Goal: Task Accomplishment & Management: Manage account settings

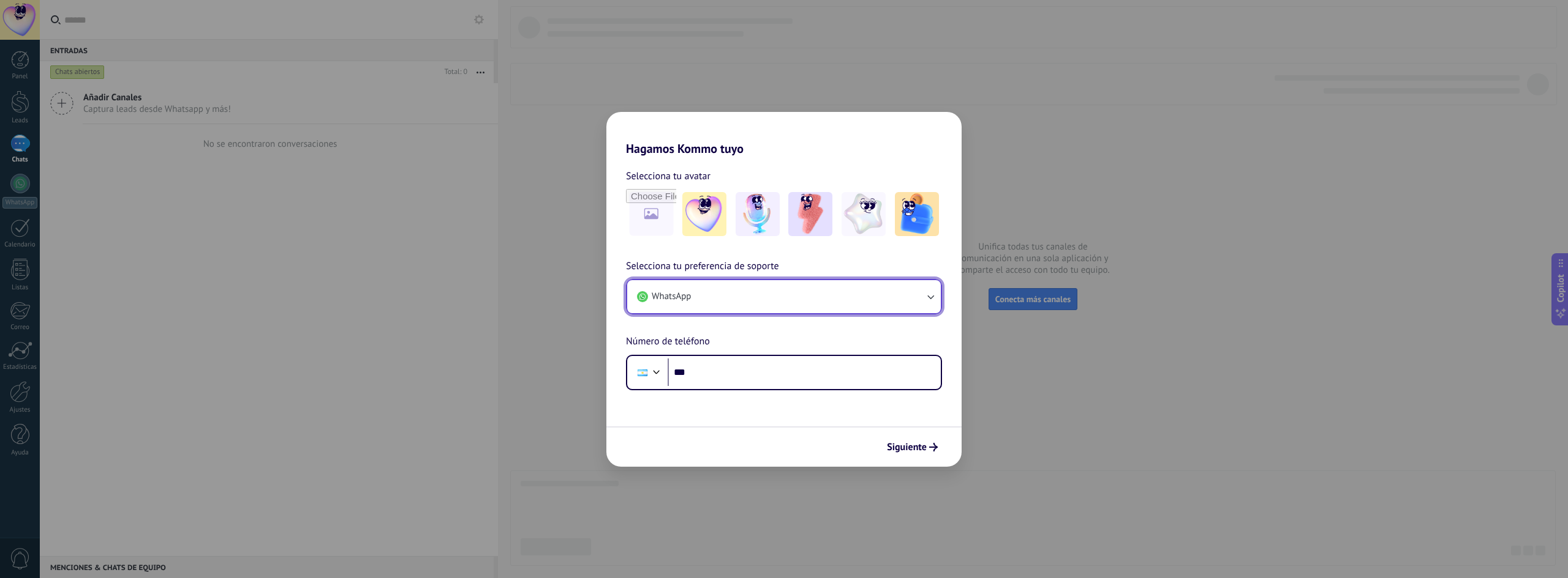
click at [842, 281] on button "WhatsApp" at bounding box center [783, 297] width 314 height 33
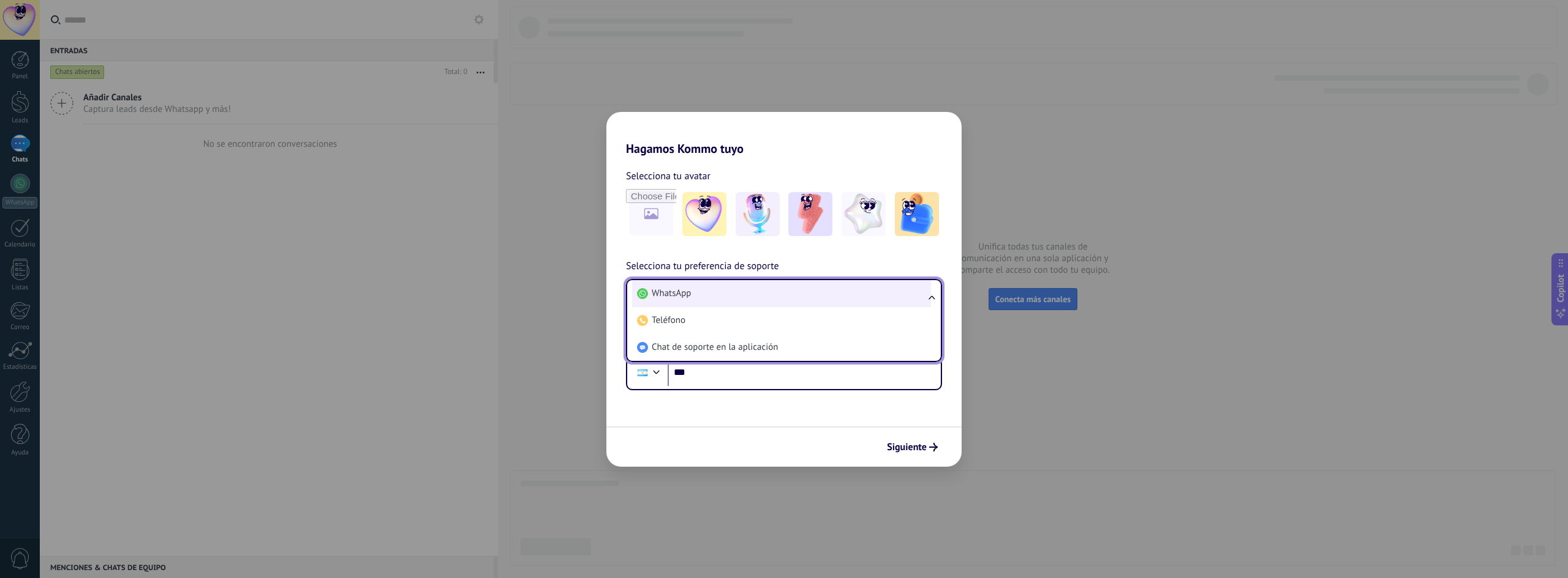
click at [837, 287] on li "WhatsApp" at bounding box center [781, 294] width 299 height 27
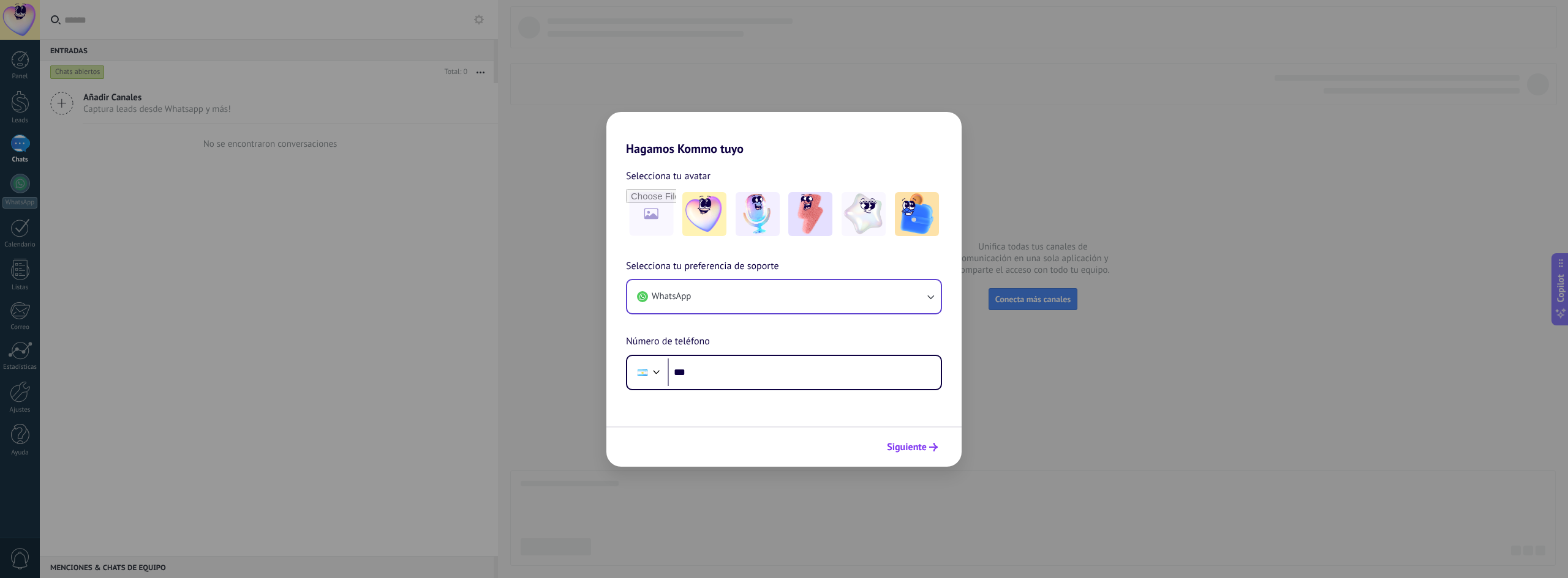
click at [911, 452] on span "Siguiente" at bounding box center [906, 447] width 40 height 8
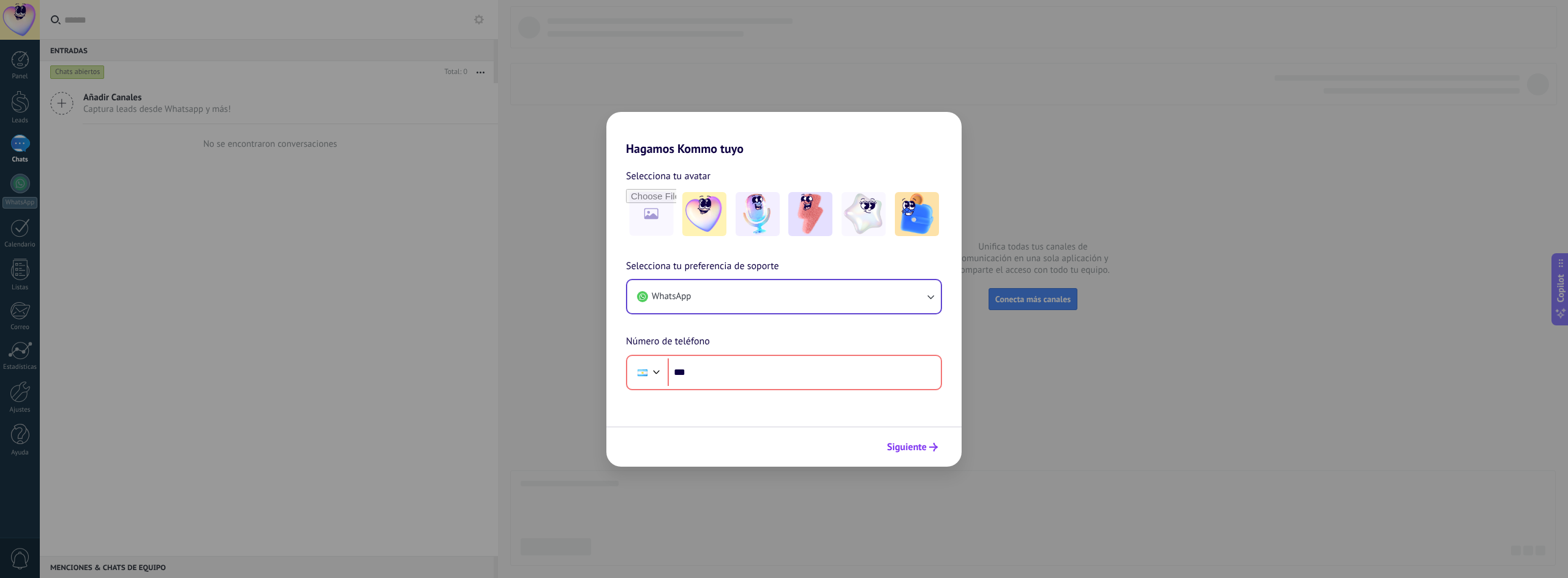
click at [911, 452] on span "Siguiente" at bounding box center [906, 447] width 40 height 8
drag, startPoint x: 976, startPoint y: 12, endPoint x: 983, endPoint y: 19, distance: 9.9
click at [978, 17] on div "Hagamos Kommo tuyo Selecciona tu avatar Selecciona tu preferencia de soporte Wh…" at bounding box center [784, 289] width 1568 height 578
click at [1019, 132] on div "Hagamos Kommo tuyo Selecciona tu avatar Selecciona tu preferencia de soporte Wh…" at bounding box center [784, 289] width 1568 height 578
click at [697, 224] on img at bounding box center [704, 214] width 44 height 44
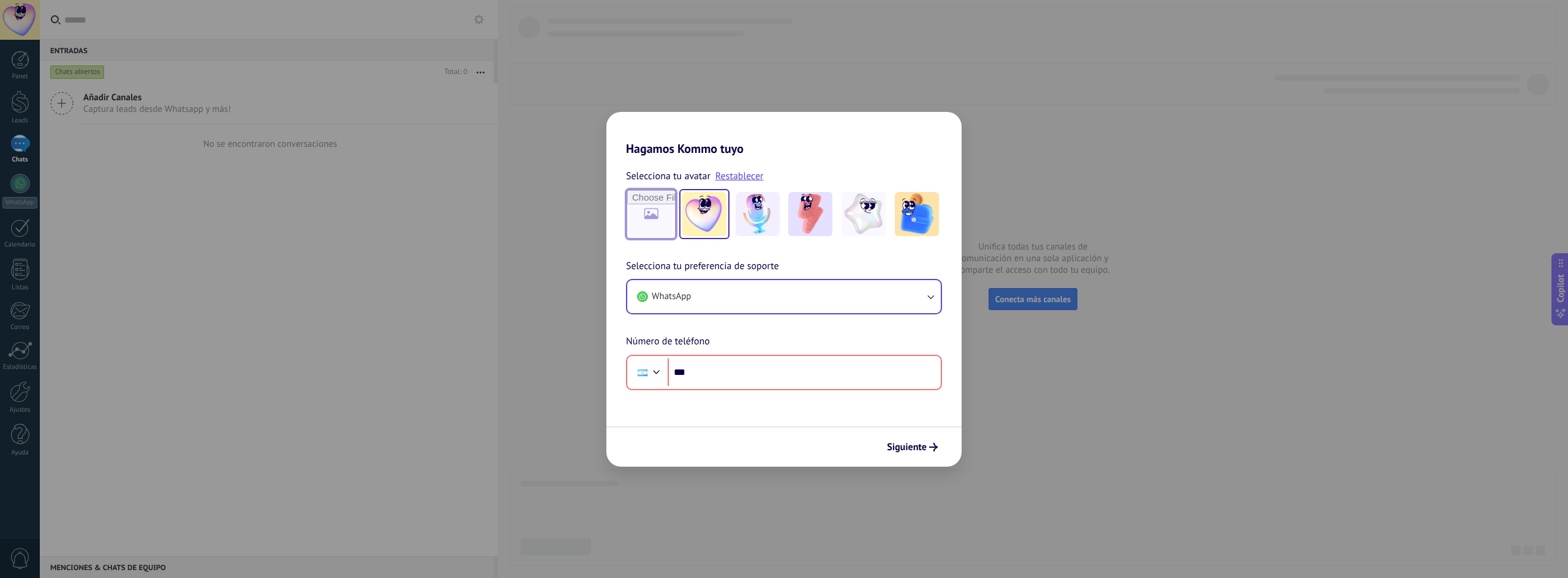
click at [634, 216] on input "file" at bounding box center [650, 214] width 47 height 47
click at [764, 215] on img at bounding box center [757, 214] width 44 height 44
click at [808, 216] on img at bounding box center [810, 214] width 44 height 44
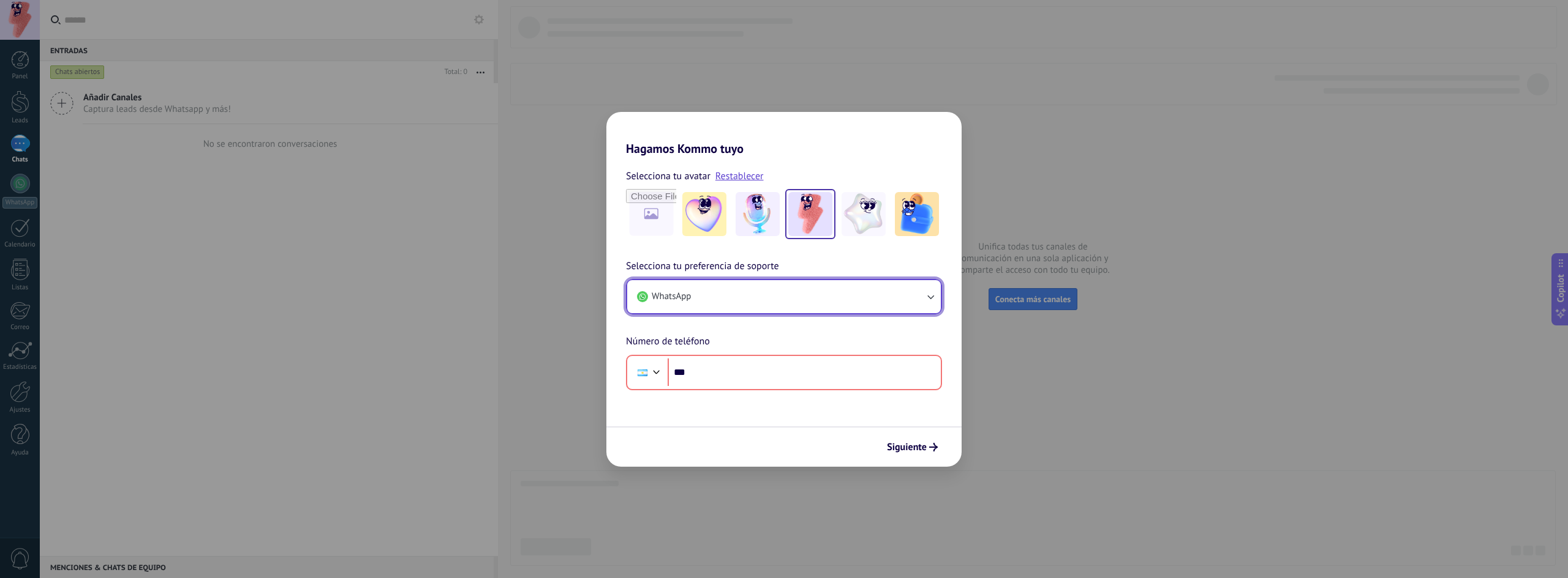
click at [803, 295] on button "WhatsApp" at bounding box center [783, 297] width 314 height 33
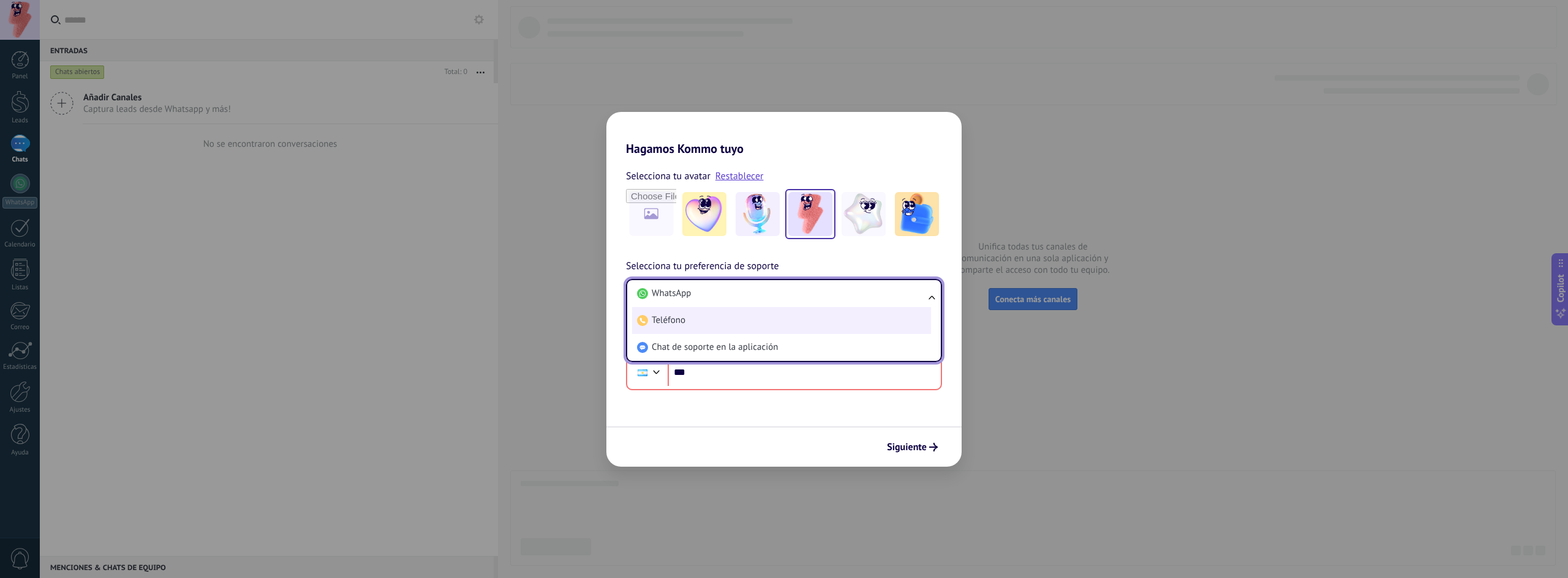
click at [716, 314] on li "Teléfono" at bounding box center [781, 320] width 299 height 27
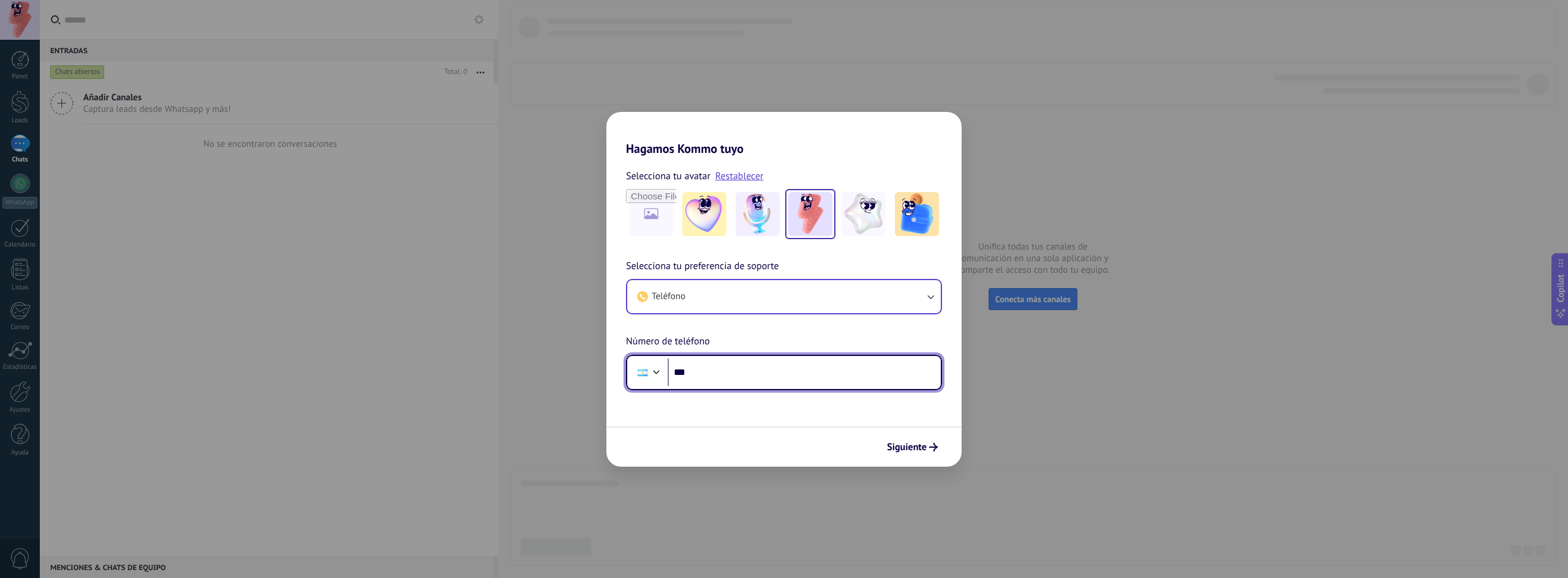
click at [732, 376] on input "***" at bounding box center [804, 373] width 273 height 28
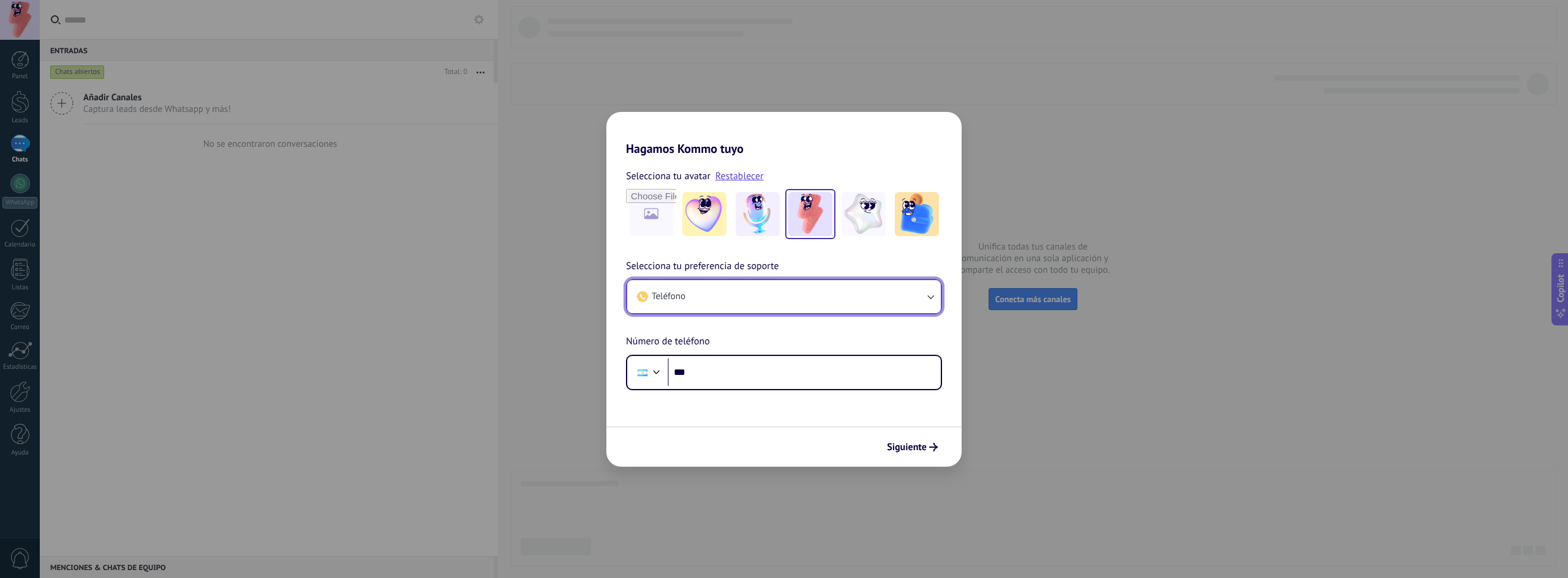
click at [900, 301] on button "Teléfono" at bounding box center [783, 297] width 314 height 33
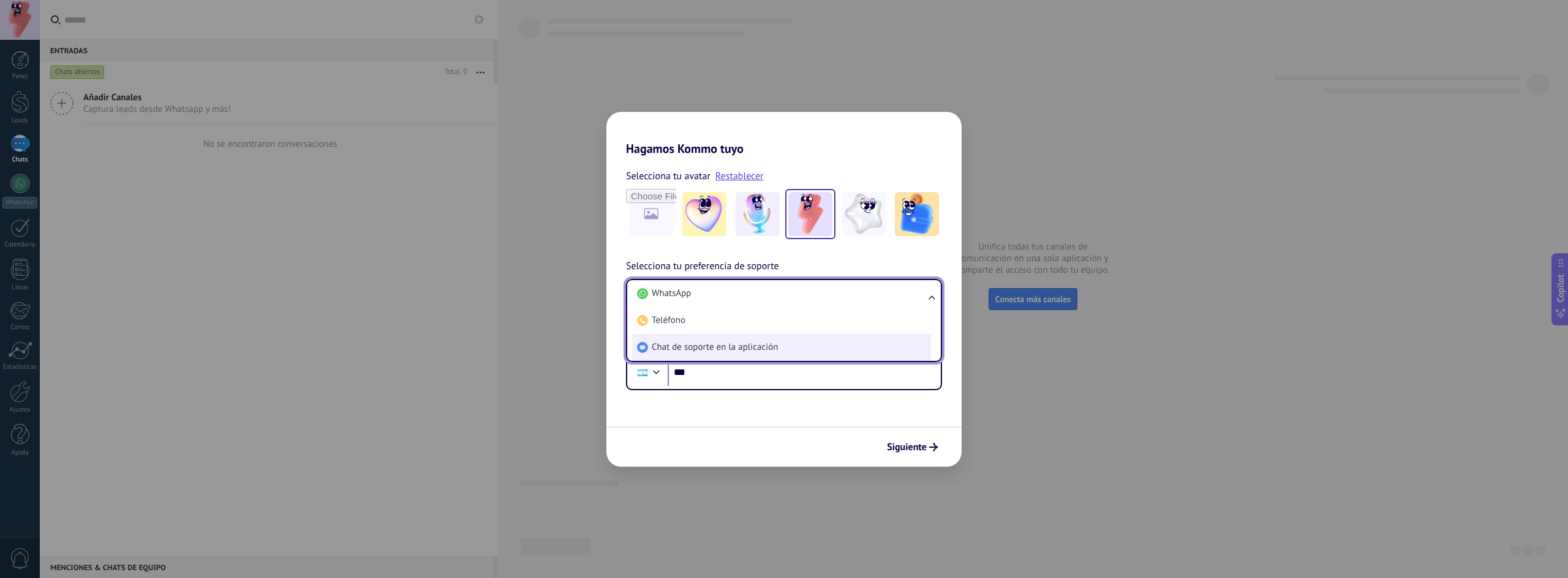
click at [762, 346] on span "Chat de soporte en la aplicación" at bounding box center [715, 348] width 127 height 12
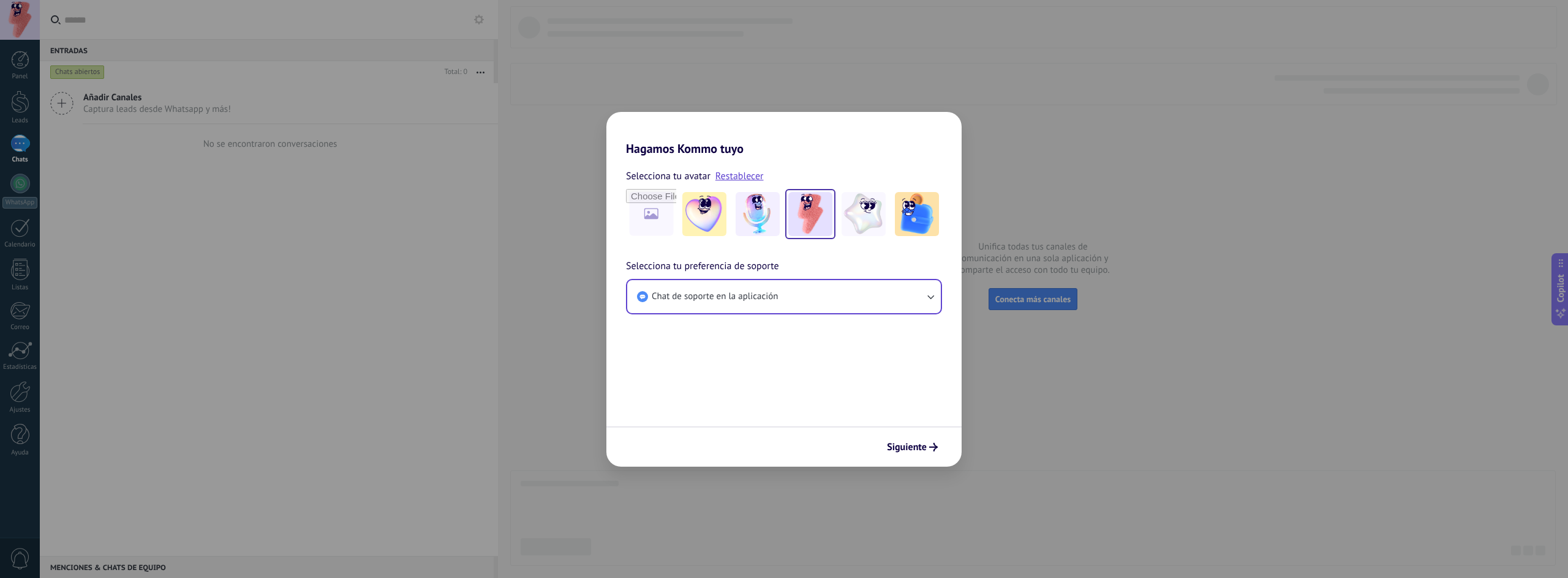
click at [920, 457] on button "Siguiente" at bounding box center [912, 447] width 62 height 21
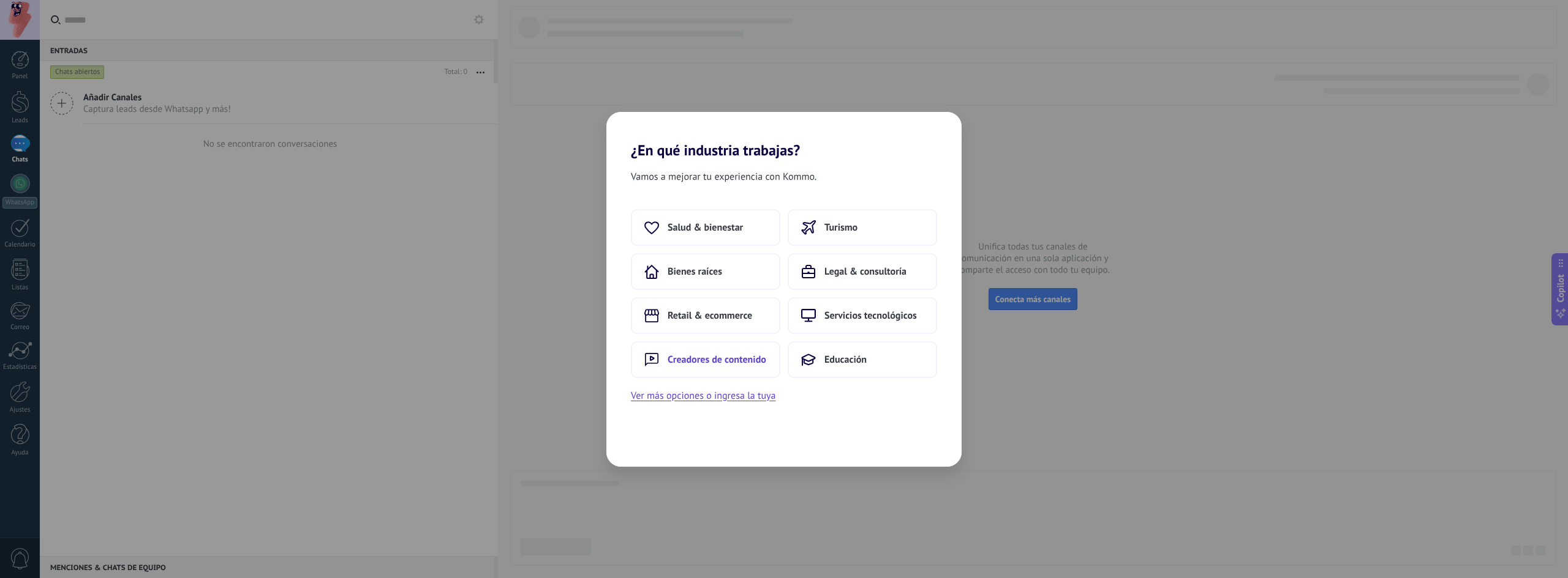
click at [729, 372] on button "Creadores de contenido" at bounding box center [706, 360] width 150 height 37
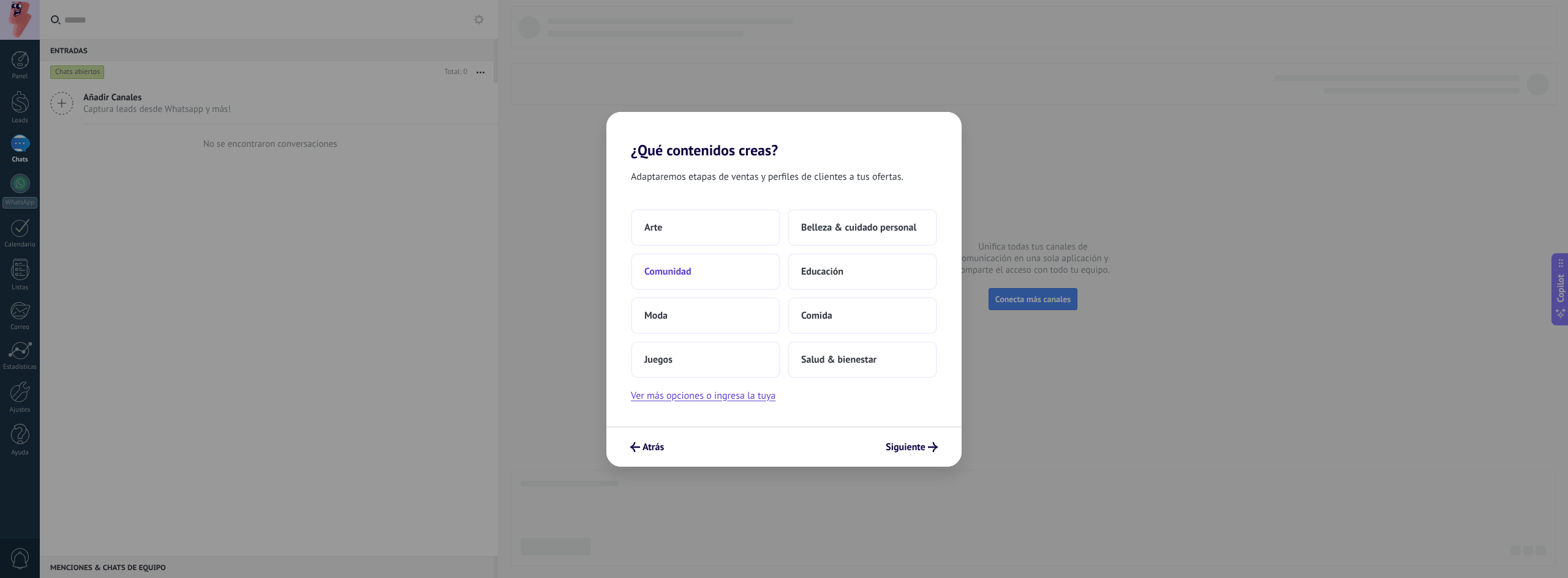
drag, startPoint x: 722, startPoint y: 274, endPoint x: 722, endPoint y: 265, distance: 9.0
click at [722, 265] on button "Comunidad" at bounding box center [706, 272] width 150 height 37
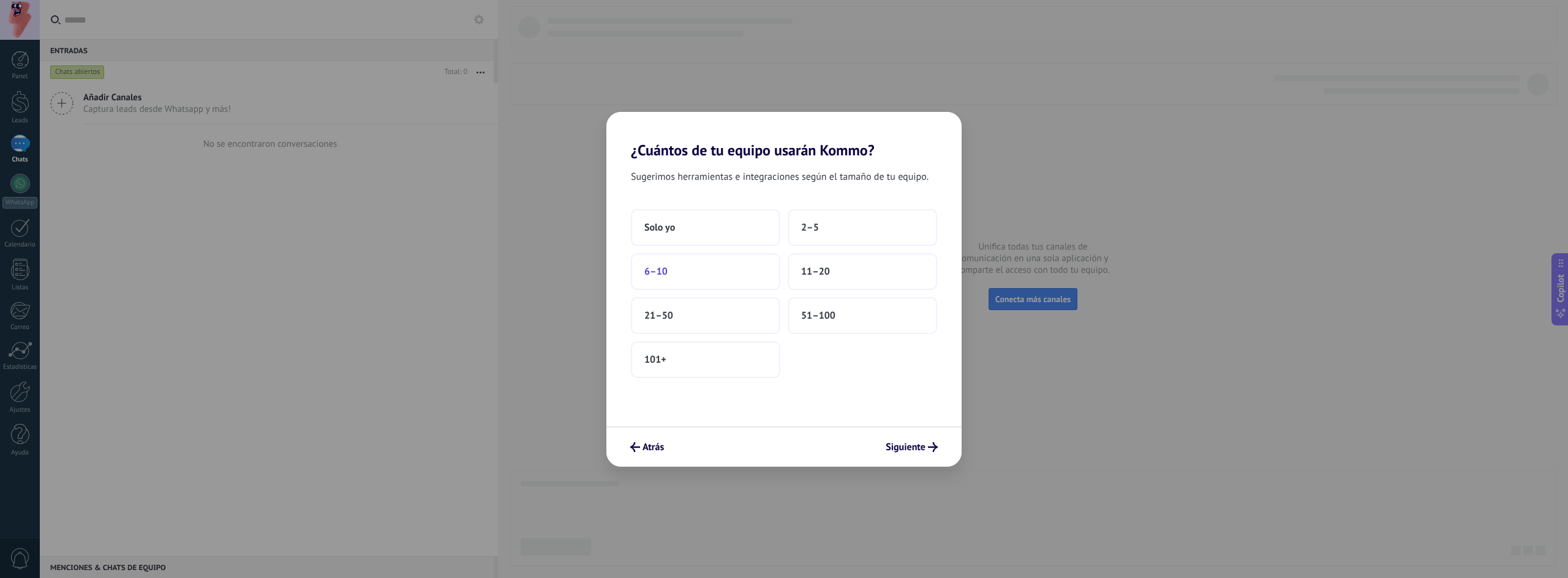
click at [694, 274] on button "6–10" at bounding box center [706, 272] width 150 height 37
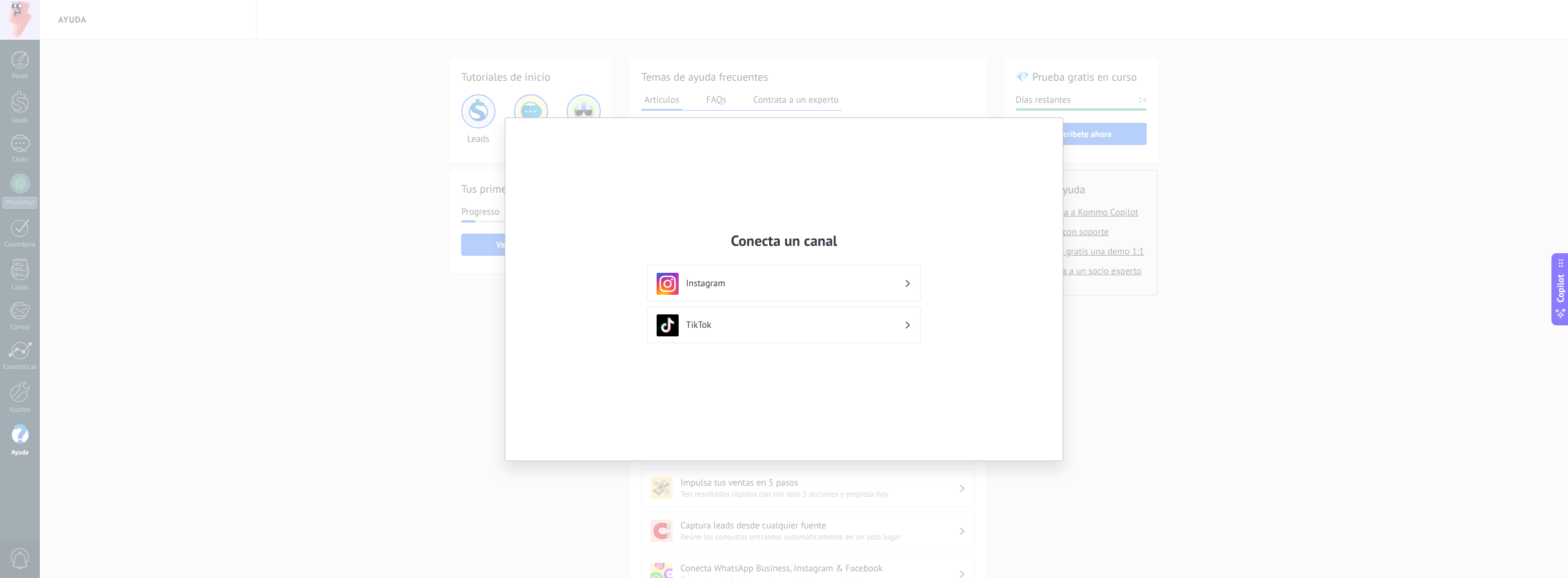
click at [773, 284] on h3 "Instagram" at bounding box center [795, 284] width 218 height 12
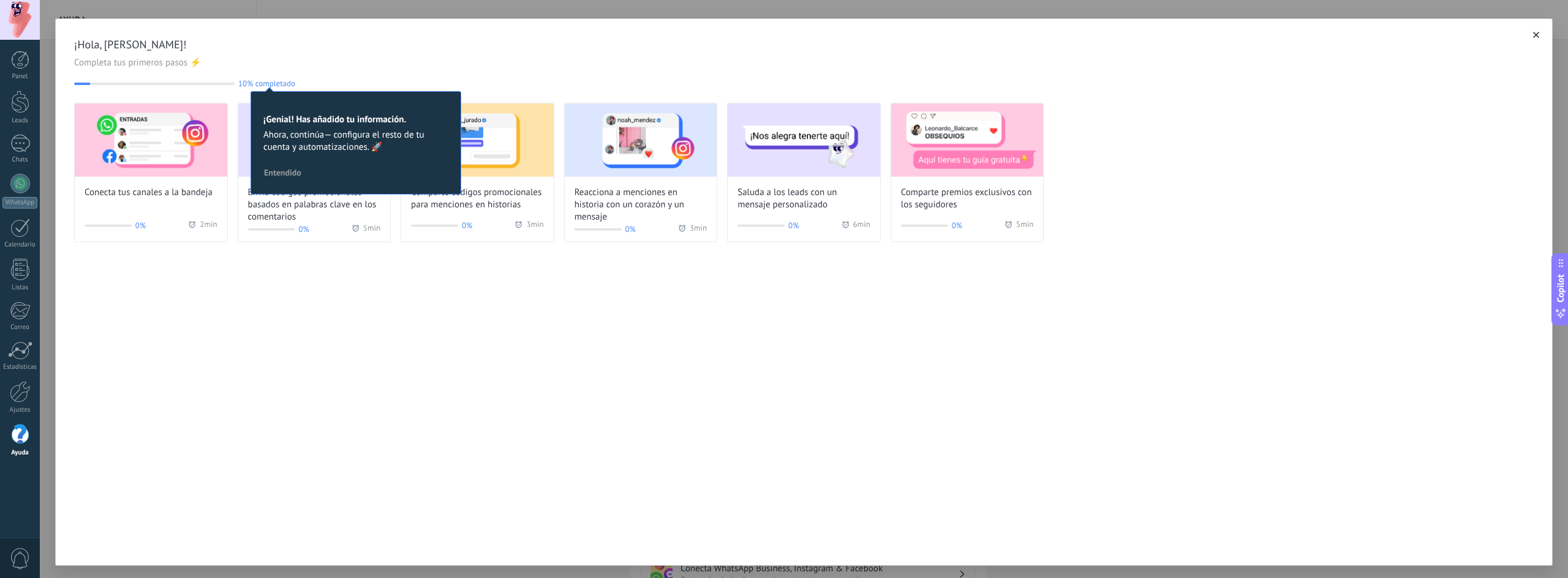
click at [404, 77] on div "¡Hola, [PERSON_NAME]! Completa tus primeros pasos ⚡ 10% completado 10 ¡Genial! …" at bounding box center [803, 62] width 1459 height 51
click at [349, 141] on span "Ahora, continúa— configura el resto de tu cuenta y automatizaciones. 🚀" at bounding box center [355, 141] width 185 height 24
click at [280, 437] on div "¡Hola, [PERSON_NAME]! Completa tus primeros pasos ⚡ 10% completado 10 ¡Genial! …" at bounding box center [803, 292] width 1497 height 548
drag, startPoint x: 361, startPoint y: 172, endPoint x: 330, endPoint y: 175, distance: 31.1
click at [362, 172] on div "¡Genial! Has añadido tu información. Ahora, continúa— configura el resto de tu …" at bounding box center [355, 143] width 211 height 103
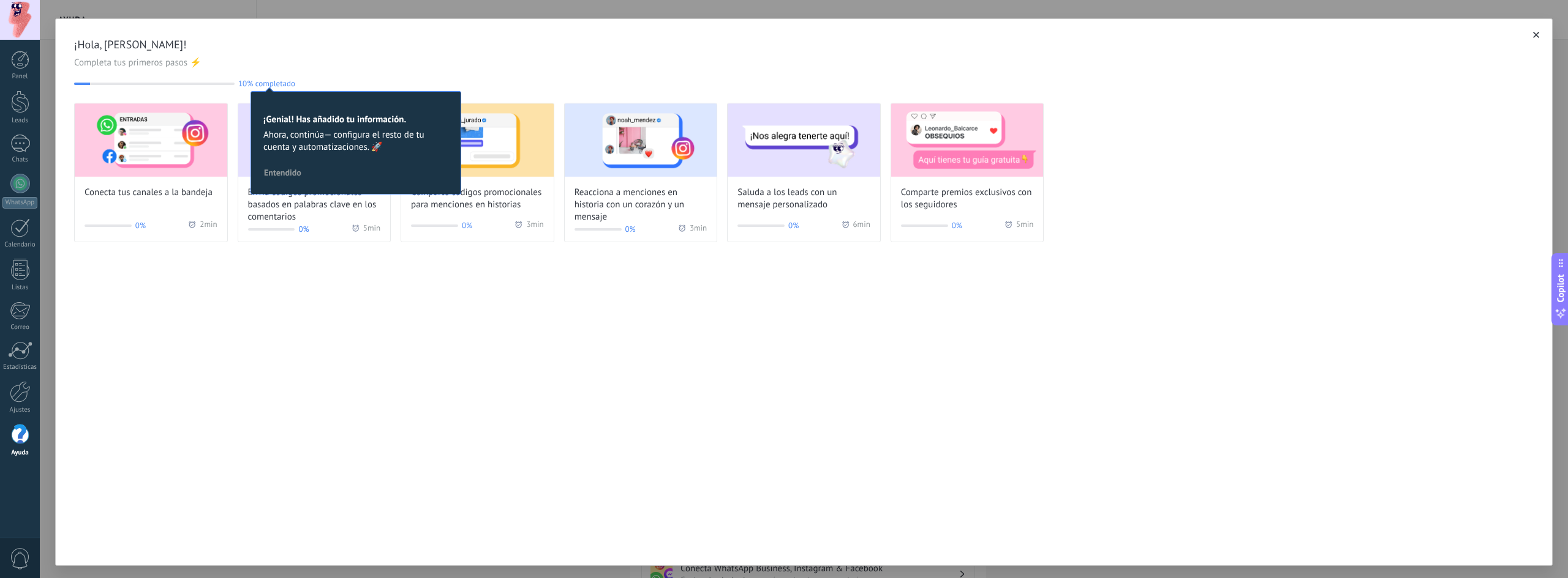
click at [267, 171] on span "Entendido" at bounding box center [282, 172] width 37 height 8
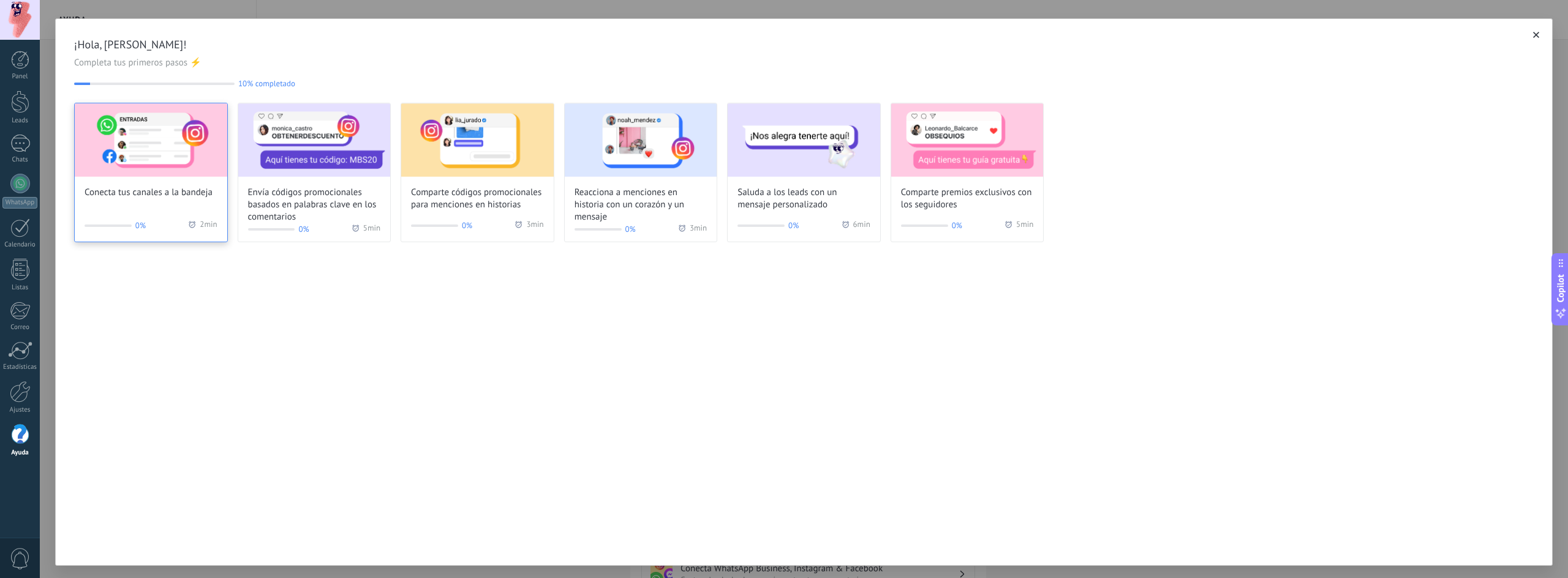
click at [153, 200] on div "Conecta tus canales a la bandeja 0% 2 min" at bounding box center [151, 173] width 154 height 140
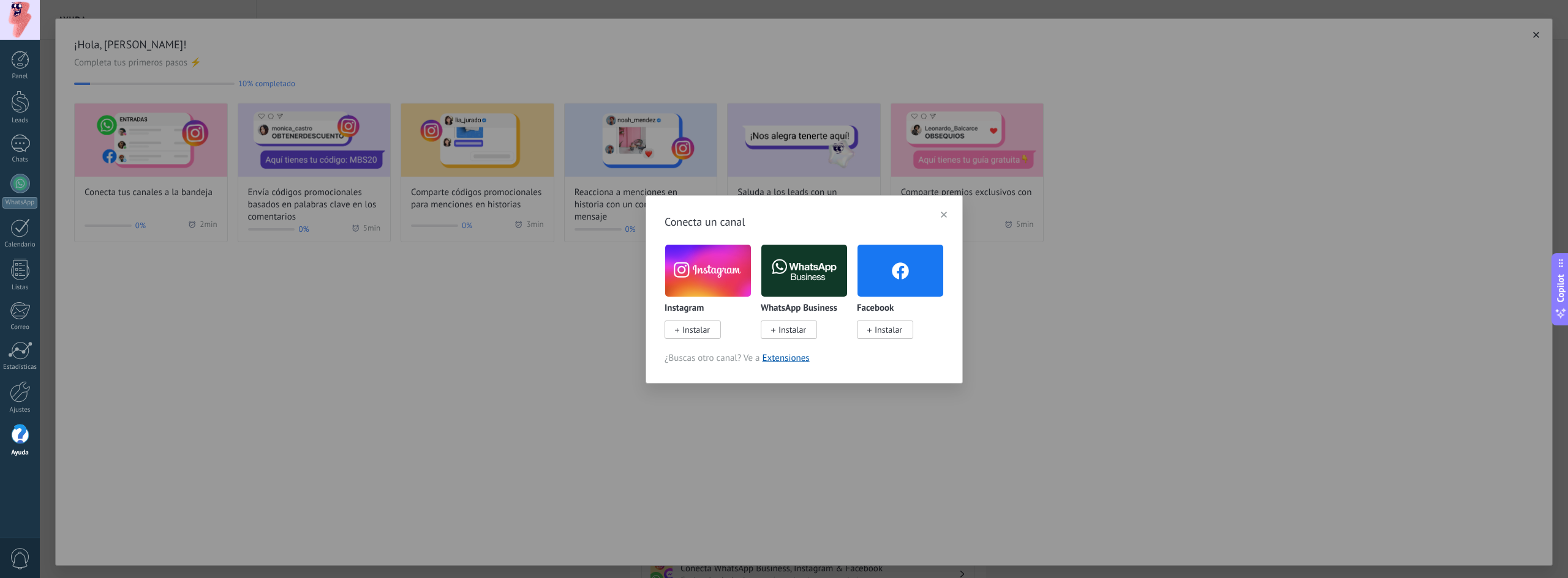
click at [877, 333] on span "Instalar" at bounding box center [888, 329] width 27 height 11
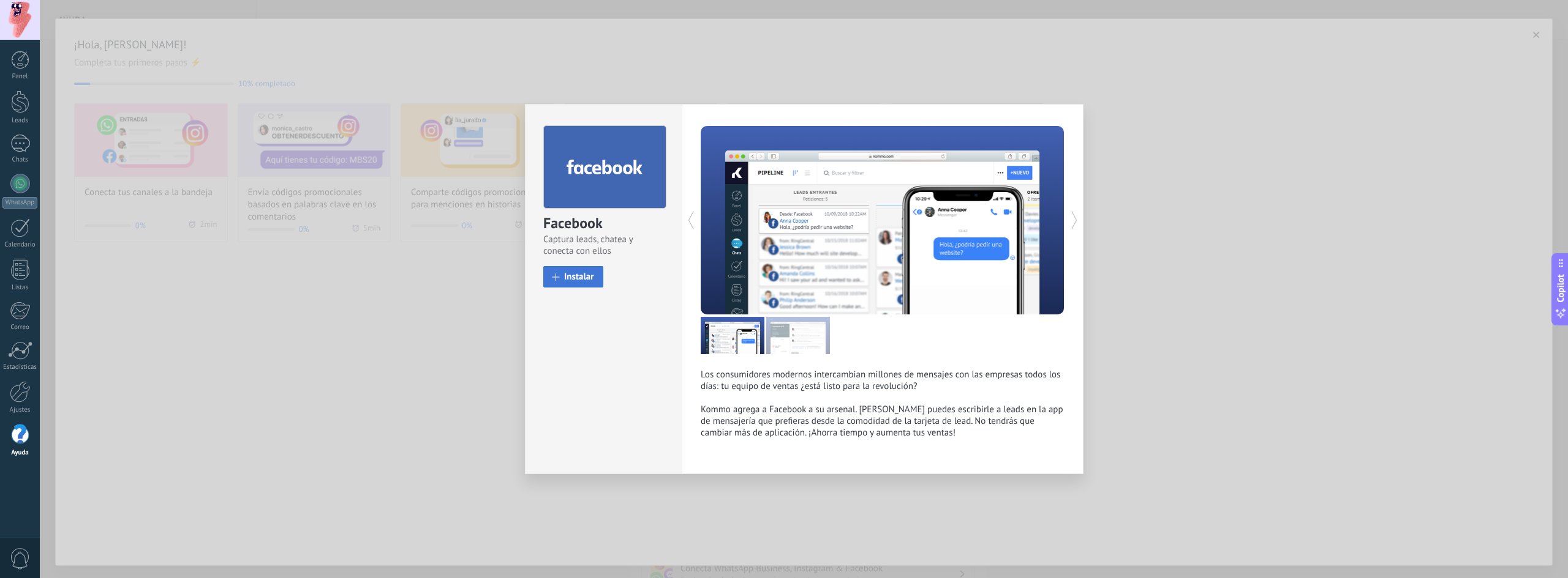
click at [578, 279] on span "Instalar" at bounding box center [579, 276] width 30 height 9
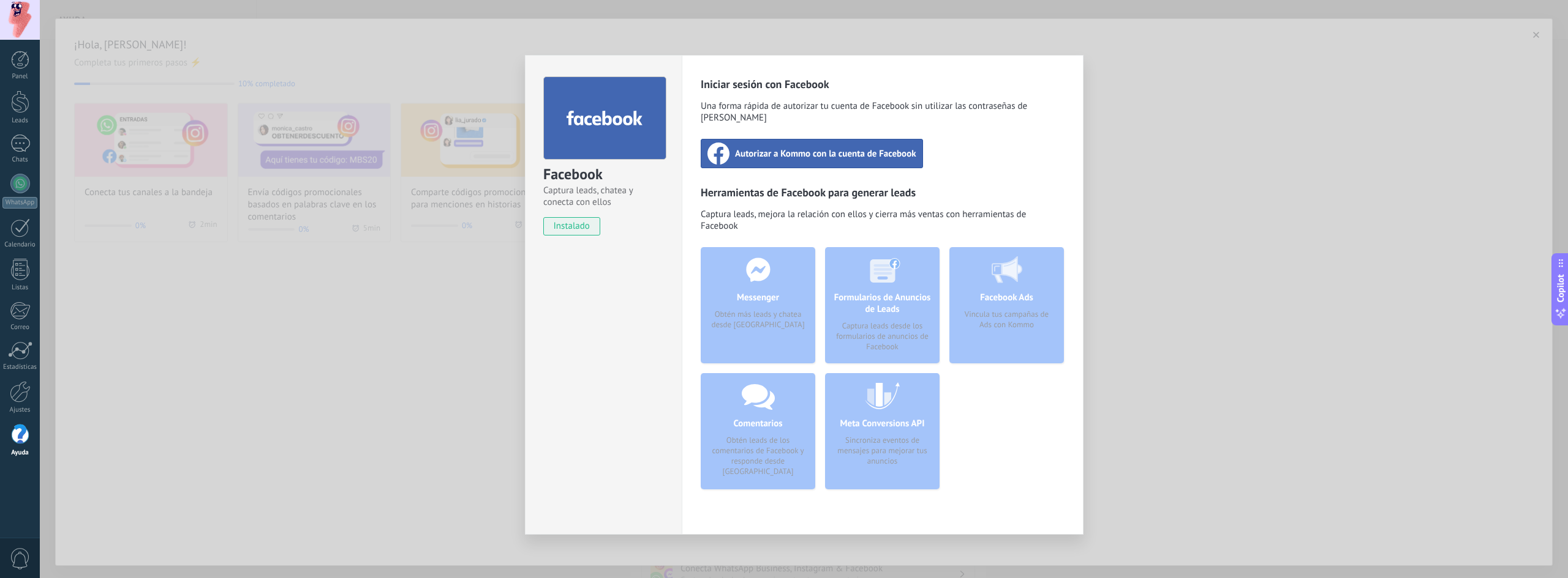
click at [757, 147] on span "Autorizar a Kommo con la cuenta de Facebook" at bounding box center [826, 153] width 181 height 12
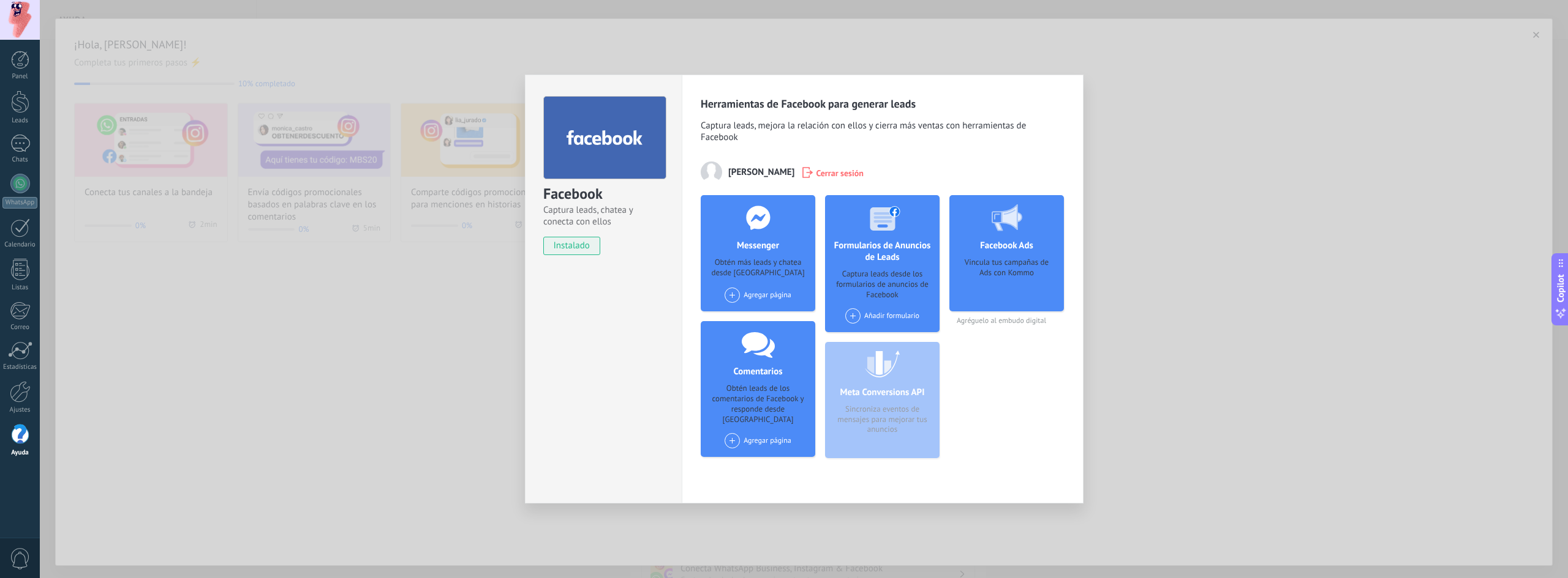
click at [1248, 333] on div "Facebook Captura leads, chatea y conecta con ellos instalado Desinstalar Herram…" at bounding box center [804, 289] width 1528 height 578
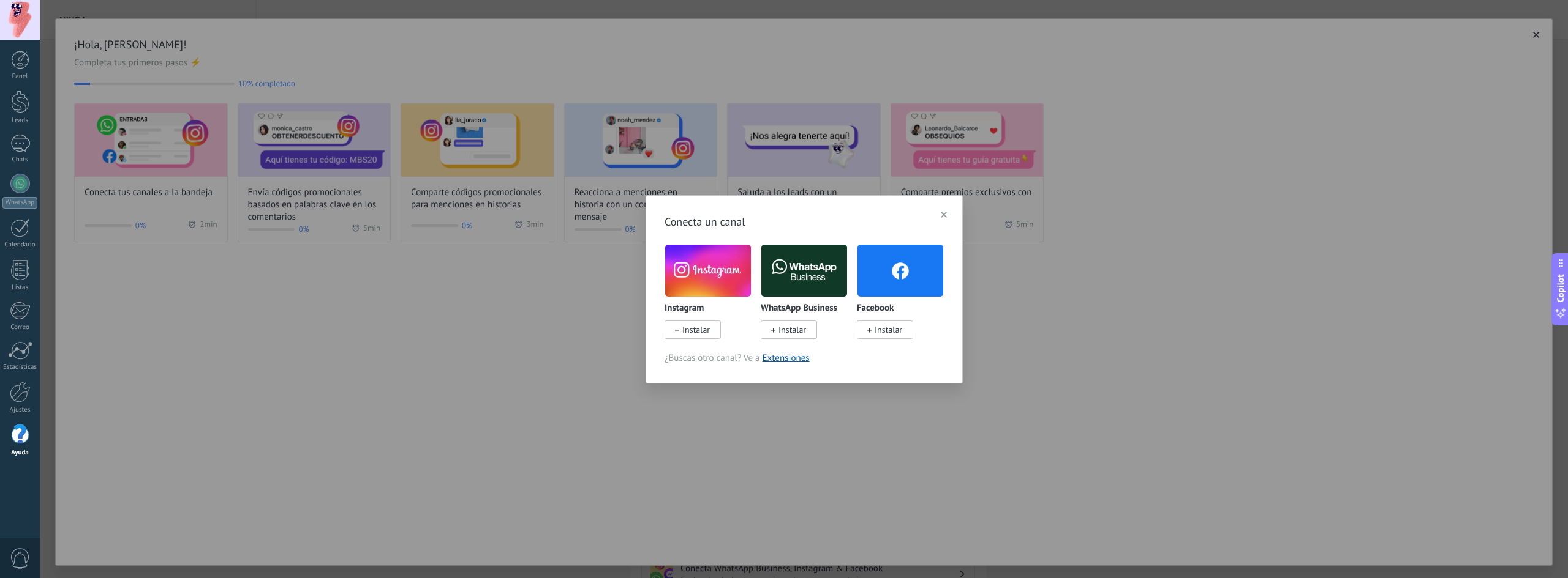
click at [680, 329] on span "Instalar" at bounding box center [692, 330] width 57 height 18
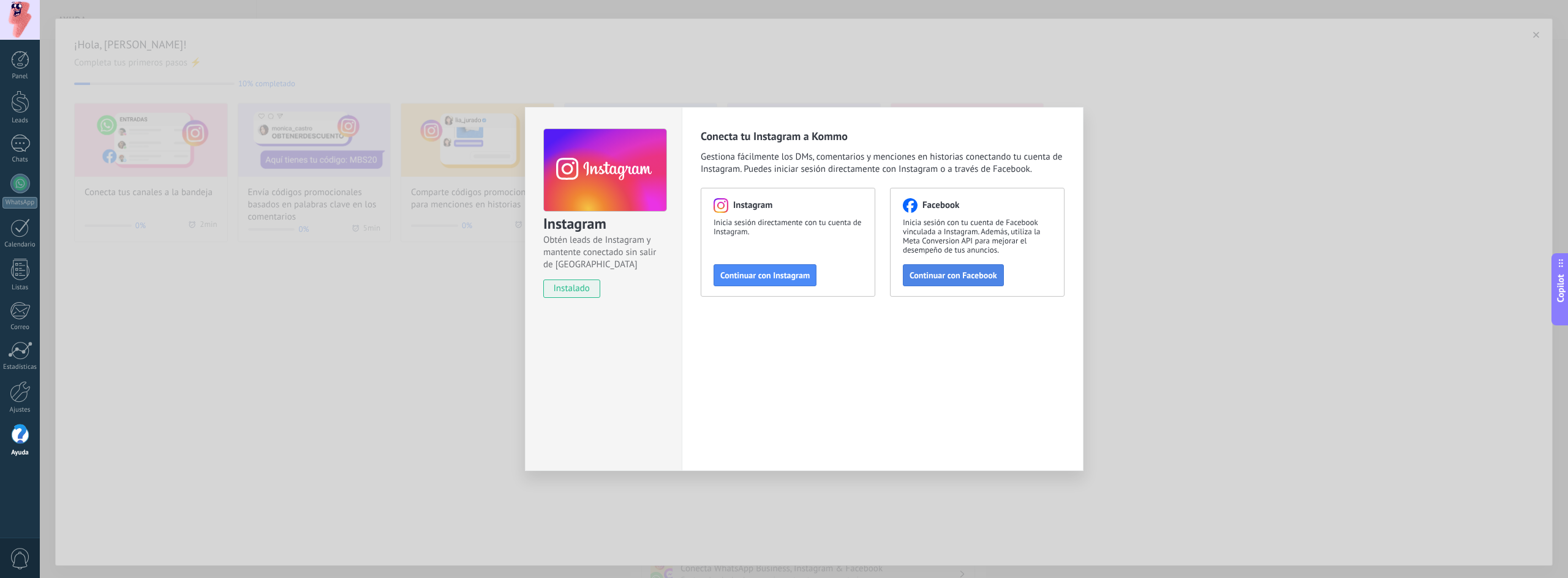
click at [950, 275] on span "Continuar con Facebook" at bounding box center [953, 275] width 87 height 8
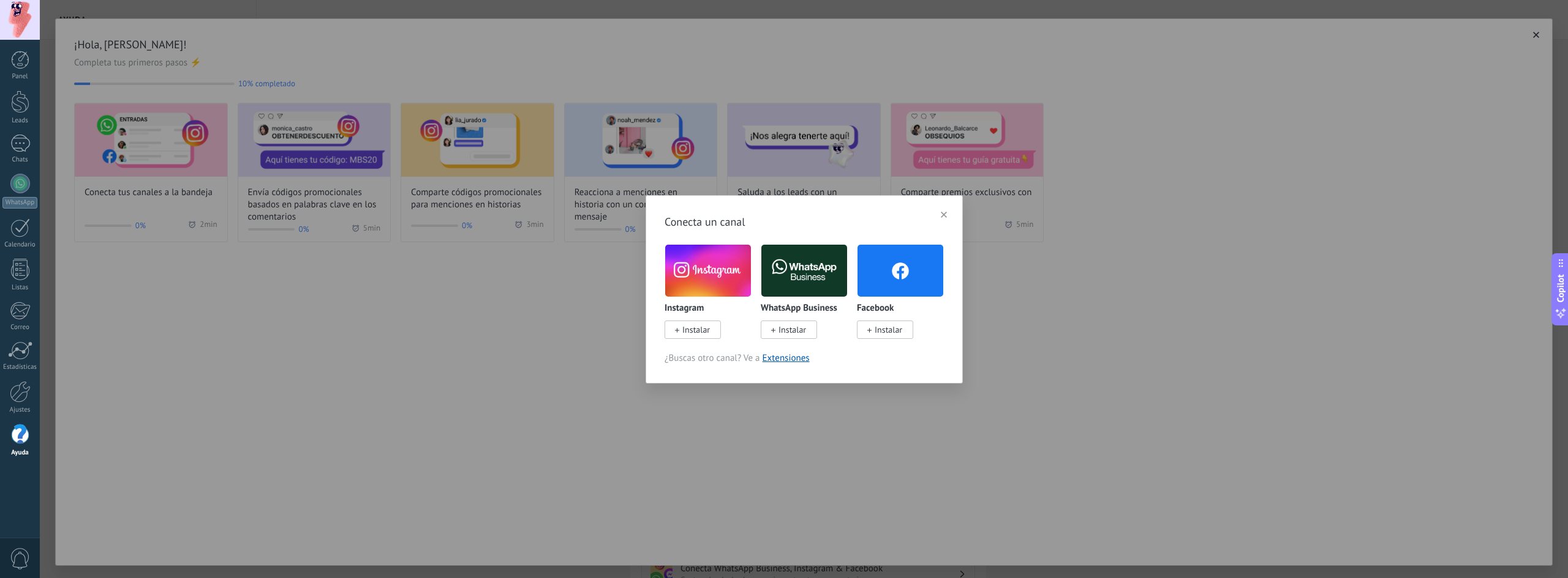
click at [691, 333] on span "Instalar" at bounding box center [696, 329] width 27 height 11
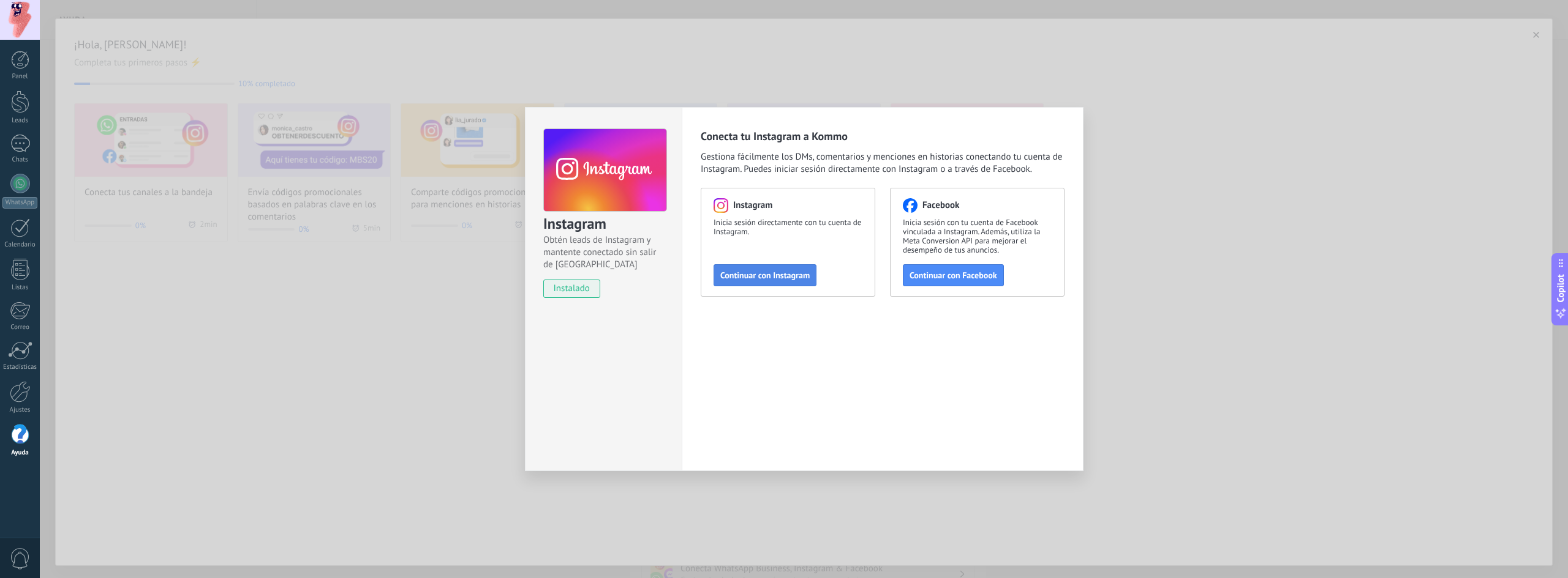
click at [764, 274] on span "Continuar con Instagram" at bounding box center [764, 275] width 89 height 8
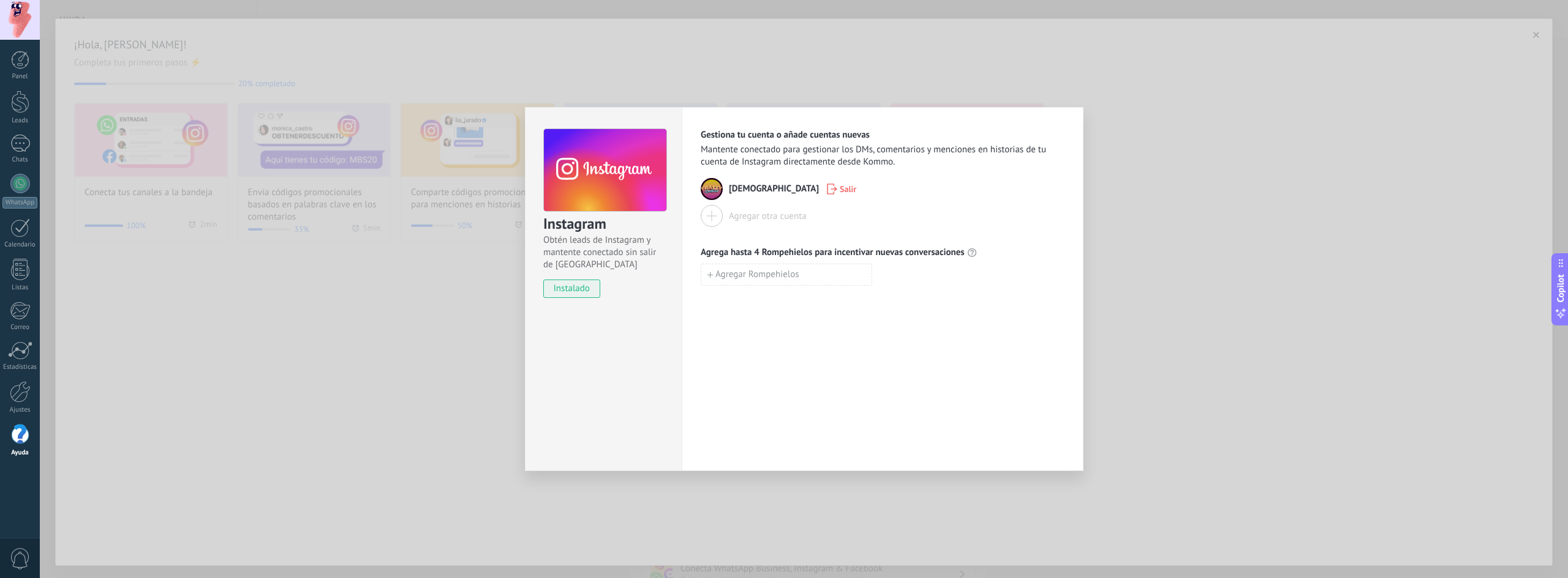
click at [768, 351] on div "Gestiona tu cuenta o añade cuentas nuevas Mantente conectado para gestionar los…" at bounding box center [882, 289] width 402 height 364
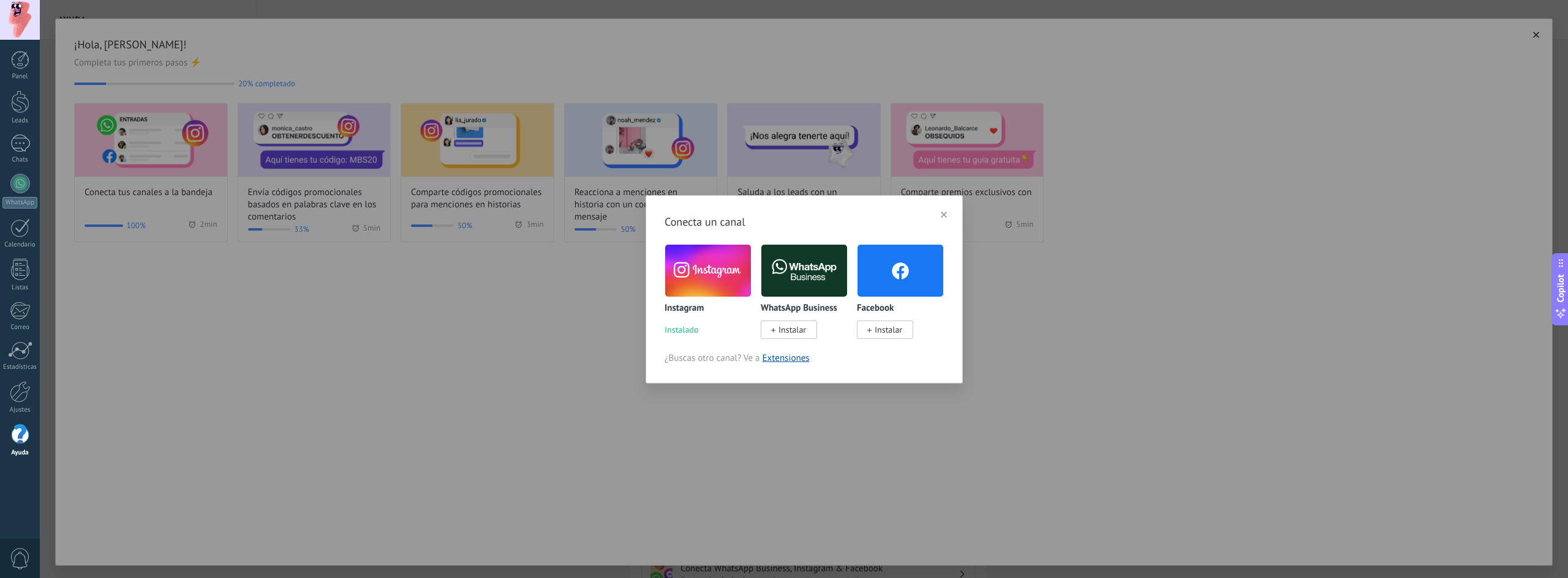
click at [942, 211] on span "button" at bounding box center [943, 215] width 6 height 8
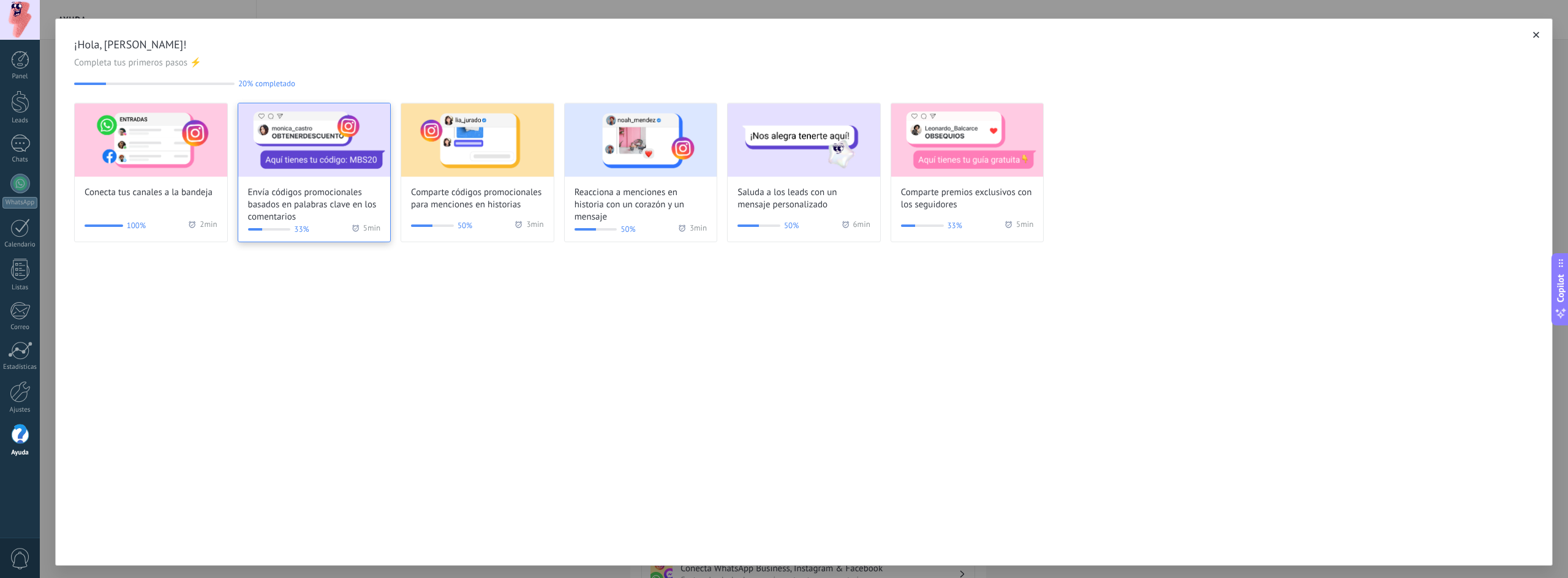
click at [314, 218] on span "Envía códigos promocionales basados en palabras clave en los comentarios" at bounding box center [315, 205] width 133 height 37
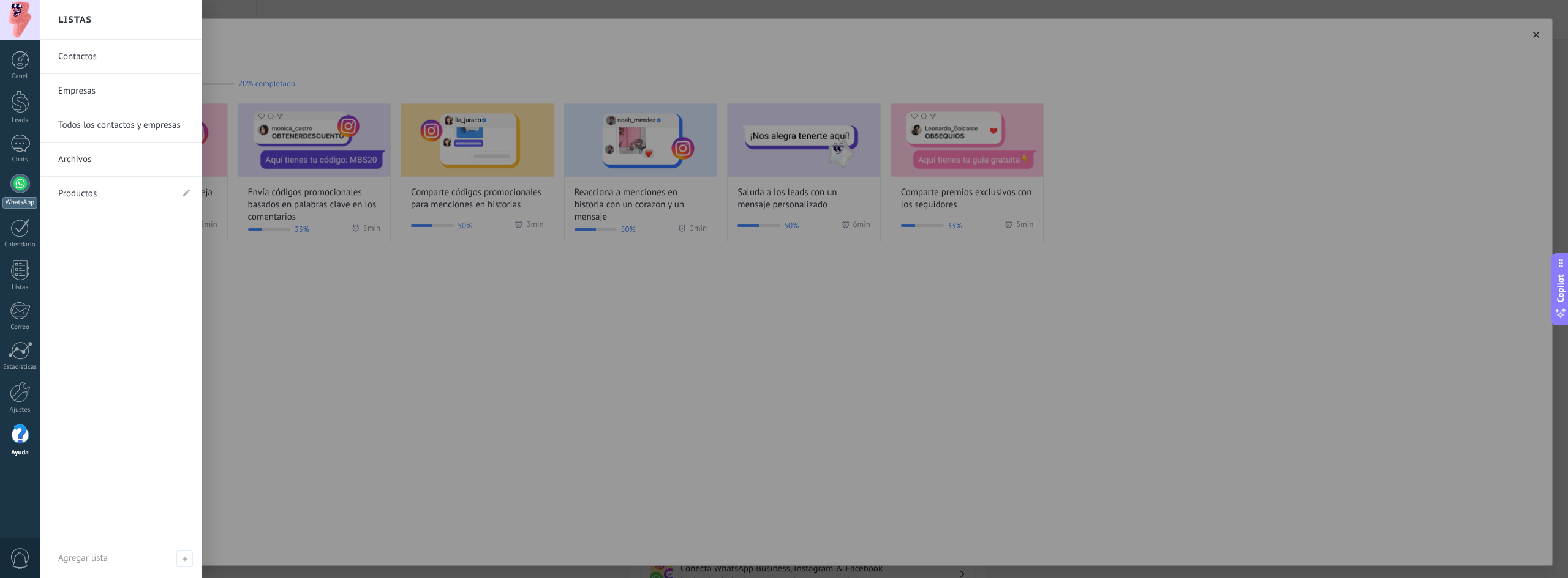
click at [20, 180] on div at bounding box center [21, 184] width 20 height 20
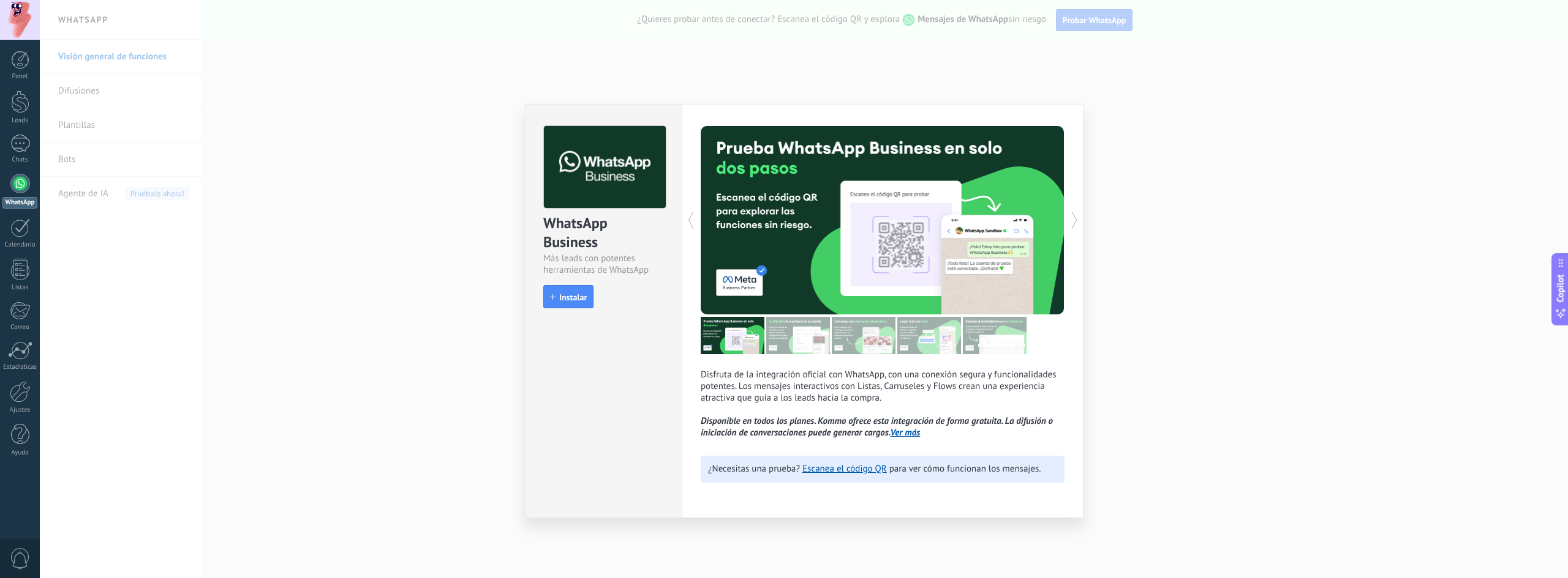
click at [573, 295] on span "Instalar" at bounding box center [573, 297] width 27 height 8
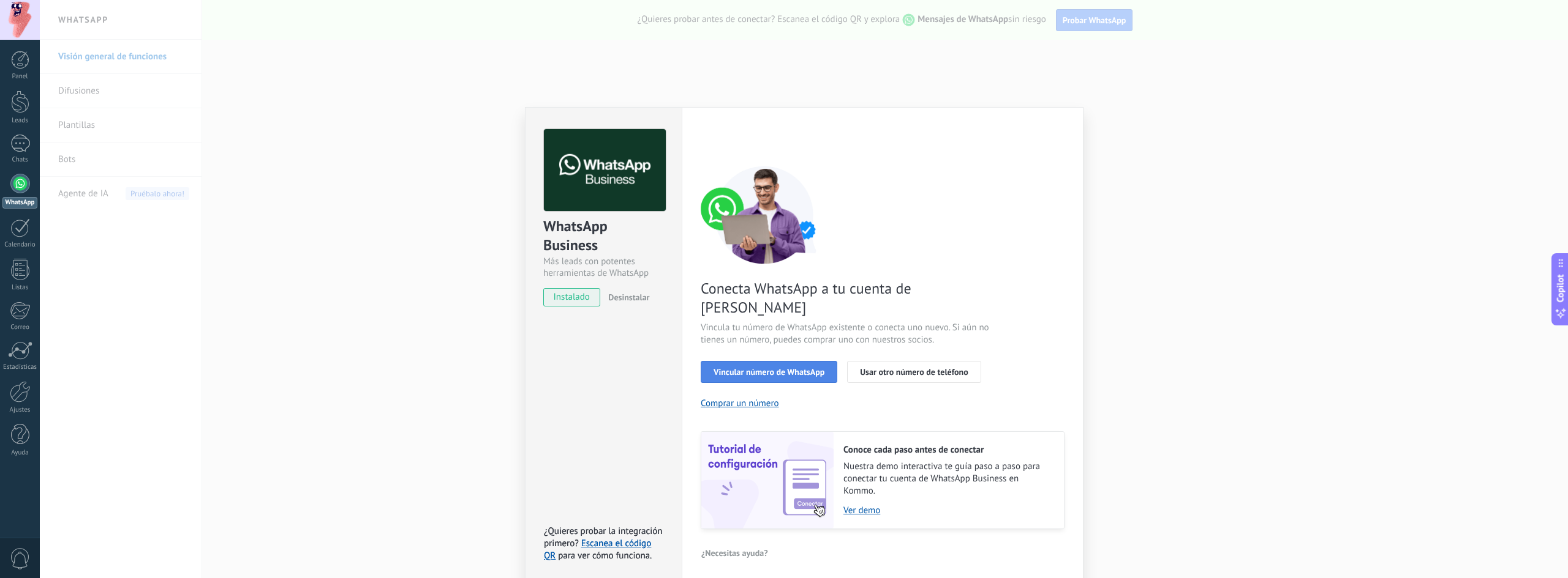
click at [768, 368] on span "Vincular número de WhatsApp" at bounding box center [768, 372] width 111 height 8
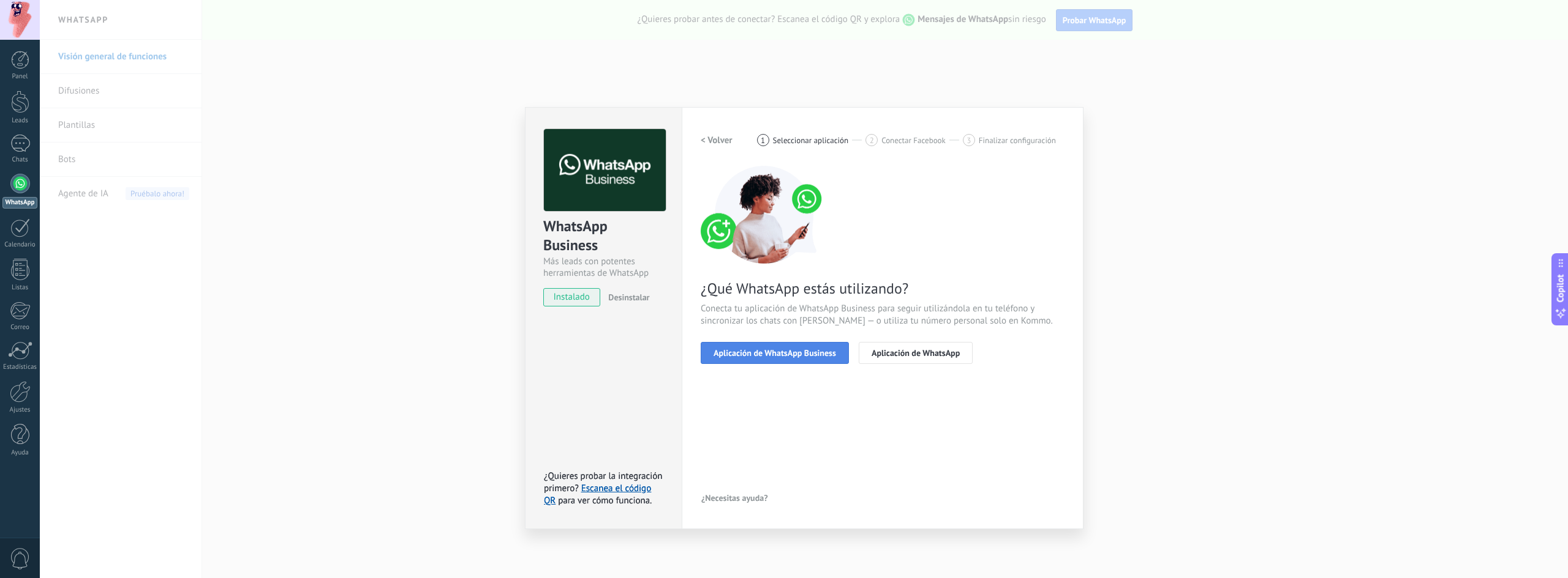
click at [773, 351] on span "Aplicación de WhatsApp Business" at bounding box center [774, 353] width 122 height 8
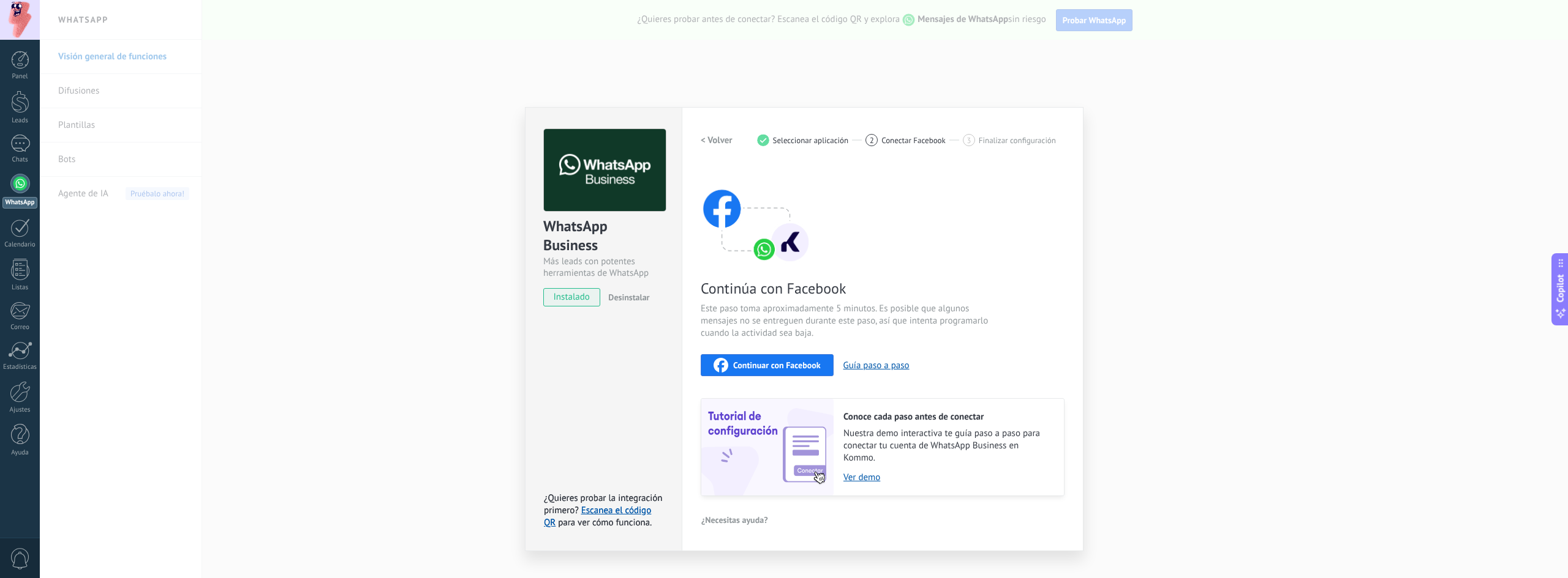
click at [789, 372] on button "Continuar con Facebook" at bounding box center [767, 365] width 133 height 22
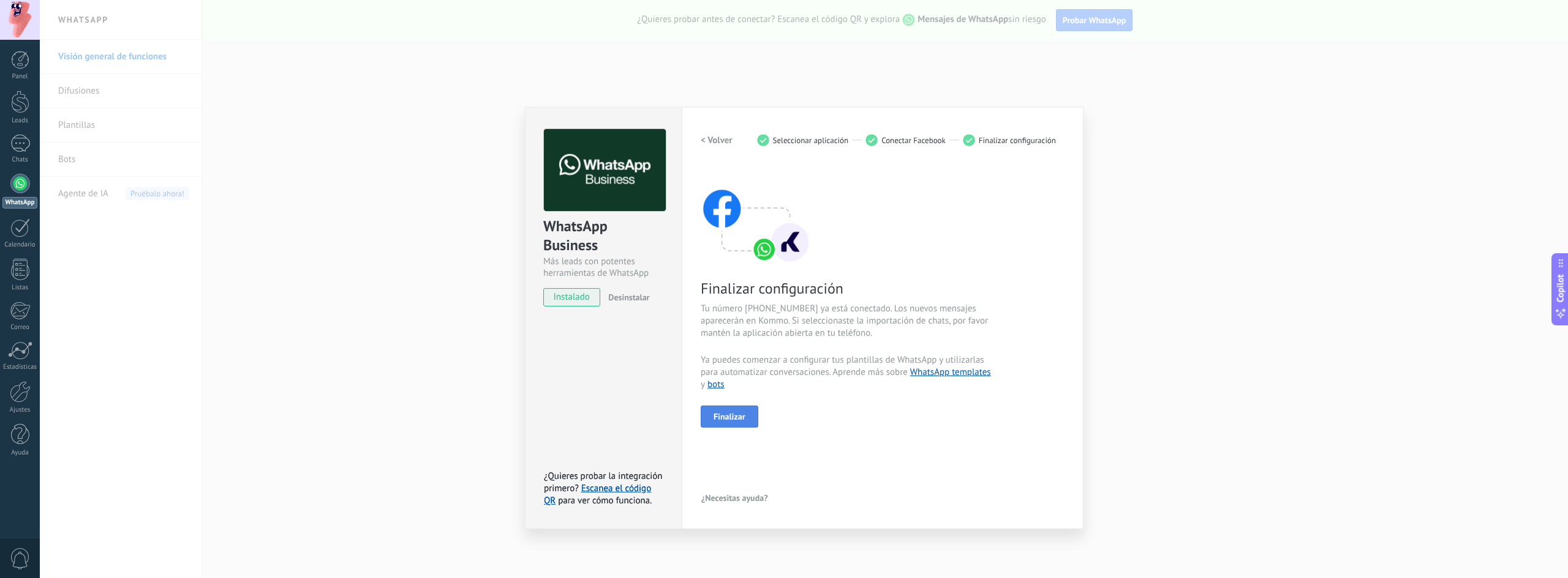
click at [738, 421] on span "Finalizar" at bounding box center [729, 417] width 32 height 8
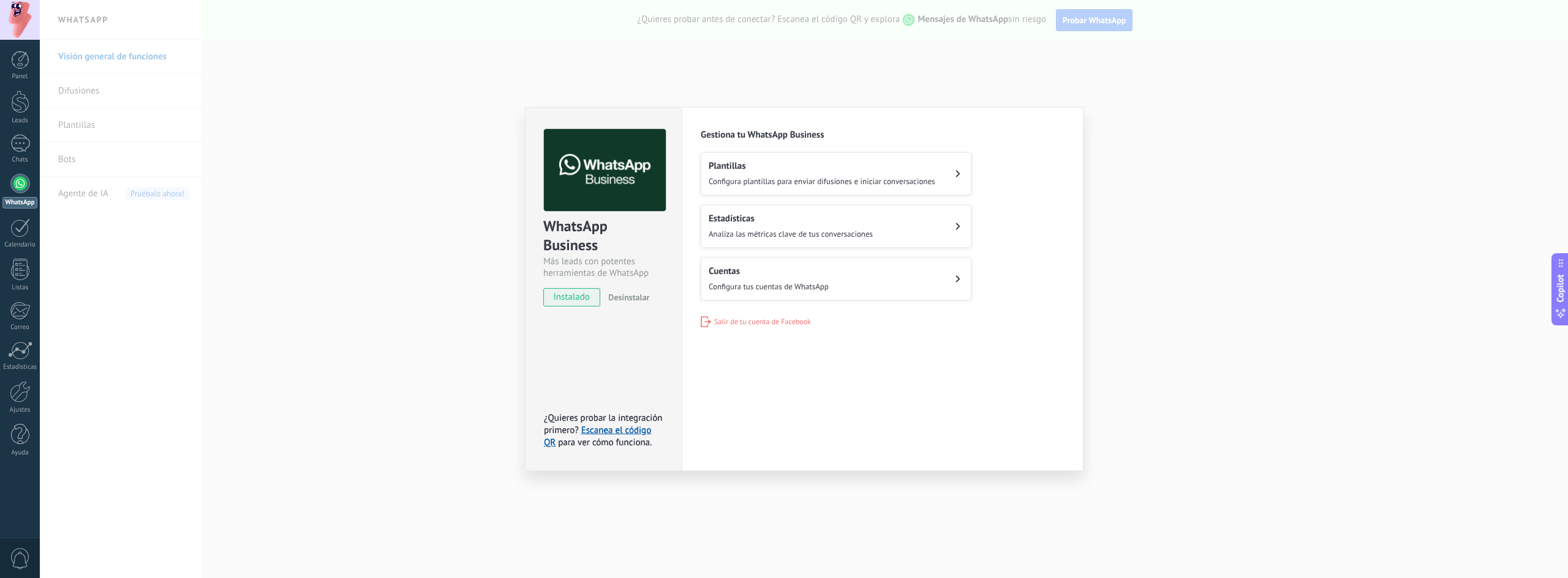
click at [784, 284] on span "Configura tus cuentas de WhatsApp" at bounding box center [768, 286] width 120 height 11
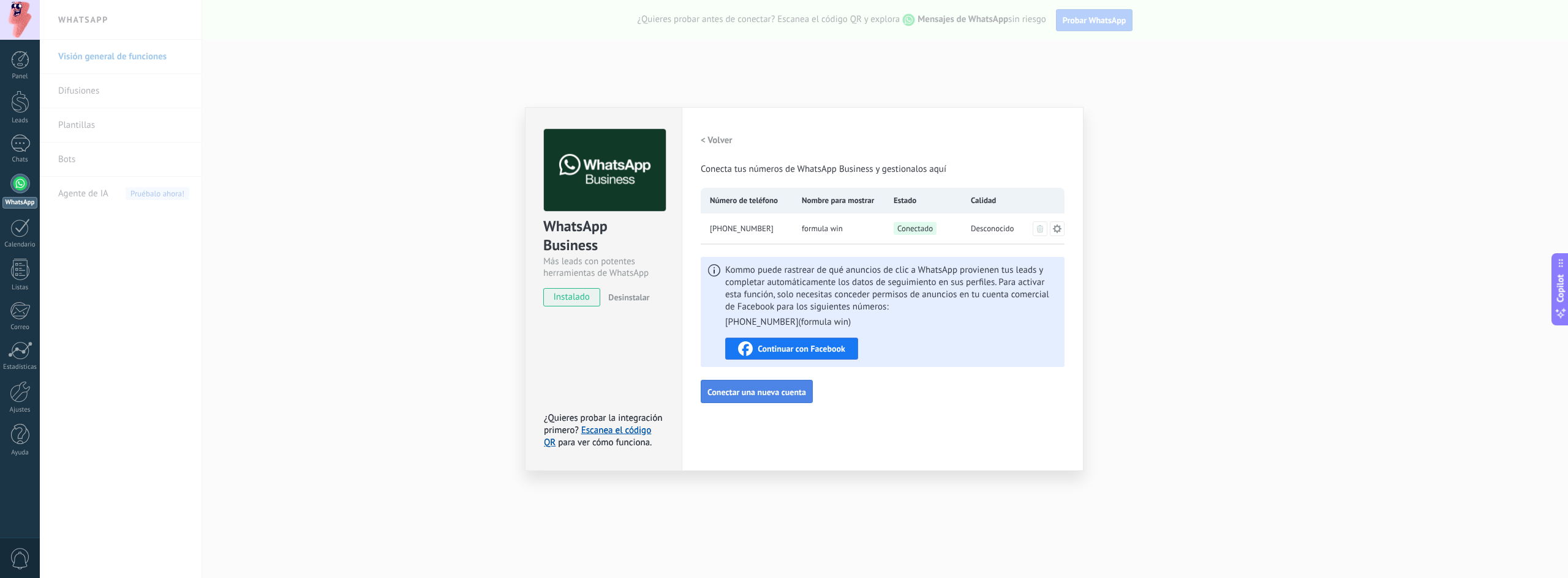
click at [745, 399] on button "Conectar una nueva cuenta" at bounding box center [757, 392] width 112 height 23
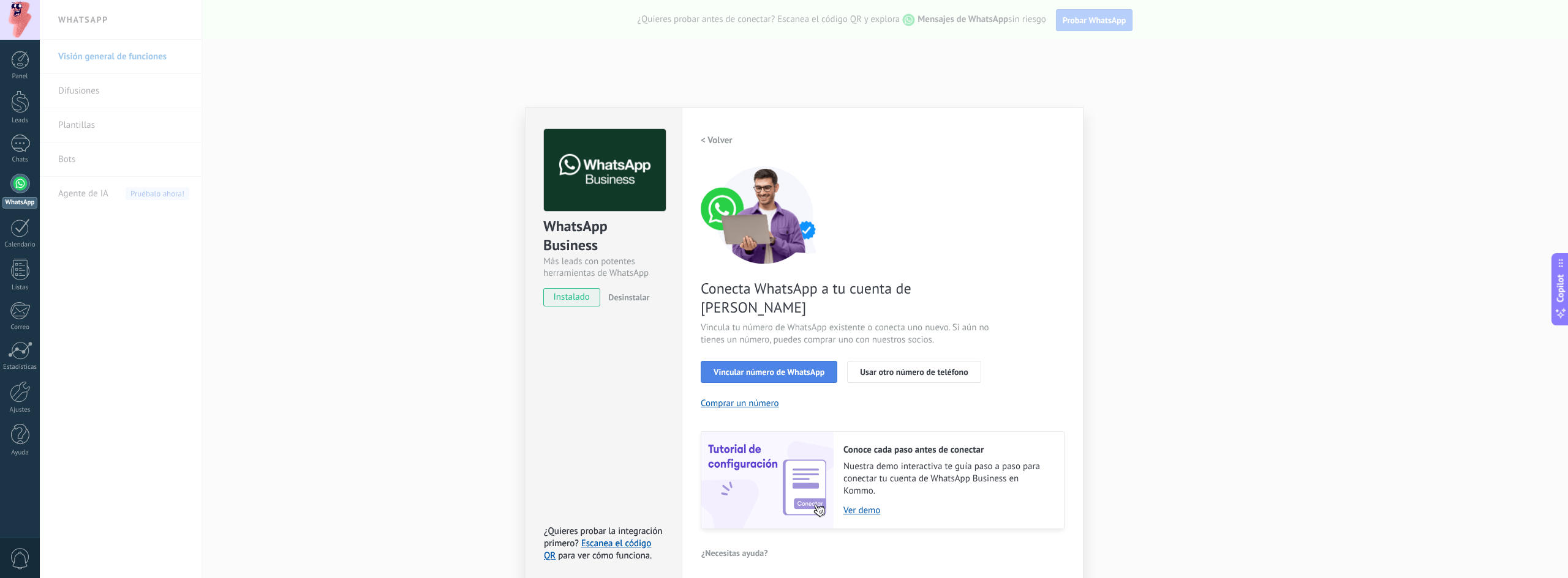
click at [794, 368] on span "Vincular número de WhatsApp" at bounding box center [768, 372] width 111 height 8
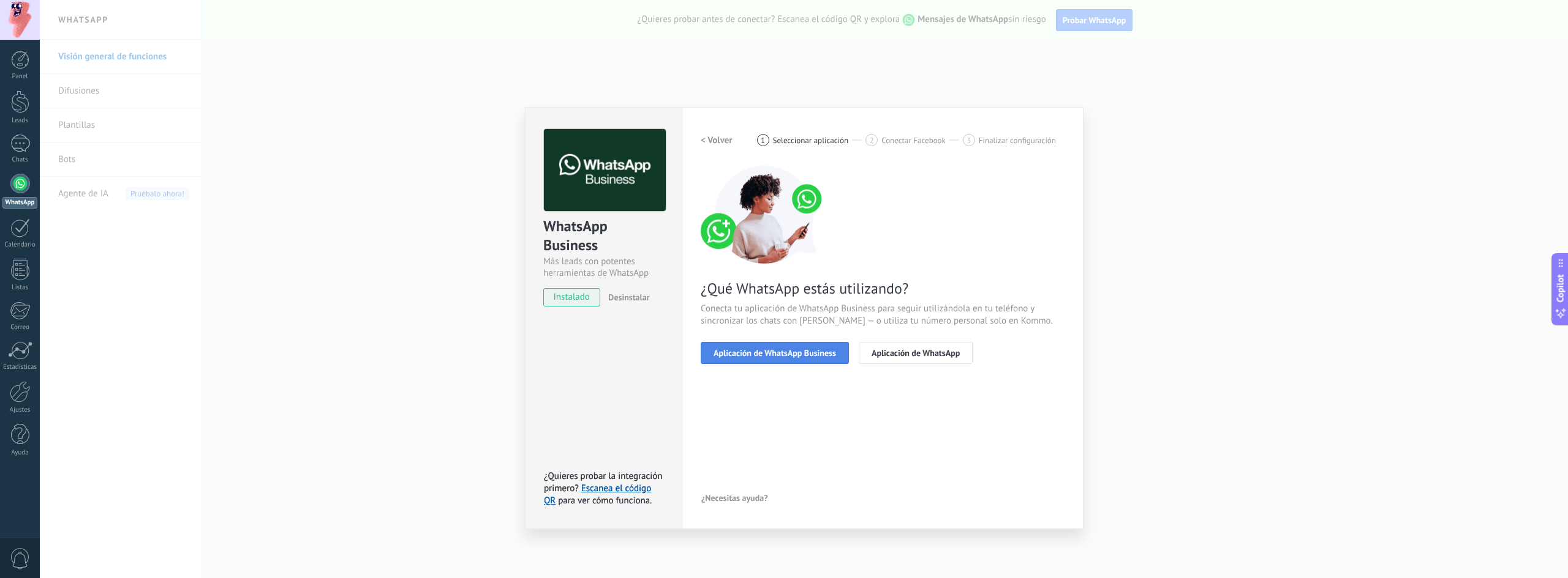
click at [744, 360] on button "Aplicación de WhatsApp Business" at bounding box center [775, 353] width 148 height 22
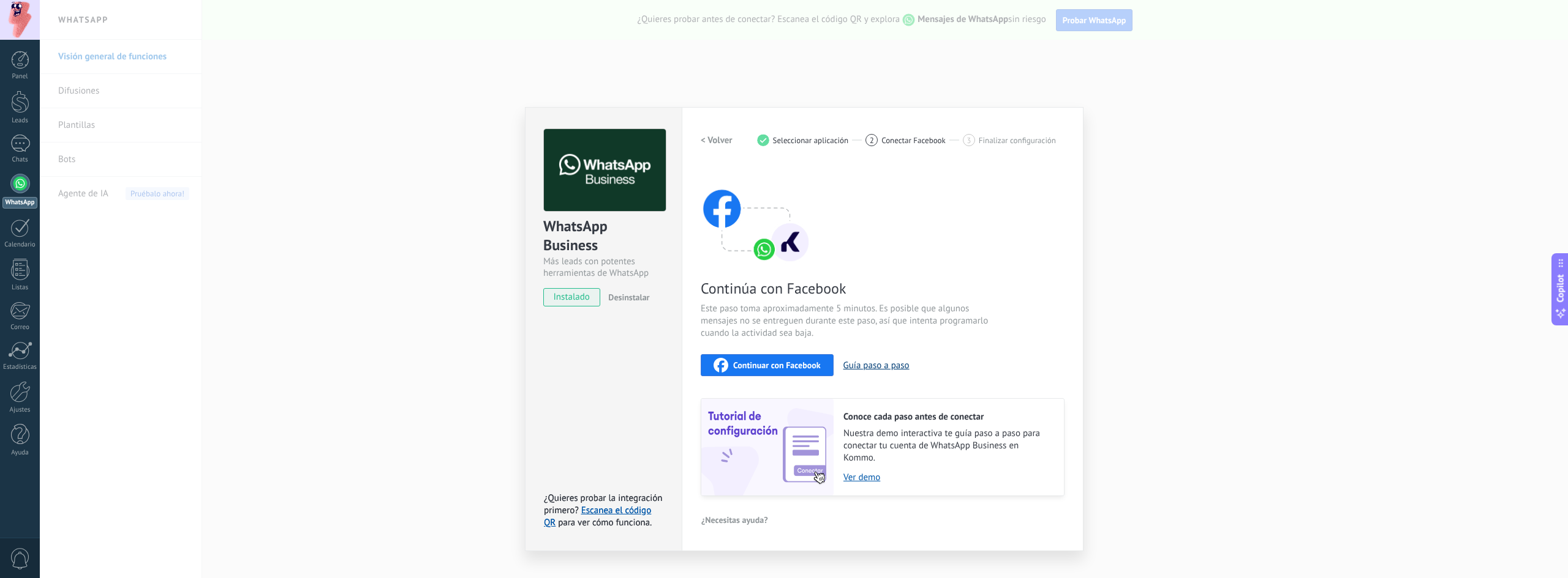
click at [869, 369] on button "Guía paso a paso" at bounding box center [876, 366] width 66 height 12
click at [768, 363] on span "Continuar con Facebook" at bounding box center [777, 365] width 87 height 8
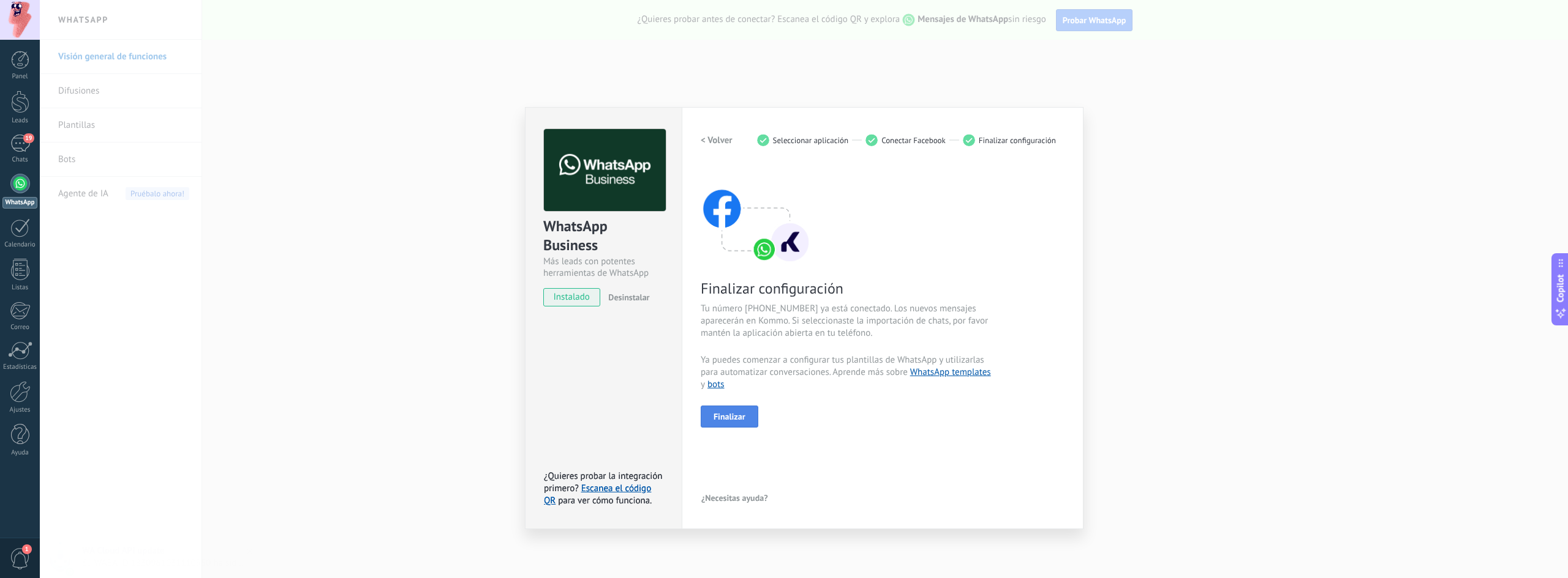
click at [732, 415] on span "Finalizar" at bounding box center [729, 417] width 32 height 8
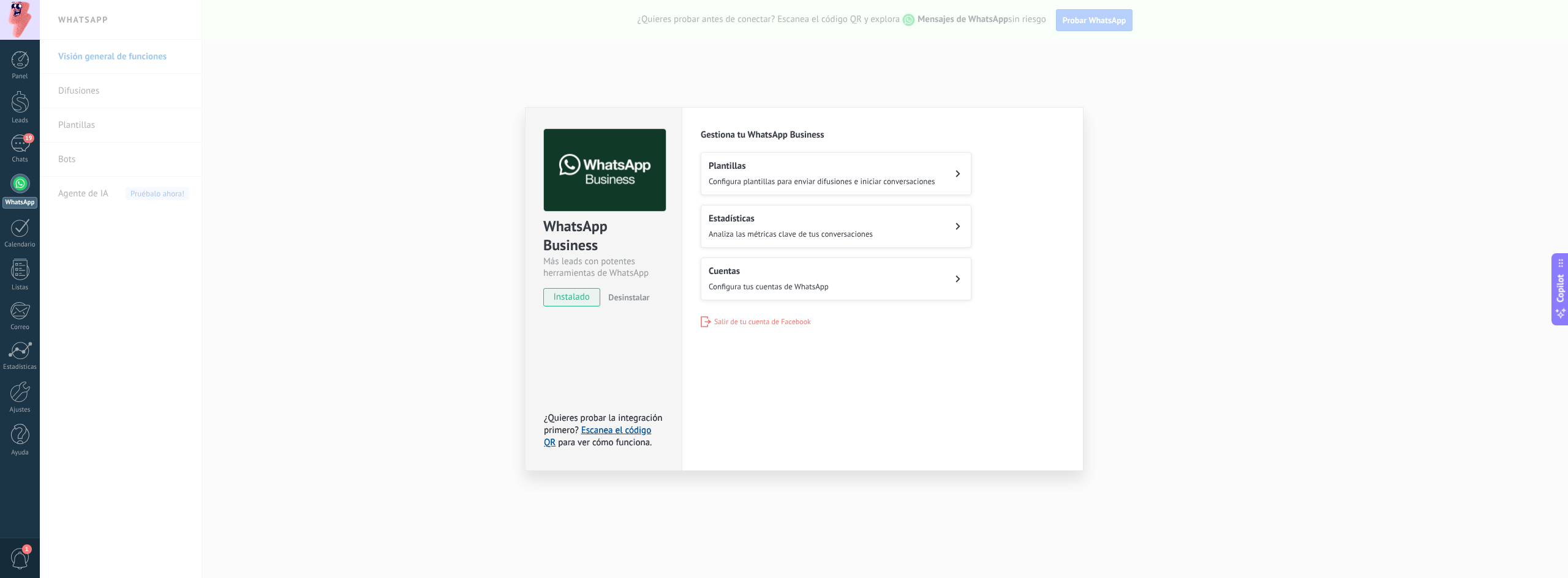
click at [1137, 430] on div "WhatsApp Business Más leads con potentes herramientas de WhatsApp instalado Des…" at bounding box center [804, 289] width 1528 height 578
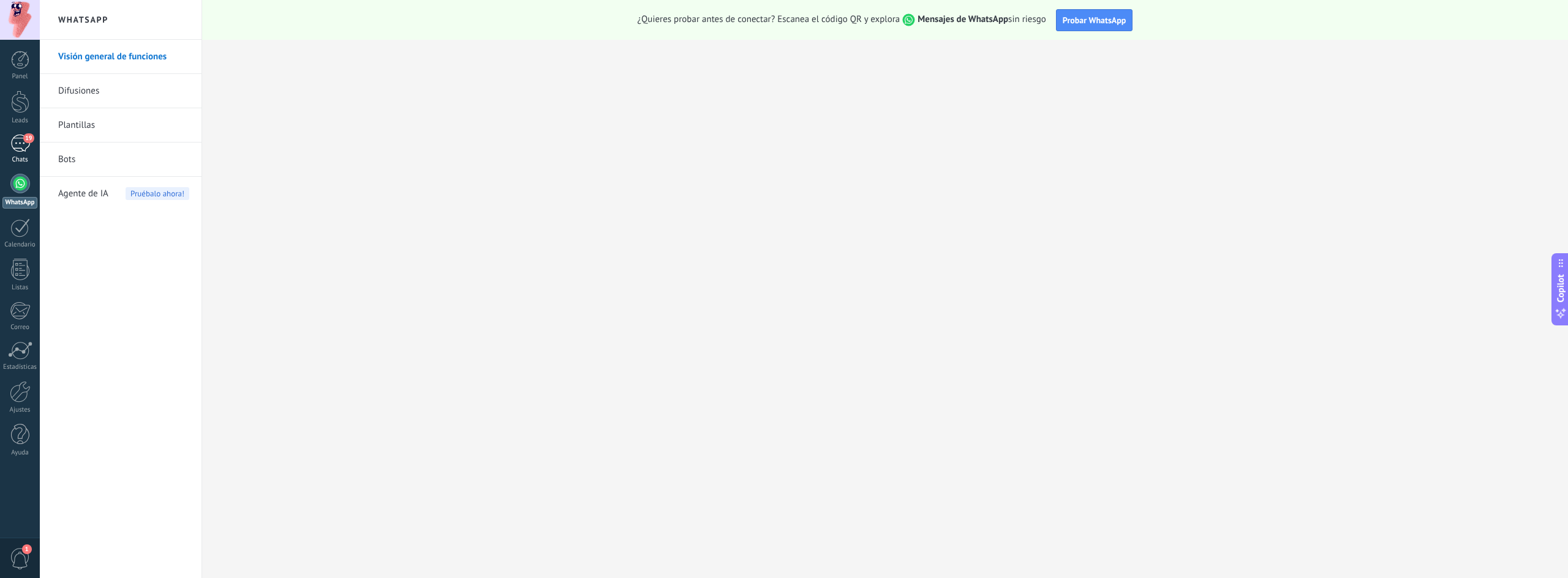
click at [7, 139] on link "19 Chats" at bounding box center [20, 149] width 40 height 29
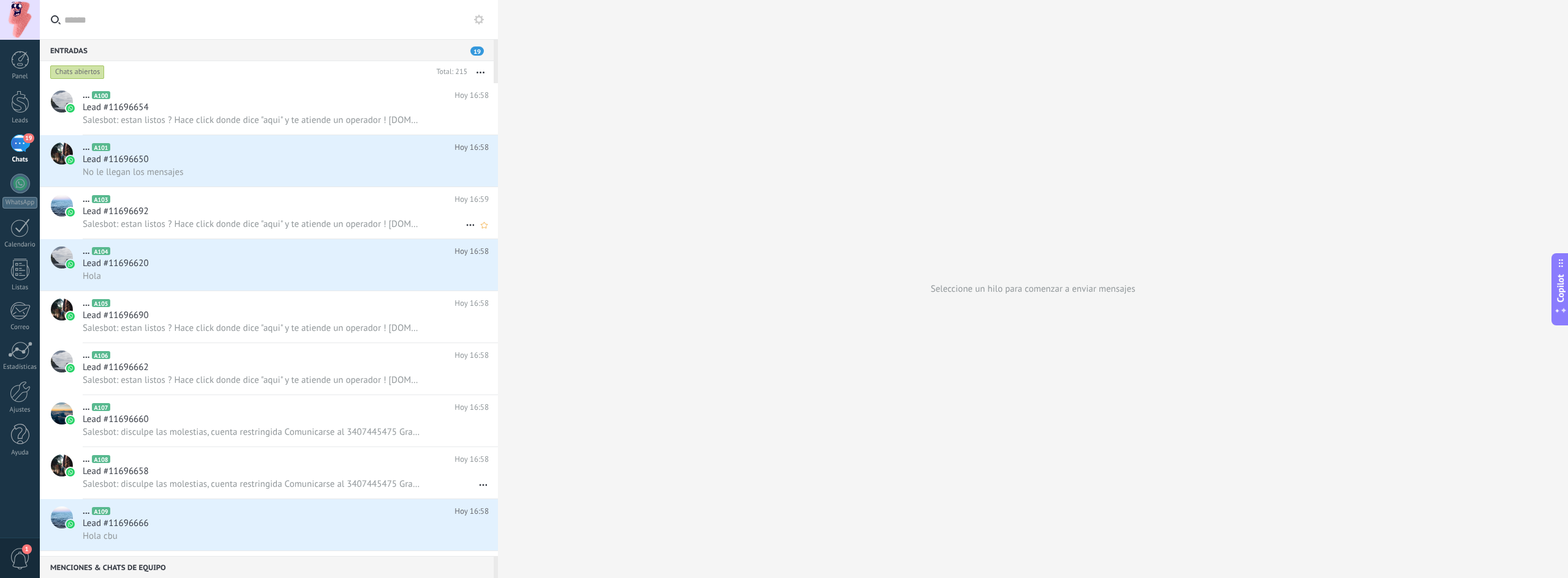
click at [302, 223] on span "Salesbot: estan listos ? Hace click donde dice "aqui" y te atiende un operador …" at bounding box center [251, 225] width 339 height 12
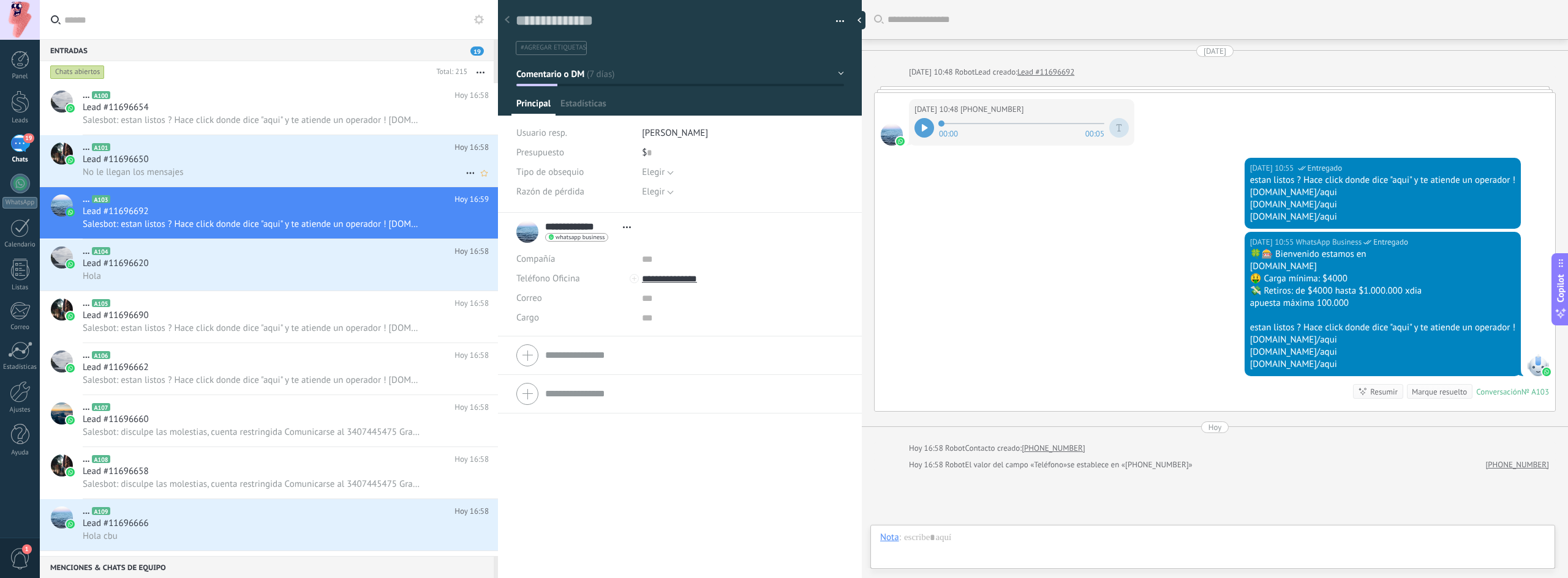
scroll to position [106, 0]
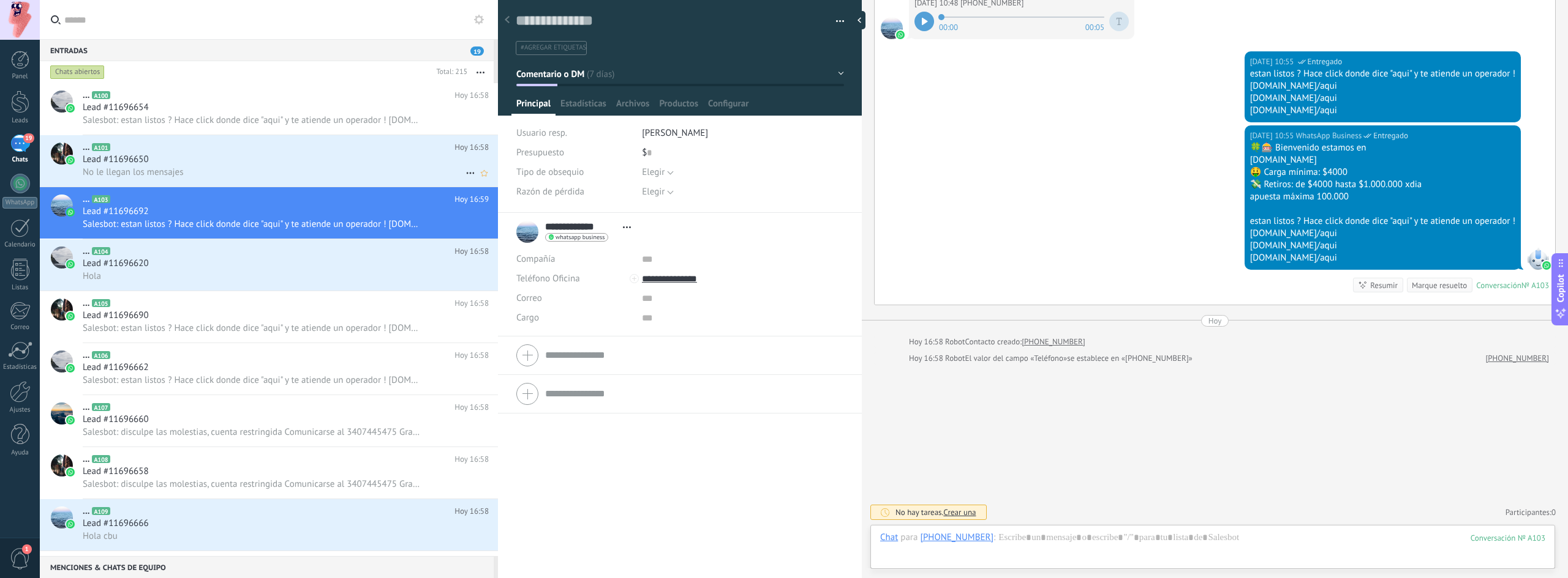
click at [239, 159] on div "Lead #11696650" at bounding box center [285, 160] width 406 height 12
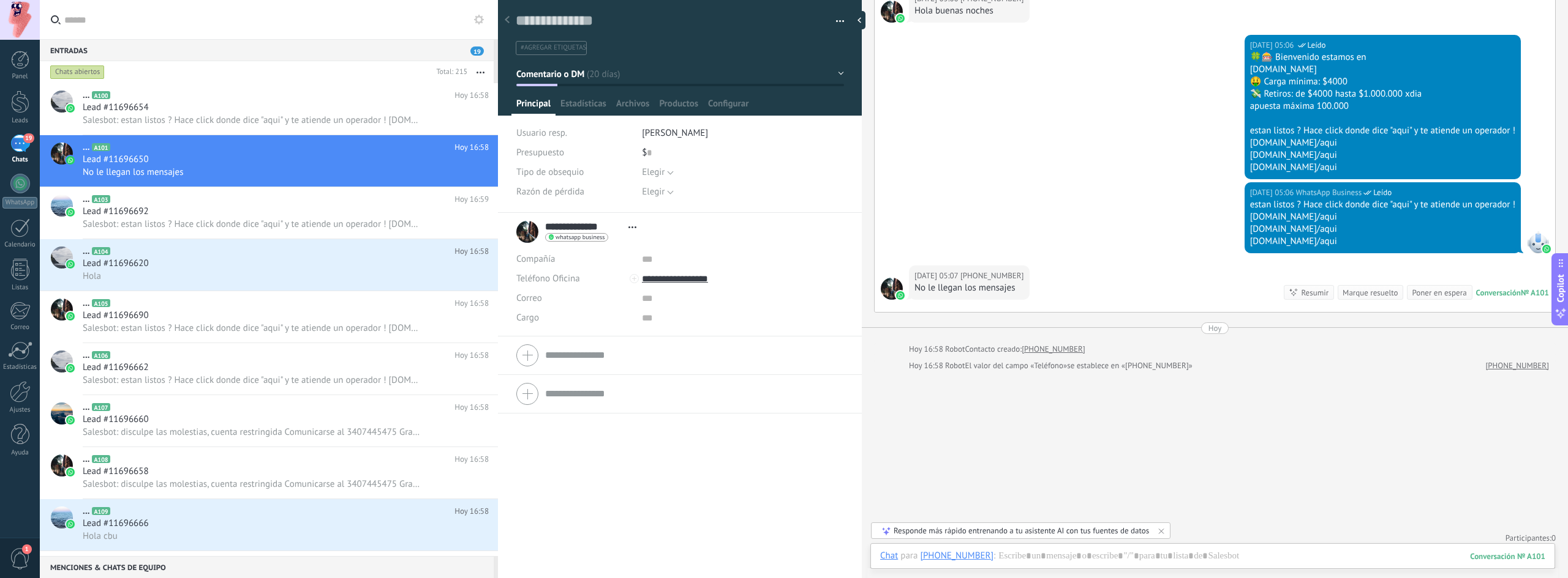
scroll to position [843, 0]
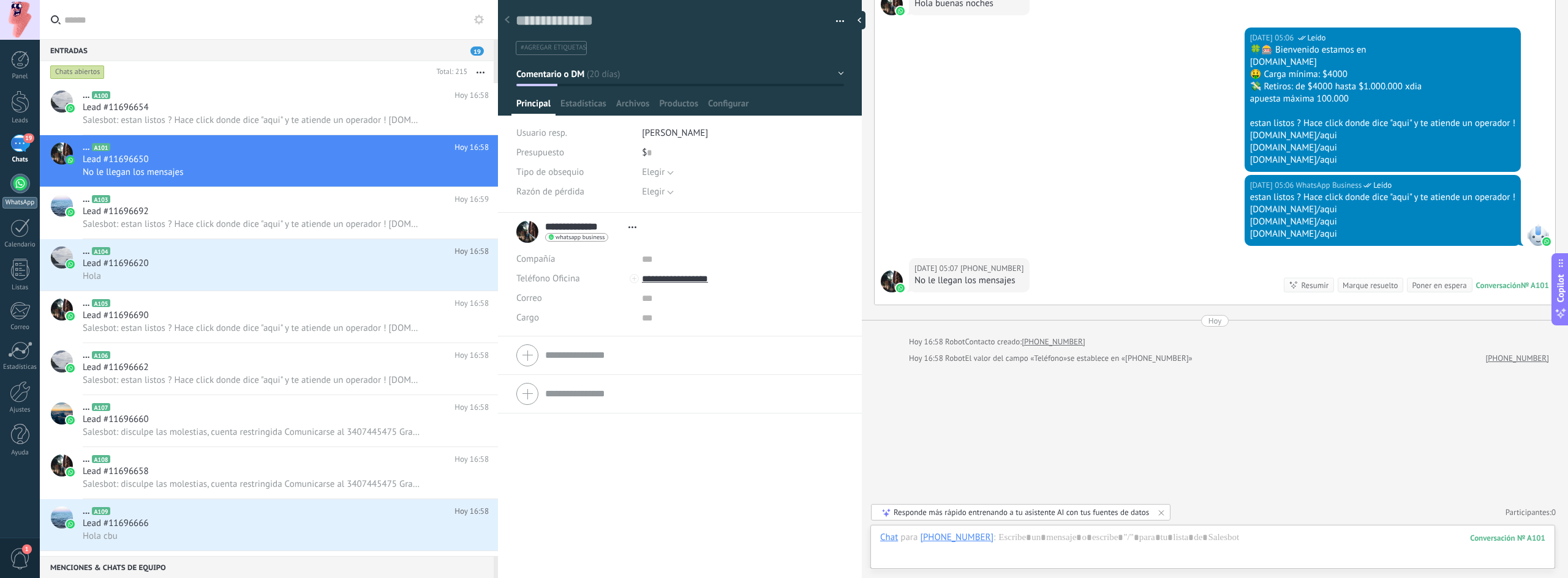
click at [17, 195] on link "WhatsApp" at bounding box center [20, 191] width 40 height 35
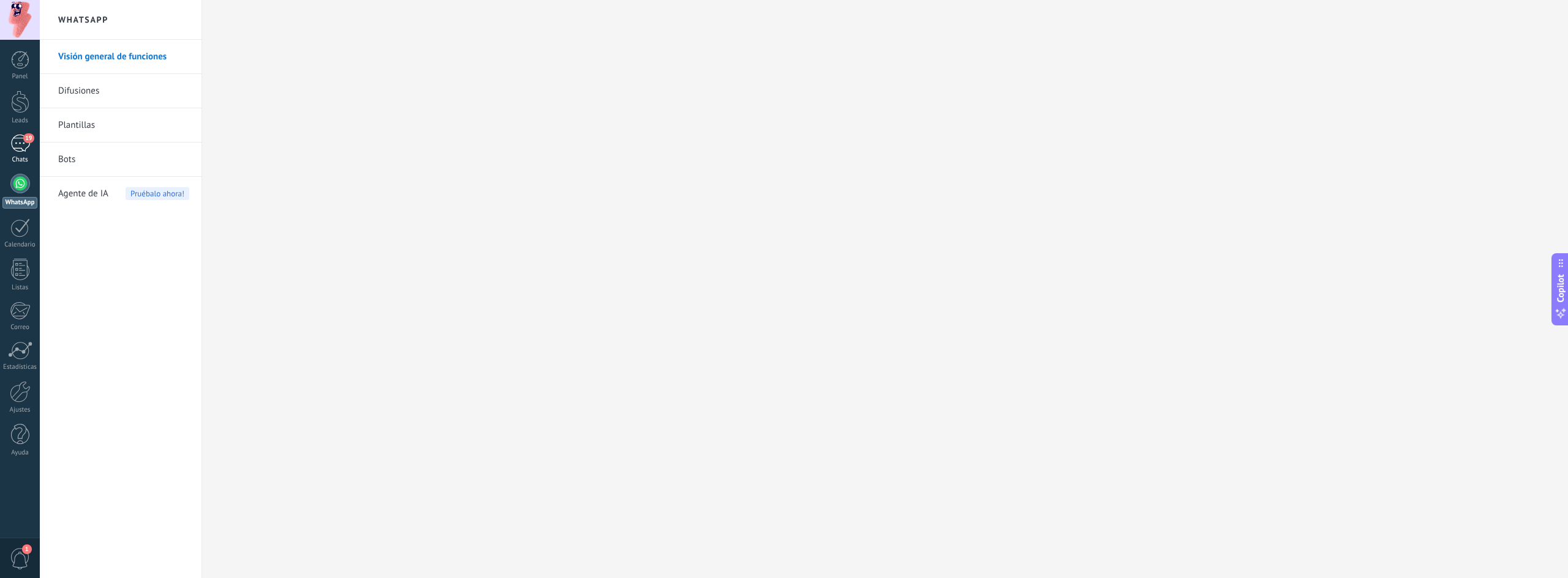
click at [22, 141] on div "19" at bounding box center [21, 143] width 20 height 17
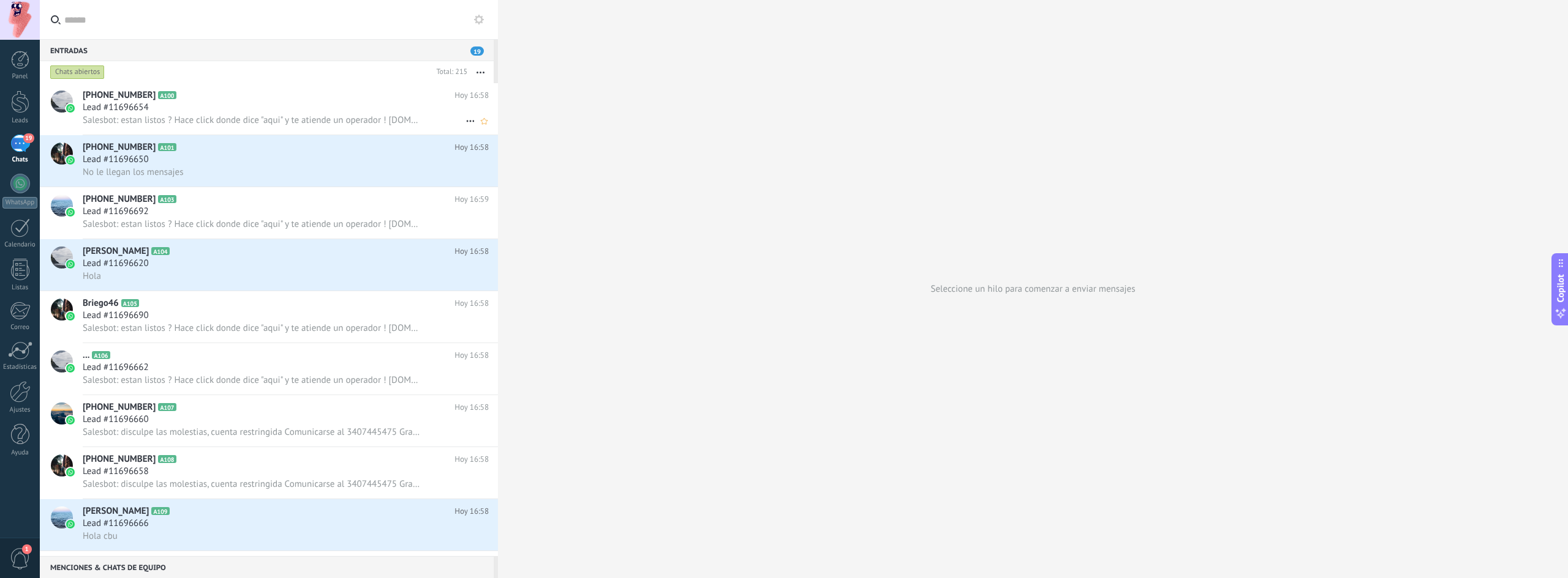
click at [305, 133] on div "[PHONE_NUMBER] A100 [DATE] 16:58 Lead #11696654 Salesbot: estan listos ? Hace c…" at bounding box center [290, 109] width 415 height 52
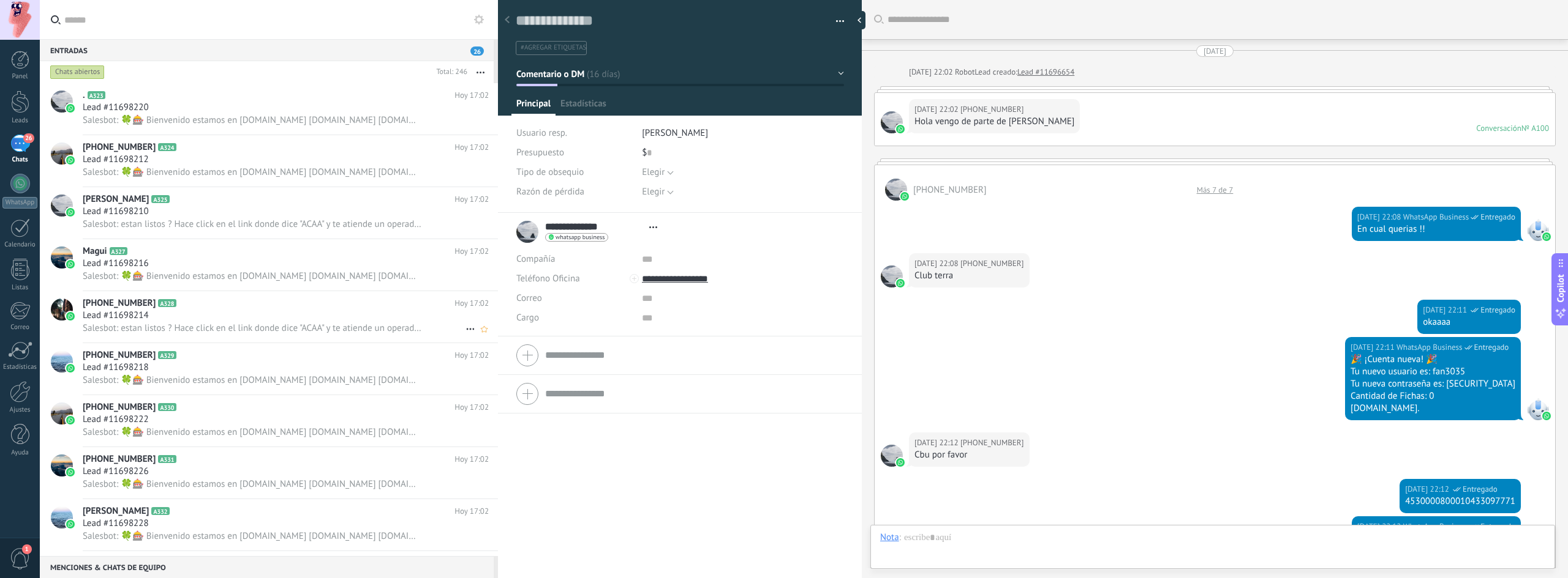
scroll to position [703, 0]
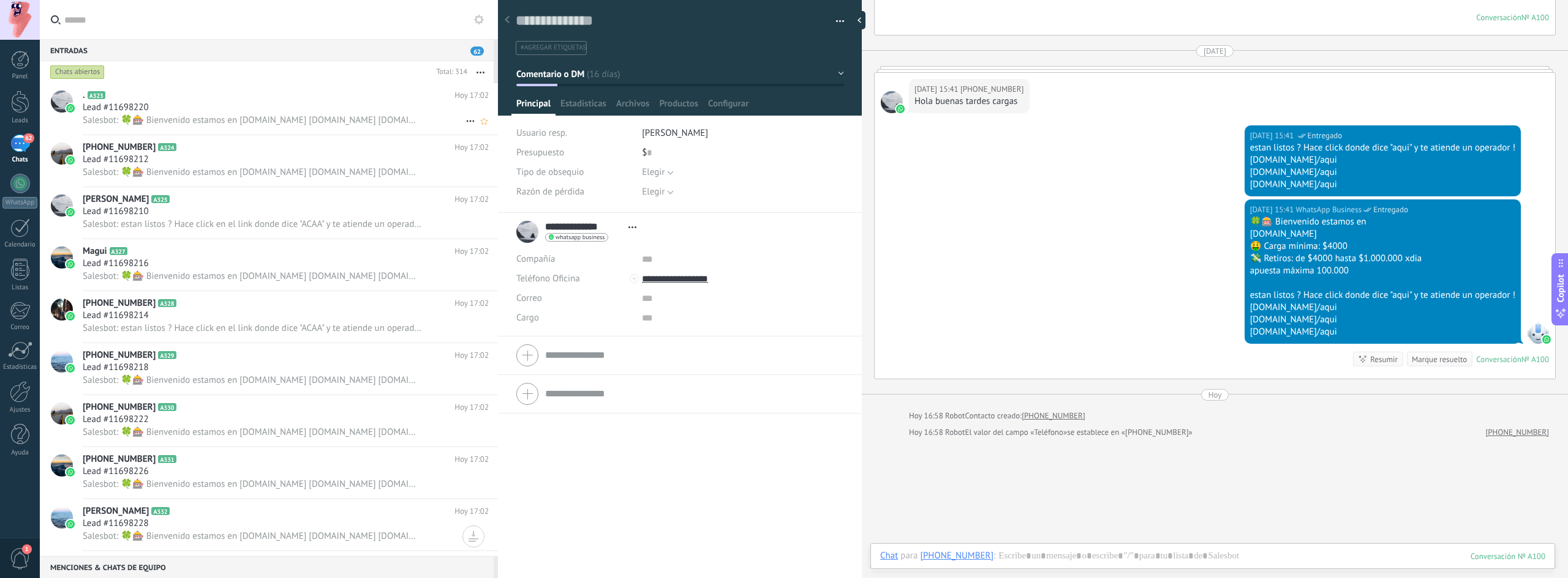
click at [296, 116] on span "Salesbot: 🍀🎰 Bienvenido estamos en [DOMAIN_NAME] [DOMAIN_NAME] [DOMAIN_NAME] 🤑 …" at bounding box center [251, 121] width 339 height 12
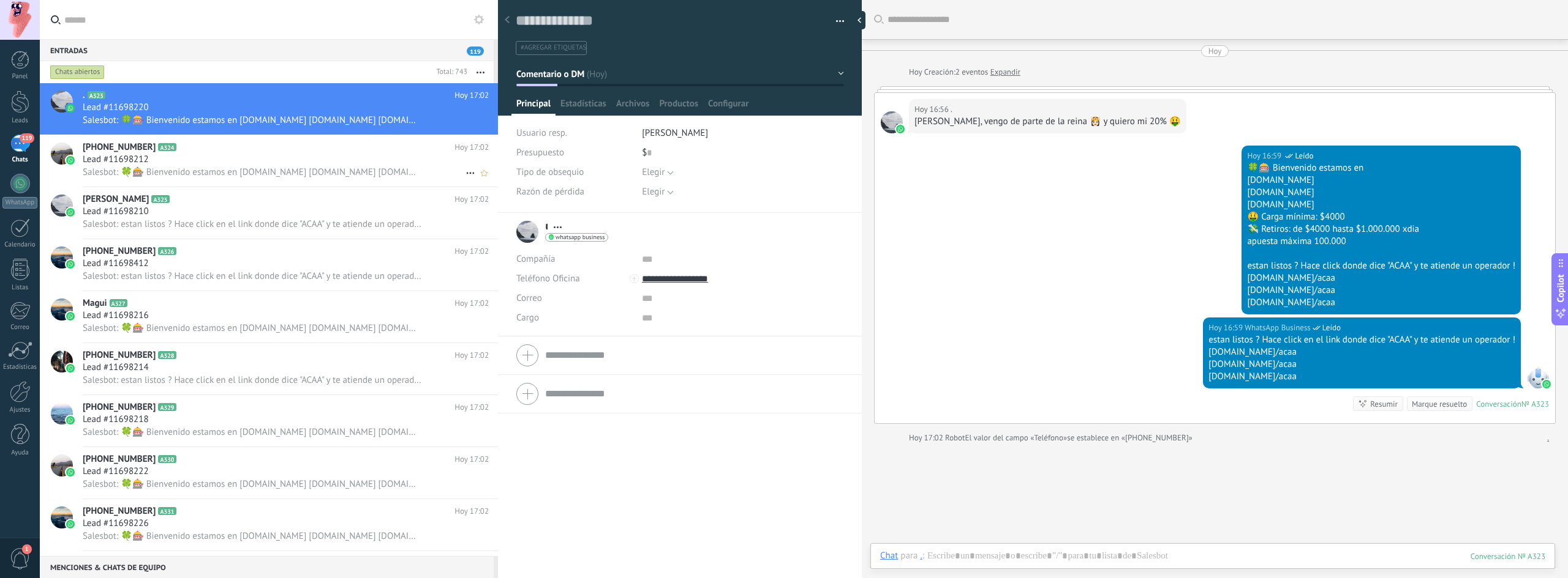
click at [220, 171] on span "Salesbot: 🍀🎰 Bienvenido estamos en [DOMAIN_NAME] [DOMAIN_NAME] [DOMAIN_NAME] 🤑 …" at bounding box center [251, 172] width 339 height 12
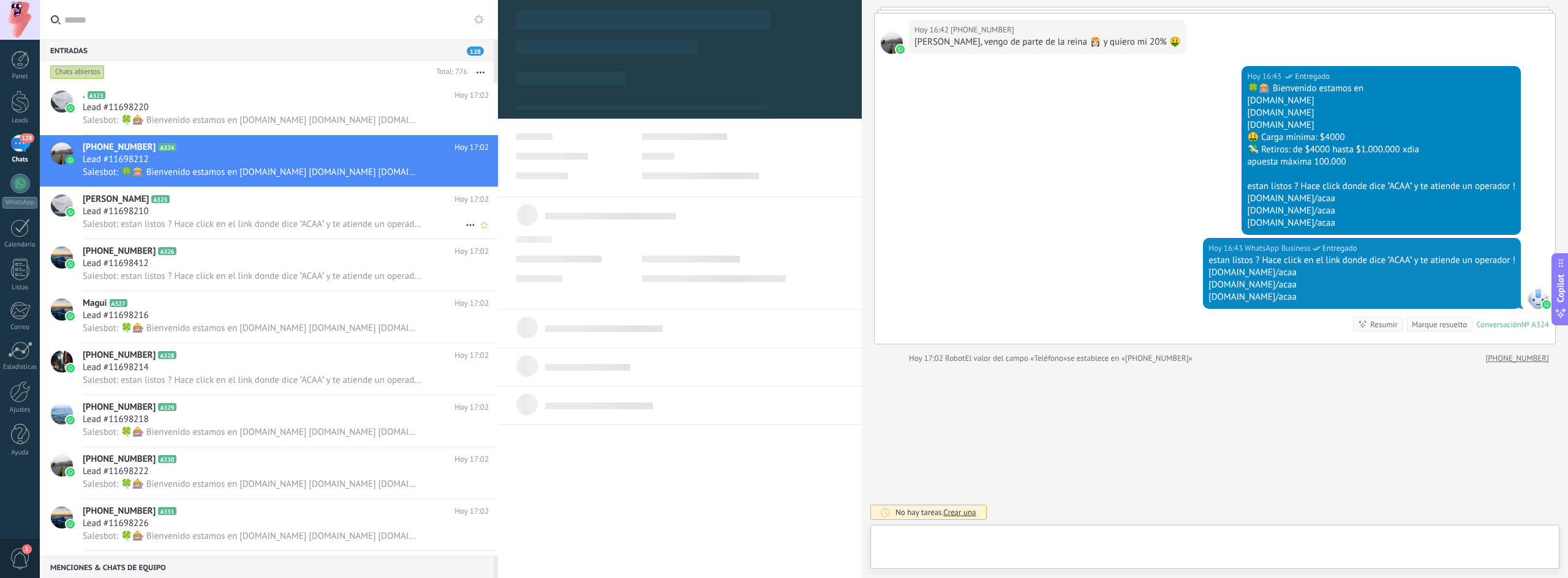
scroll to position [18, 0]
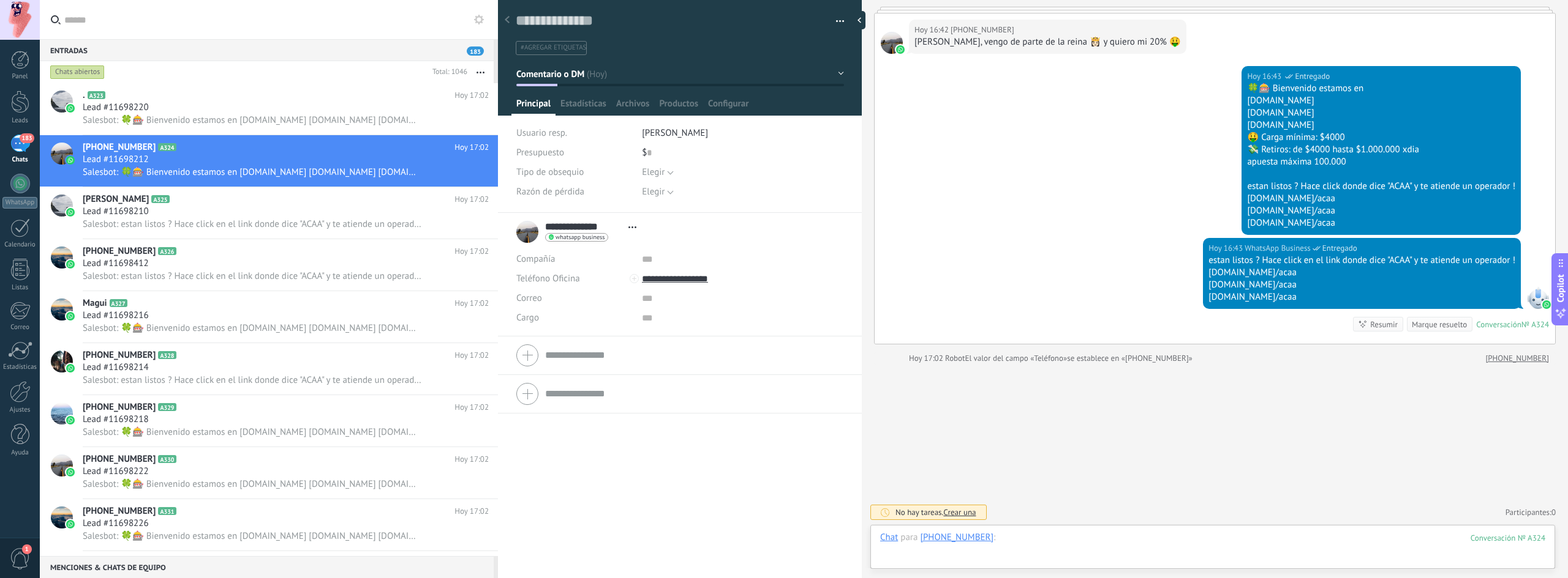
click at [1103, 556] on div at bounding box center [1212, 550] width 665 height 37
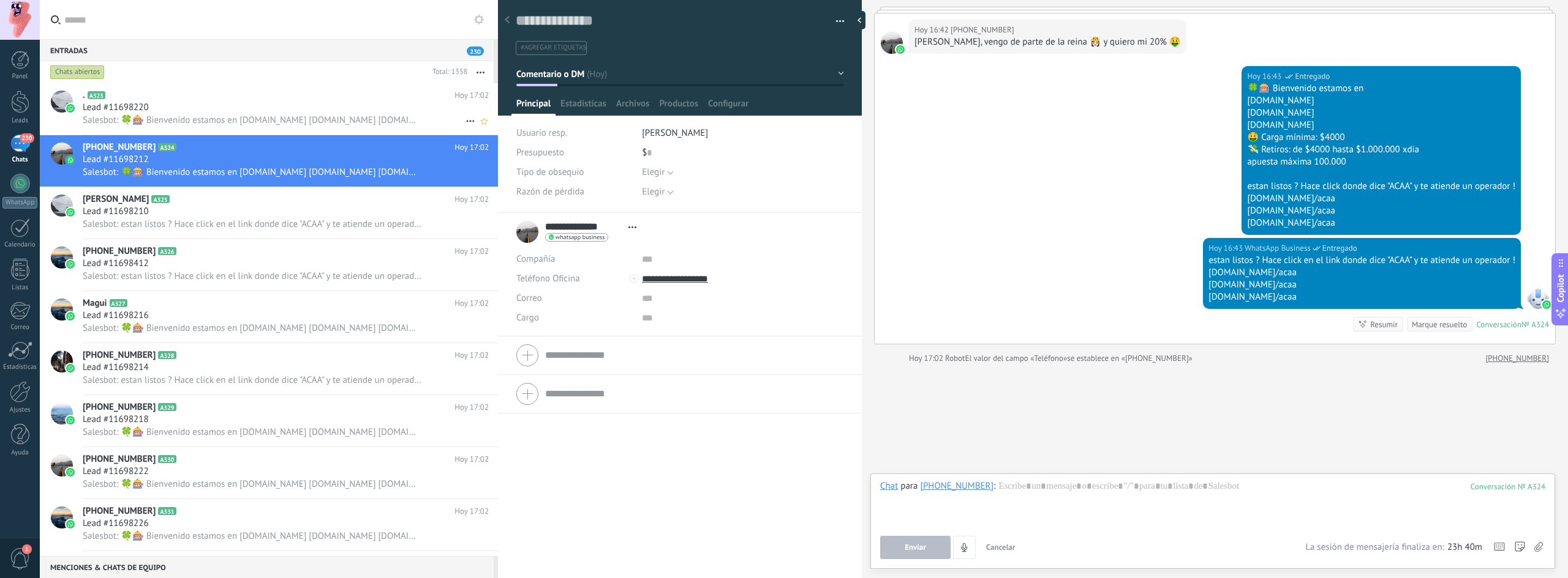
click at [233, 112] on div "Lead #11698220" at bounding box center [285, 107] width 406 height 12
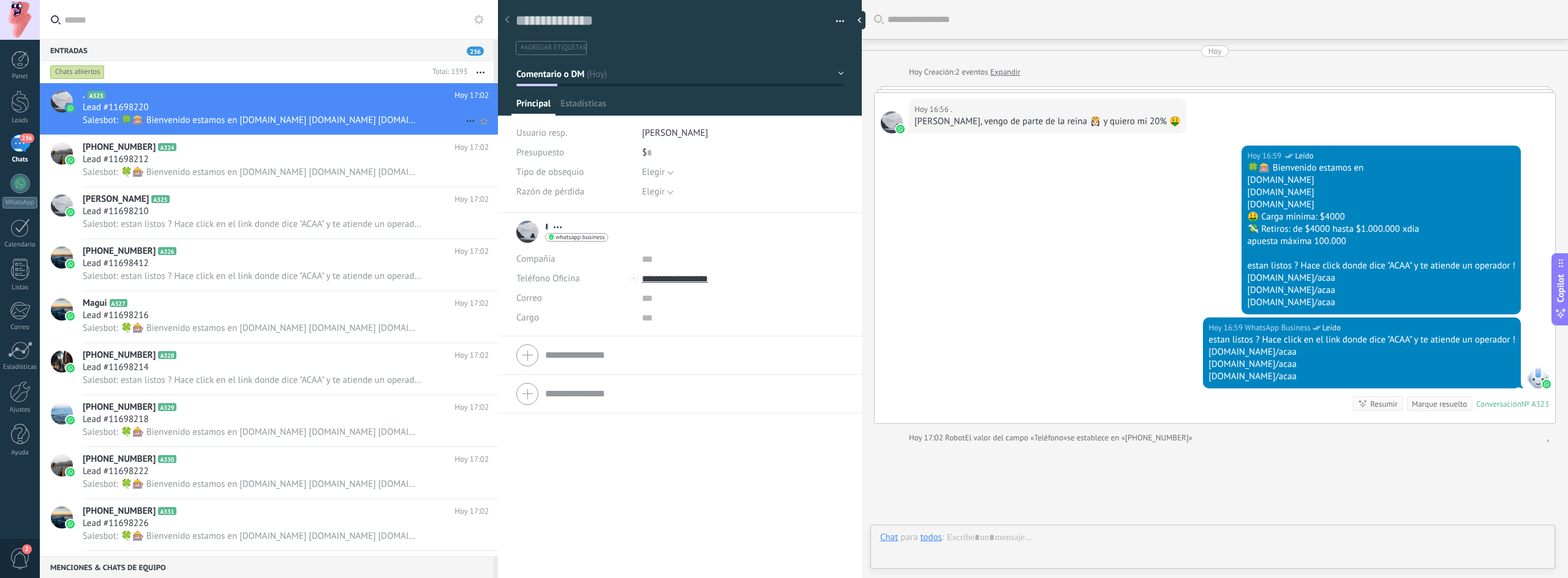
scroll to position [80, 0]
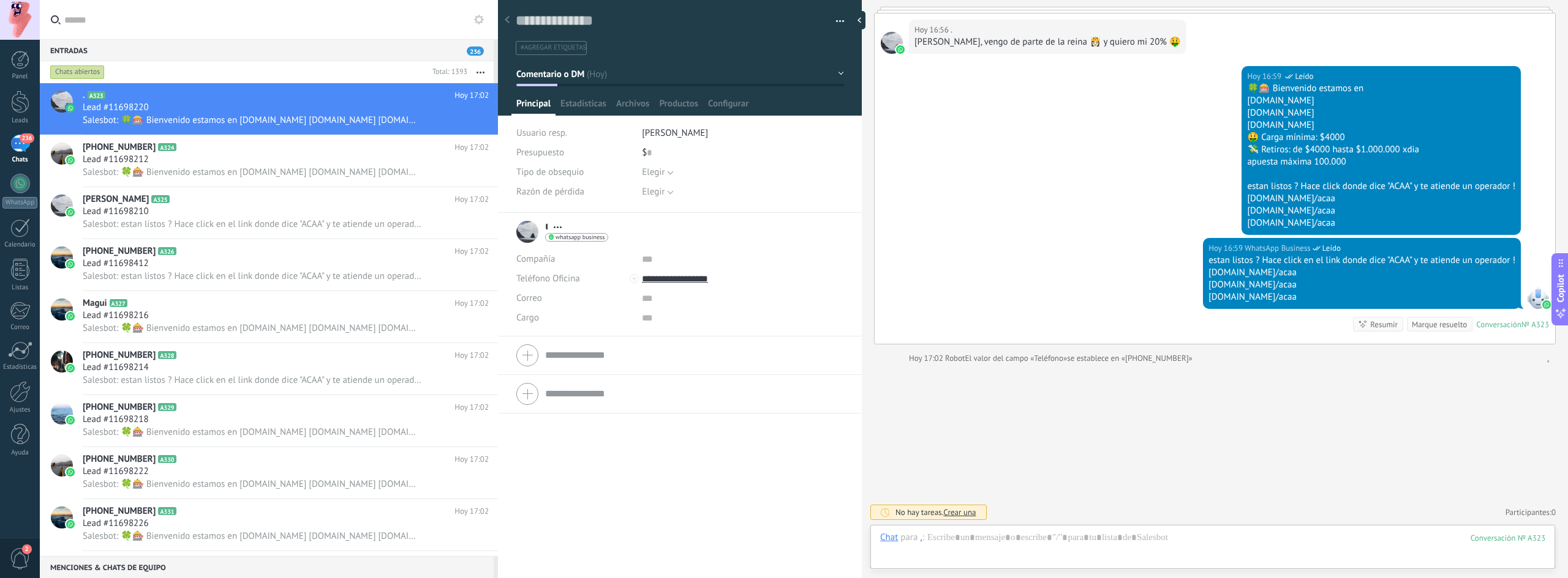
click at [22, 141] on span "236" at bounding box center [27, 138] width 14 height 10
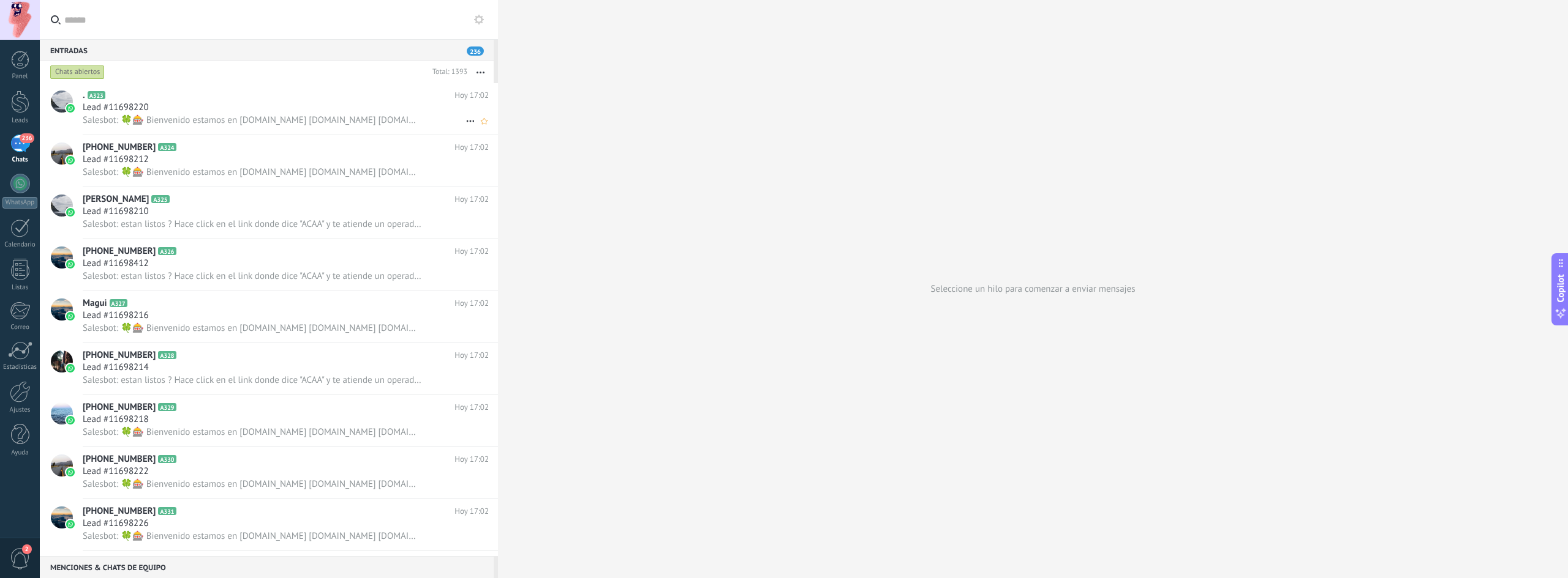
click at [335, 121] on span "Salesbot: 🍀🎰 Bienvenido estamos en [DOMAIN_NAME] [DOMAIN_NAME] [DOMAIN_NAME] 🤑 …" at bounding box center [251, 121] width 339 height 12
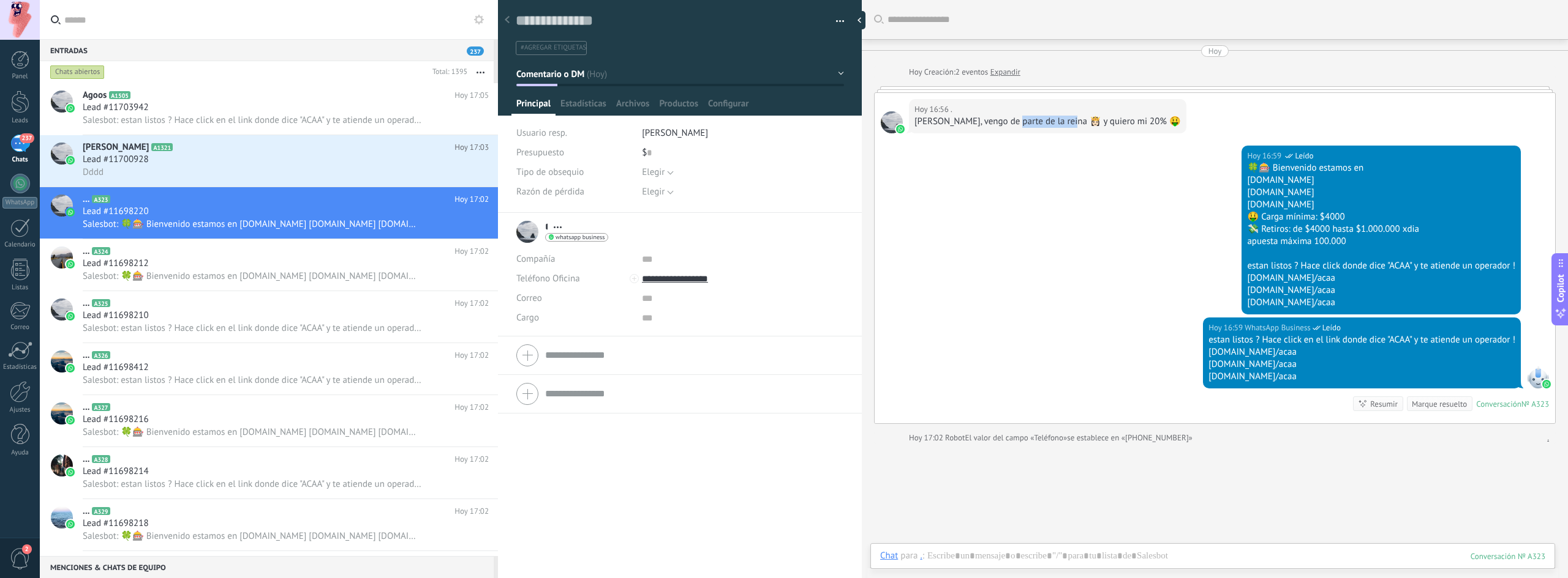
drag, startPoint x: 1011, startPoint y: 124, endPoint x: 1059, endPoint y: 124, distance: 48.0
click at [1059, 124] on div "[PERSON_NAME], vengo de parte de la reina 👸🏻 y quiero mi 20% 🤑" at bounding box center [1048, 121] width 266 height 12
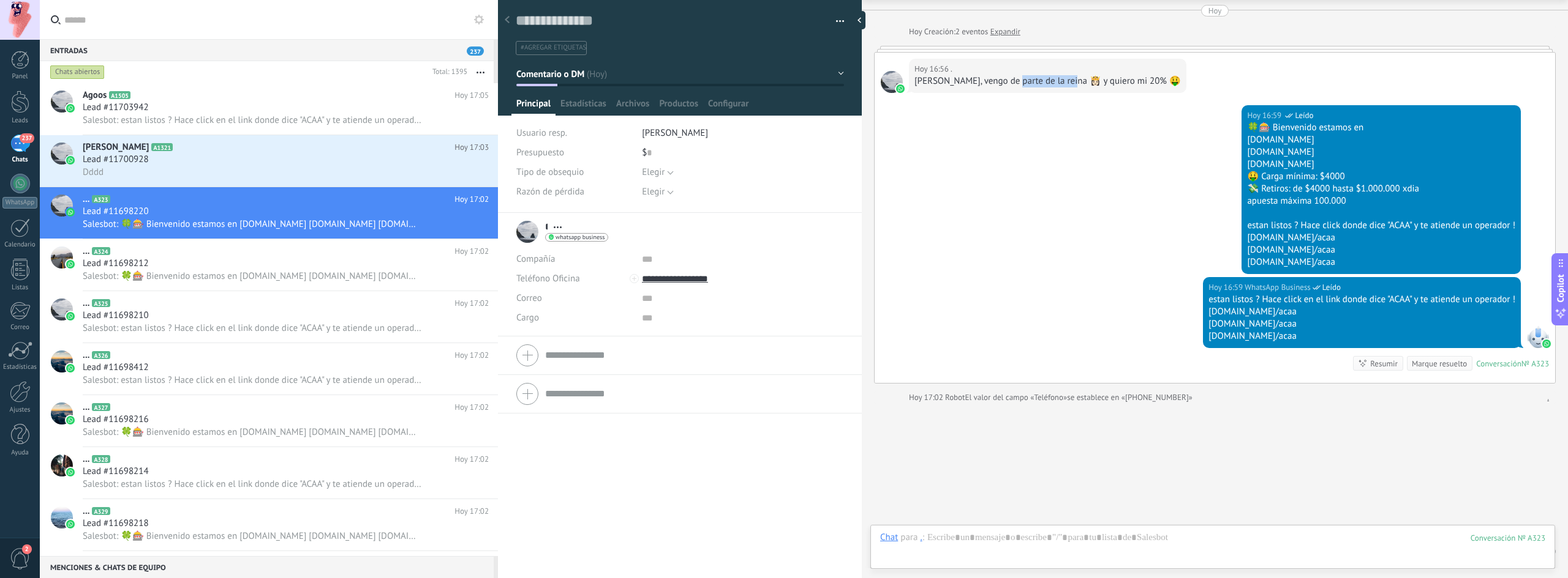
scroll to position [80, 0]
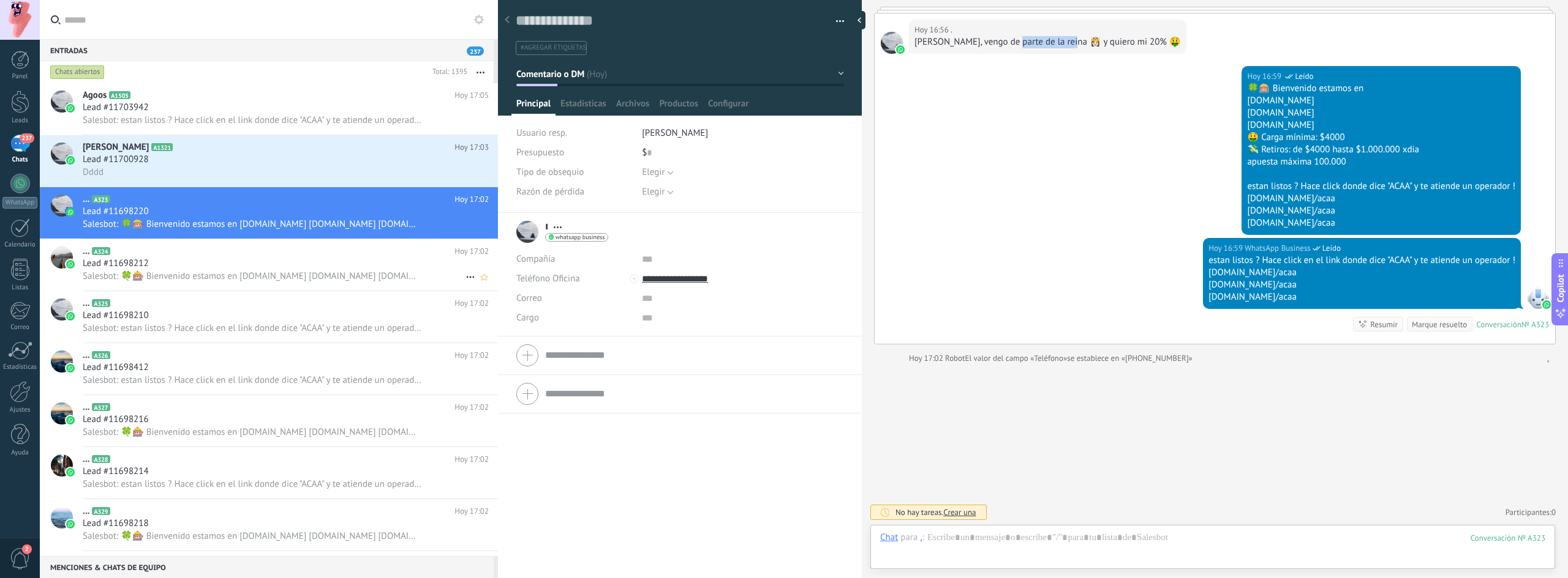
drag, startPoint x: 196, startPoint y: 257, endPoint x: 191, endPoint y: 268, distance: 12.1
click at [196, 256] on h2 "... A324" at bounding box center [268, 251] width 372 height 12
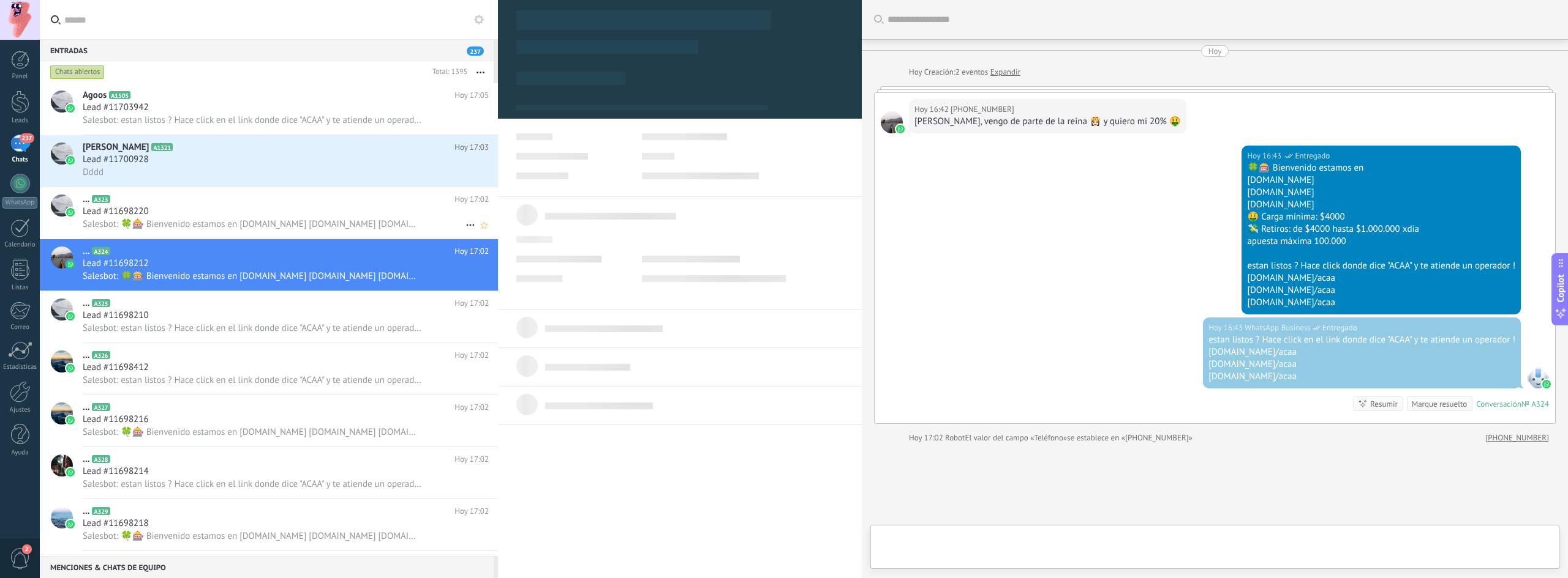
scroll to position [80, 0]
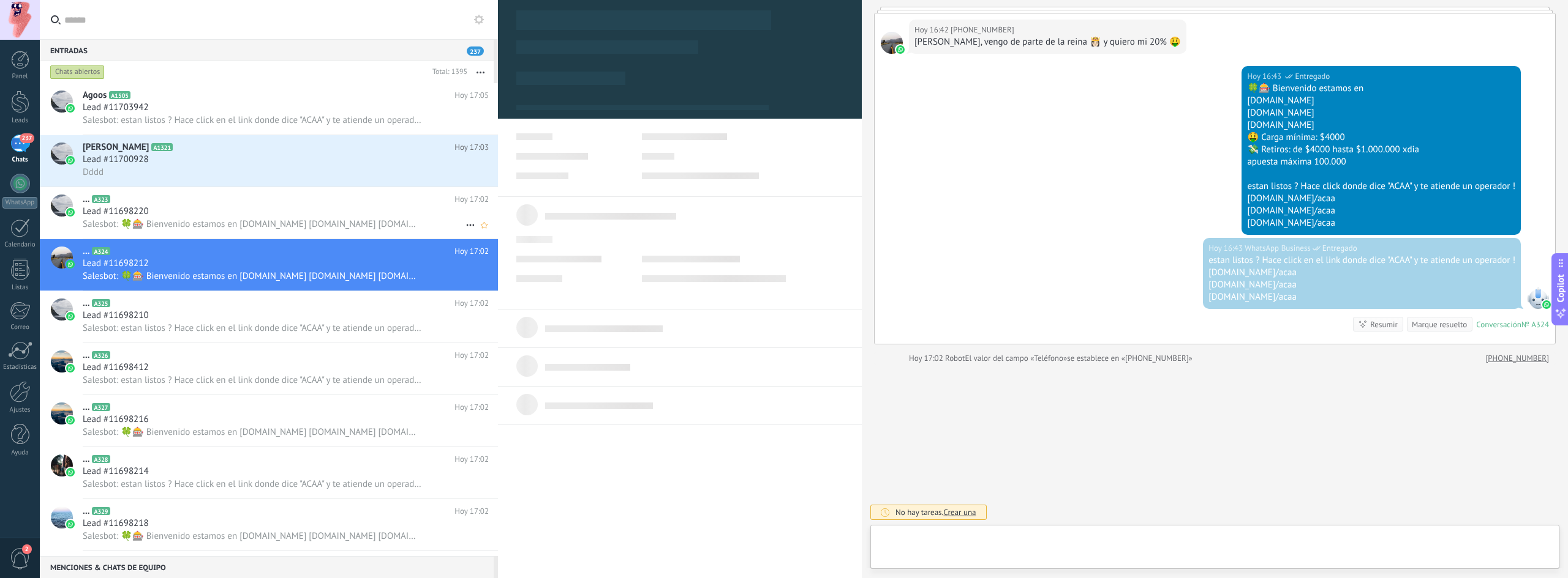
type textarea "**********"
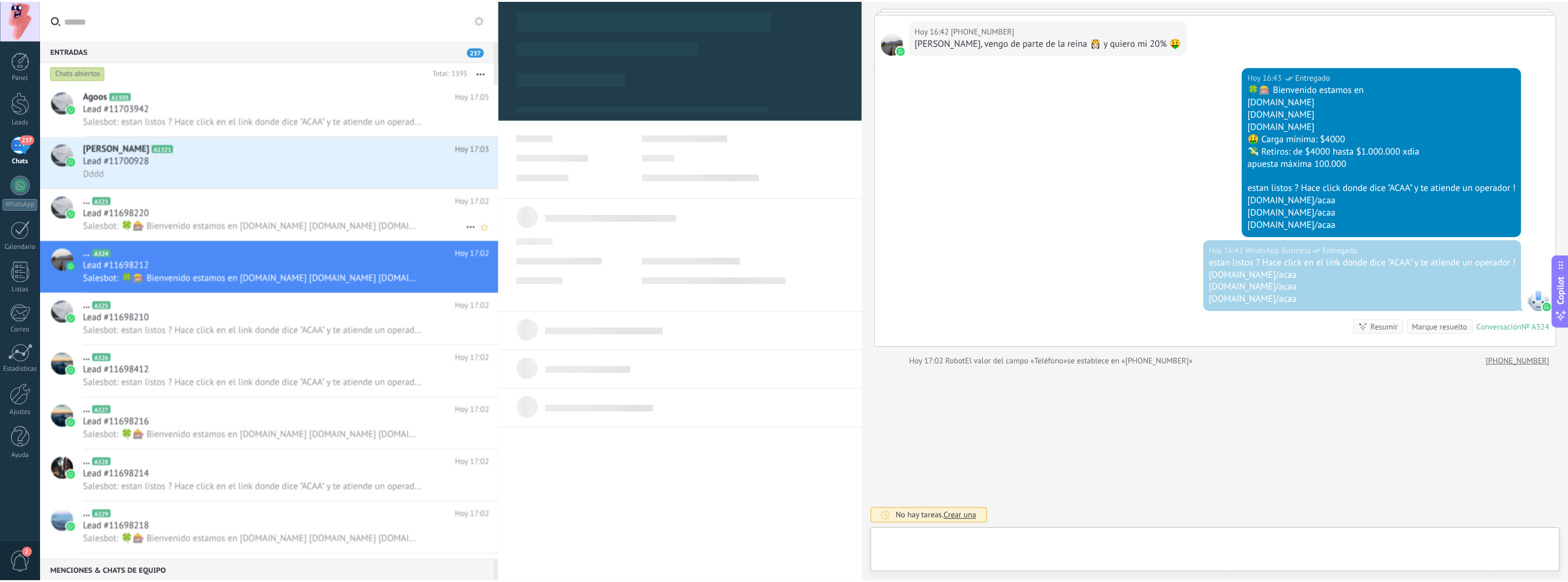
scroll to position [18, 0]
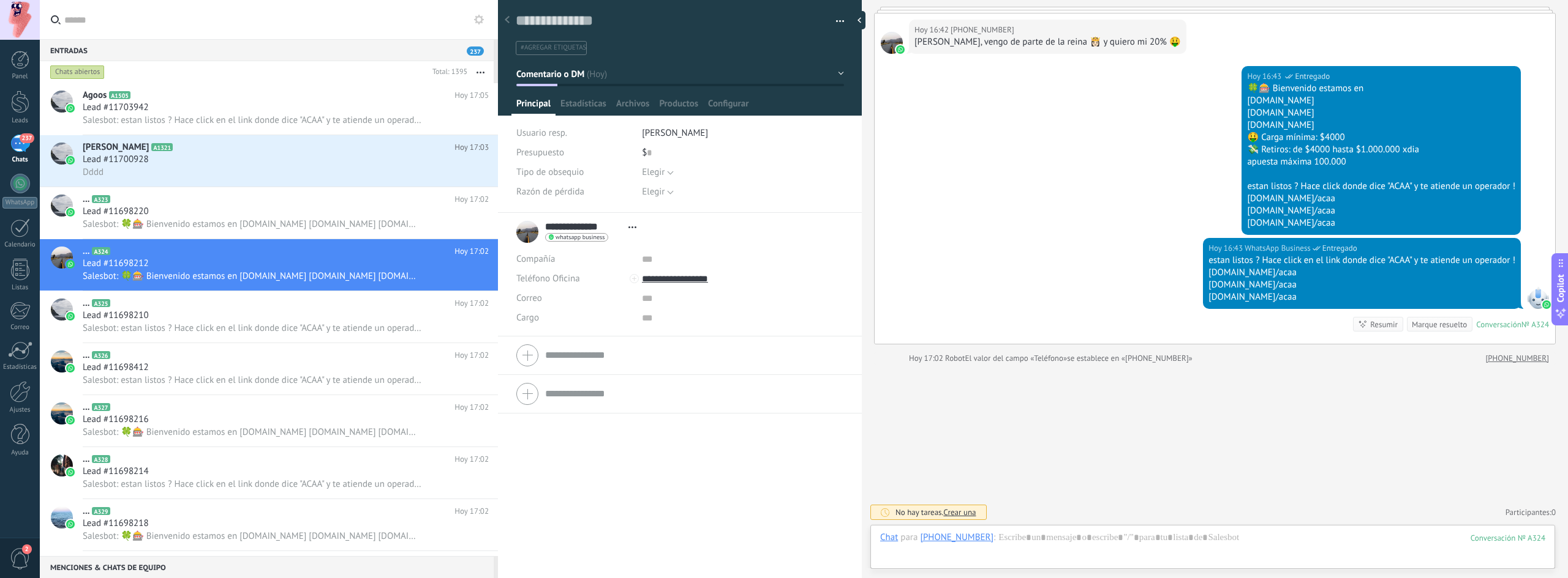
click at [17, 556] on span "2" at bounding box center [20, 559] width 21 height 22
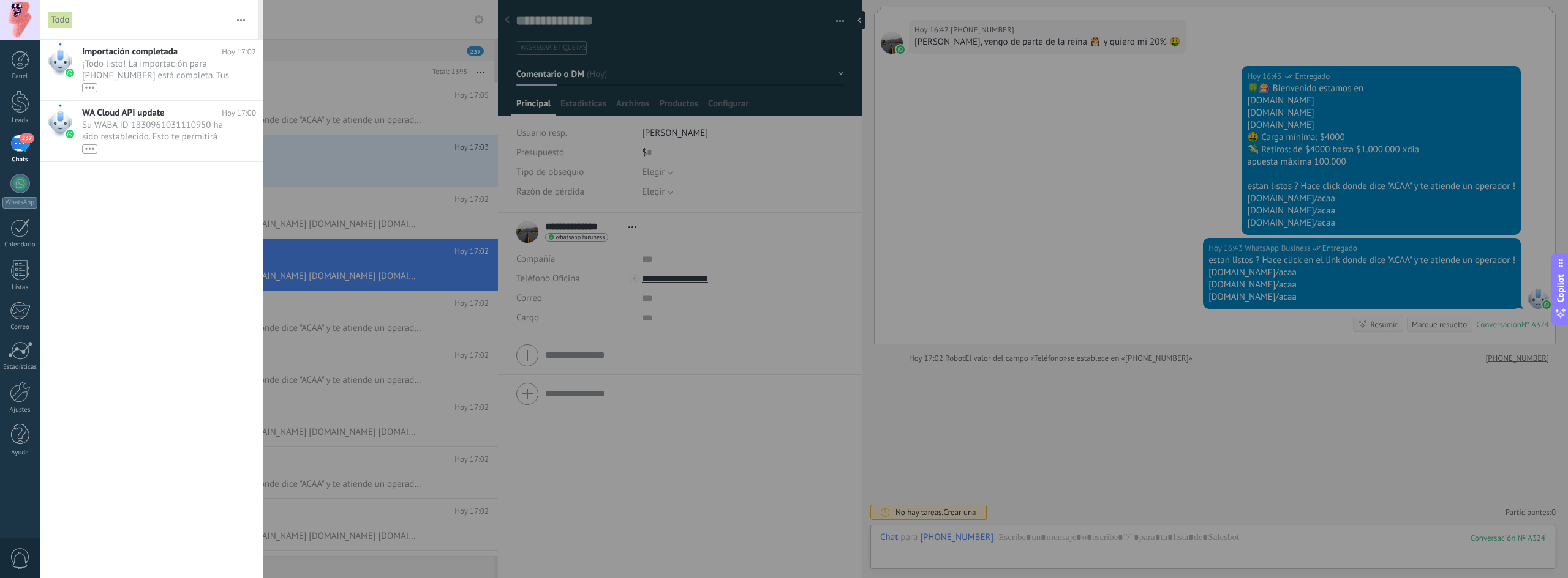
click at [240, 24] on button "button" at bounding box center [241, 19] width 27 height 39
click at [479, 33] on div at bounding box center [784, 289] width 1568 height 578
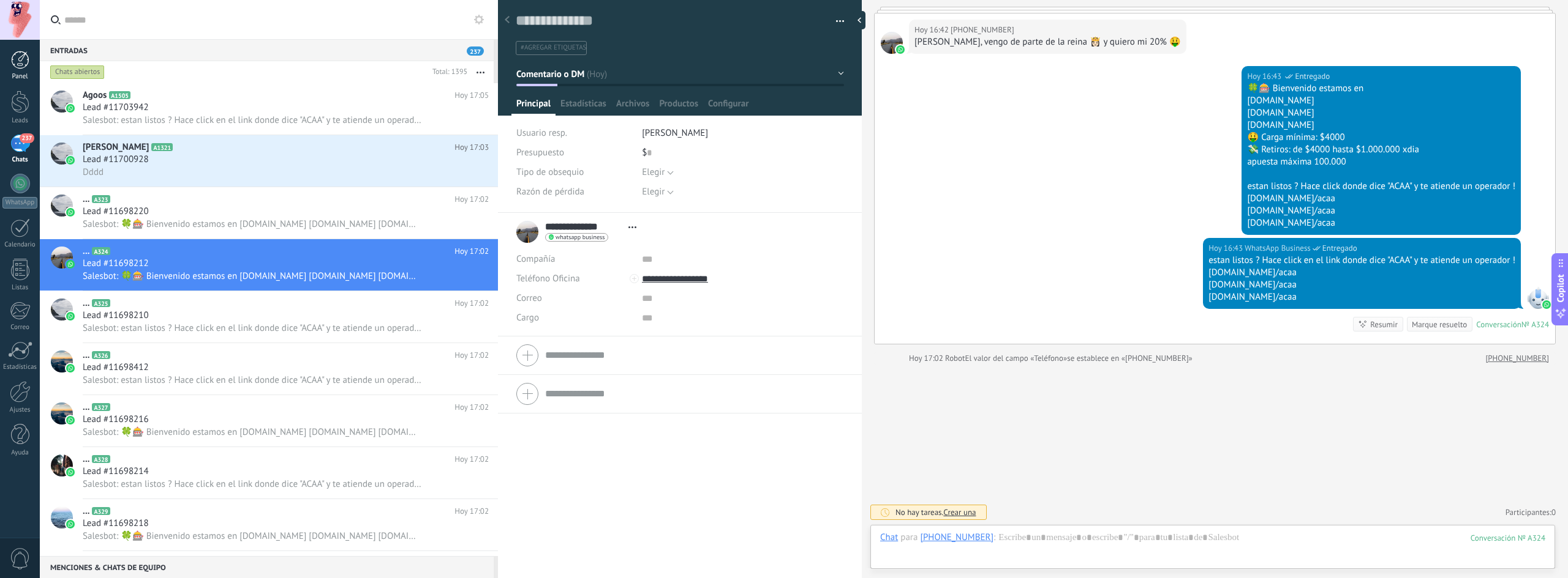
click at [8, 57] on link "Panel" at bounding box center [20, 66] width 40 height 30
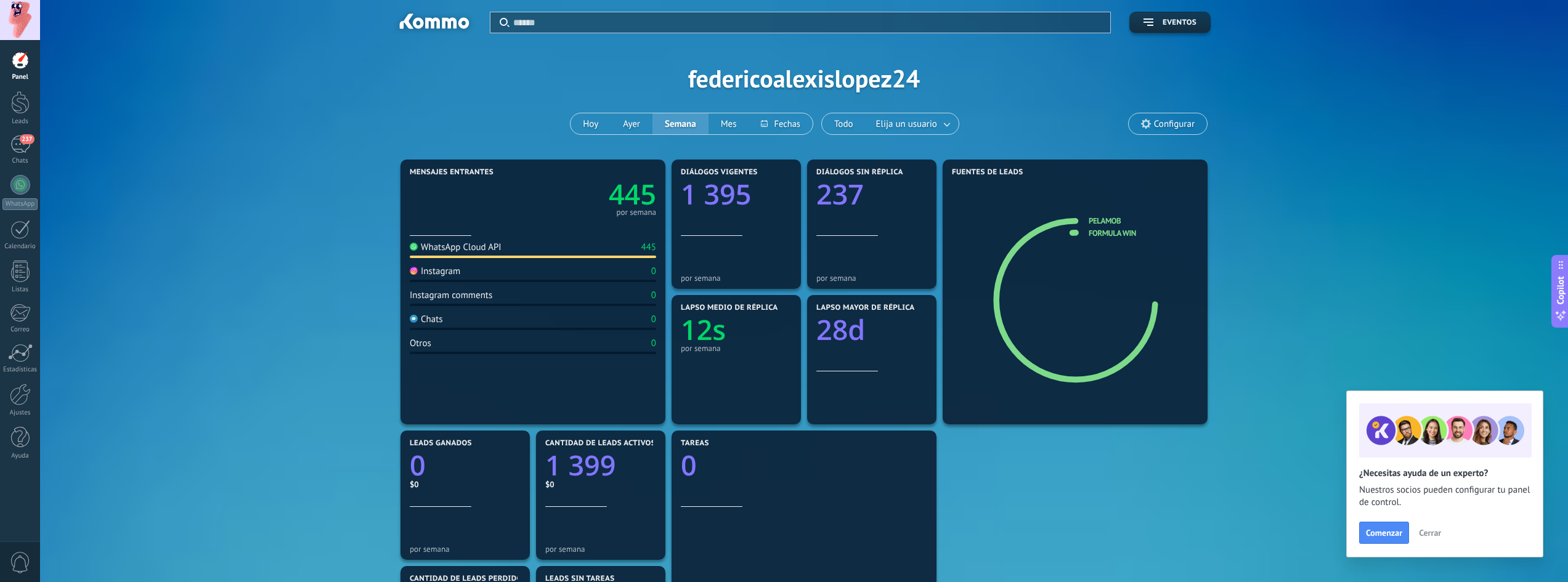
click at [32, 24] on div at bounding box center [20, 20] width 40 height 40
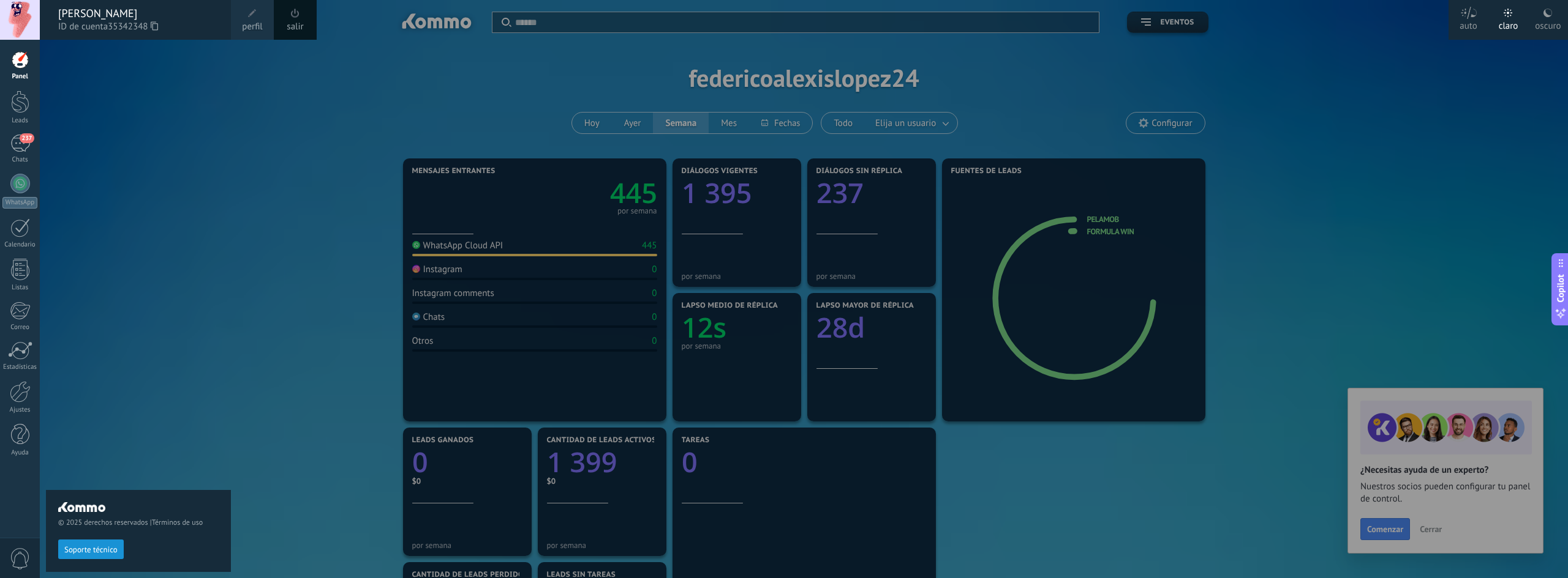
click at [256, 22] on span "perfil" at bounding box center [252, 27] width 20 height 13
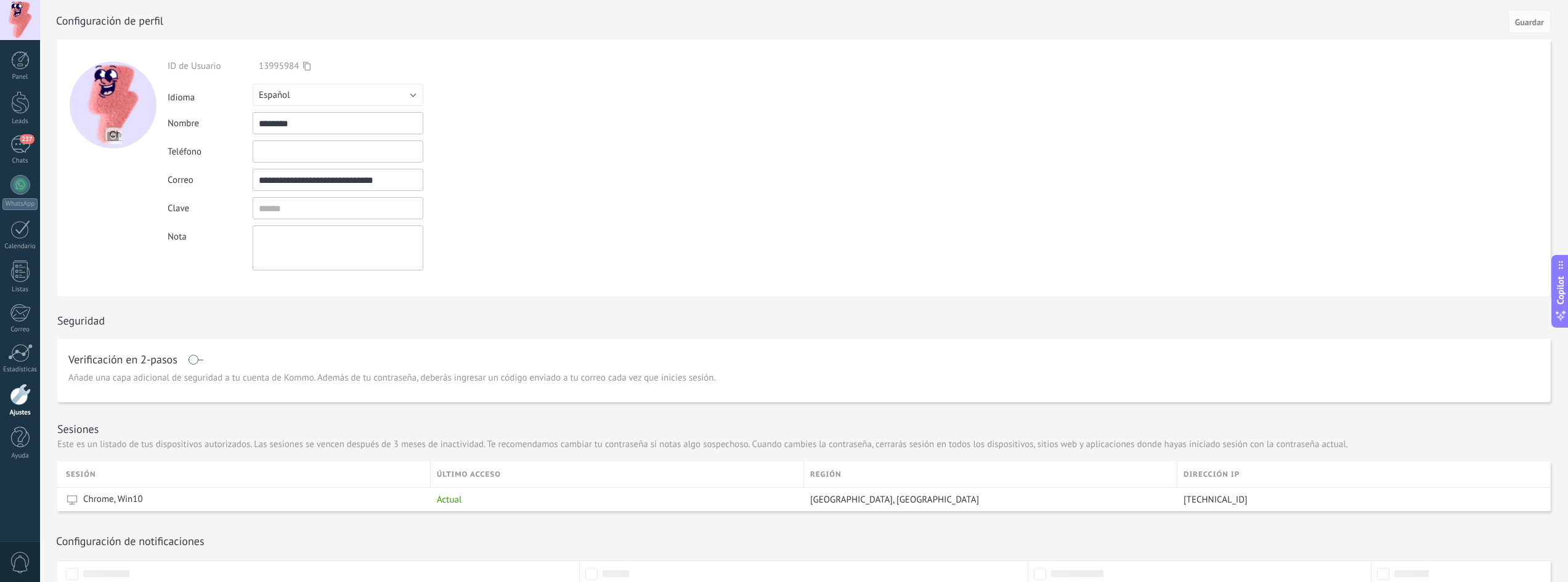
click at [305, 66] on use at bounding box center [306, 66] width 8 height 8
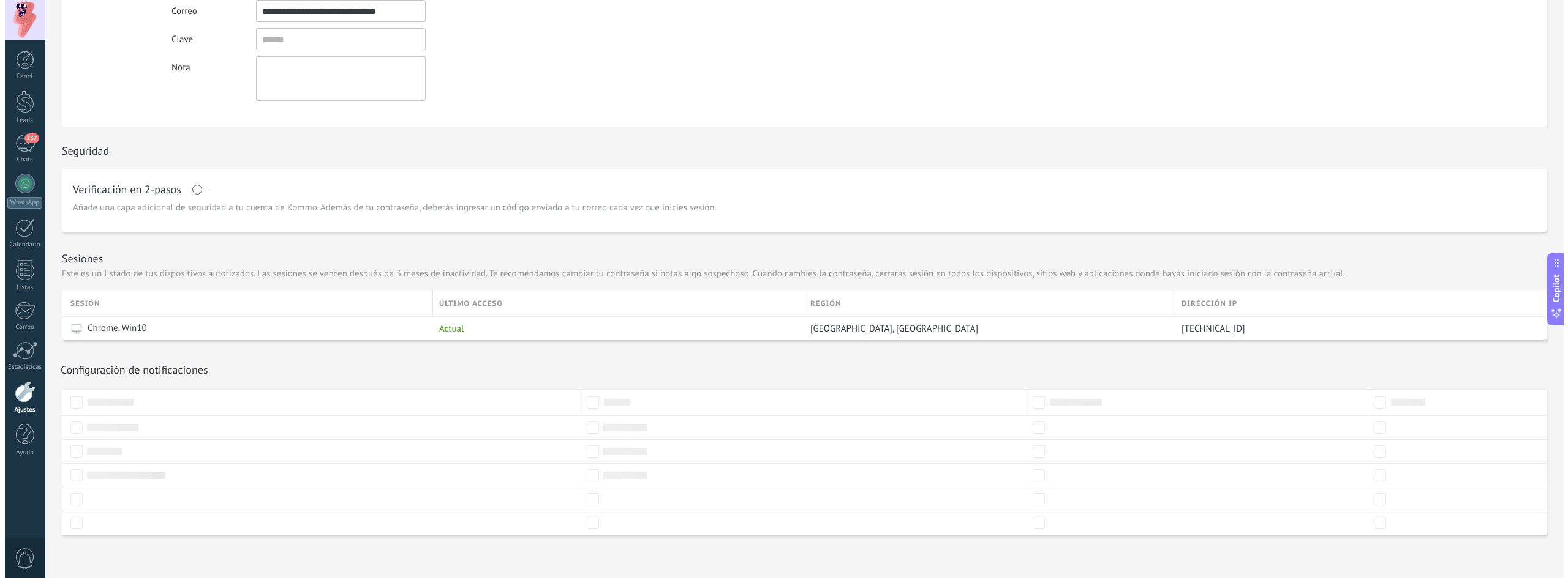
scroll to position [170, 0]
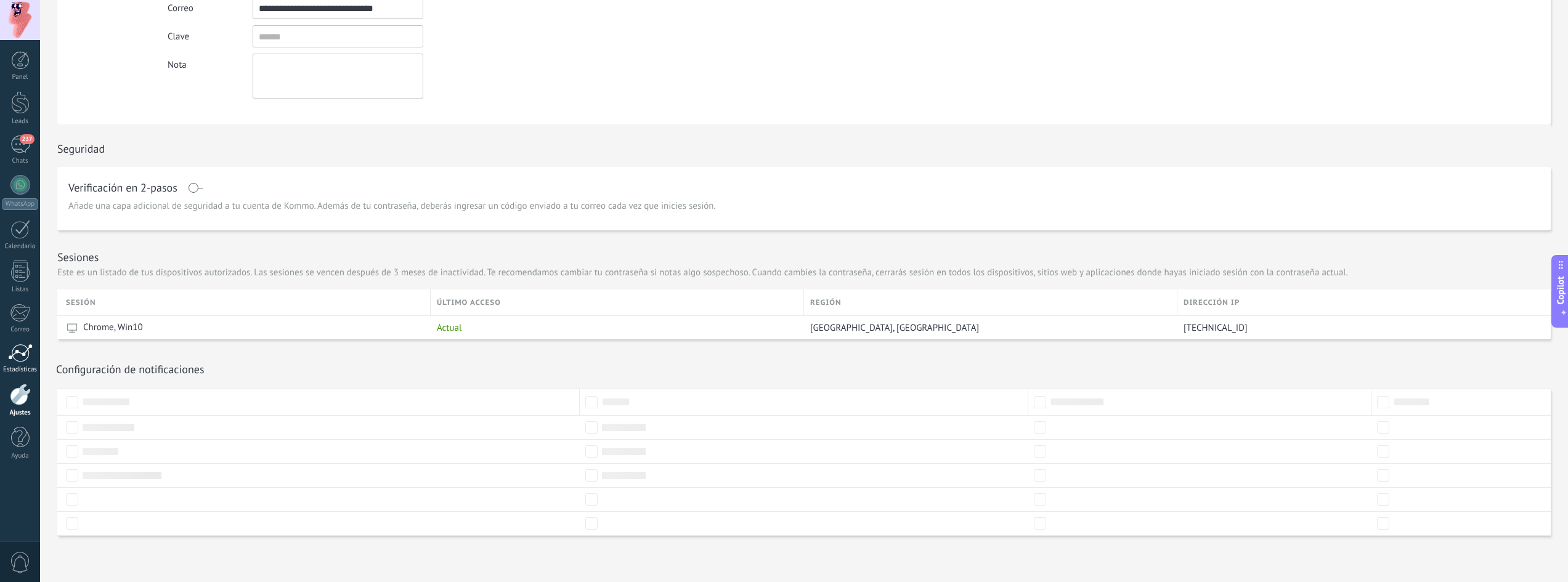
click at [18, 367] on div "Estadísticas" at bounding box center [20, 370] width 36 height 8
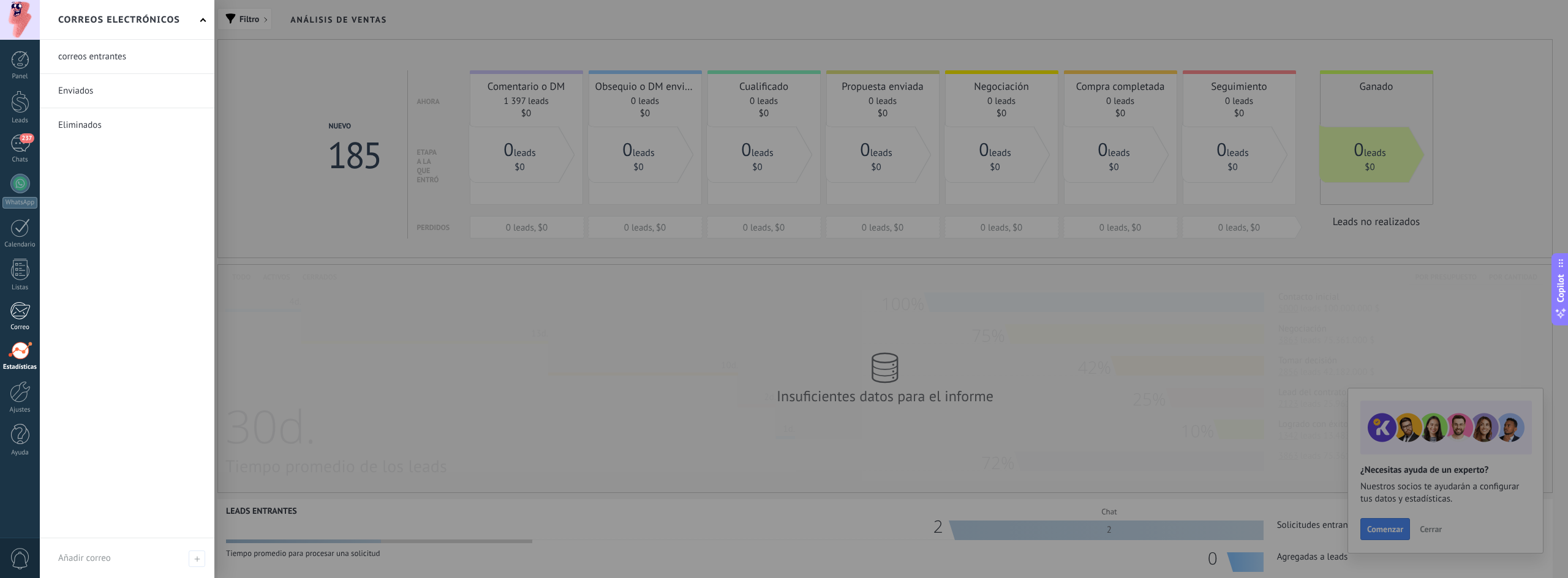
click at [24, 321] on link "Correo" at bounding box center [20, 317] width 40 height 30
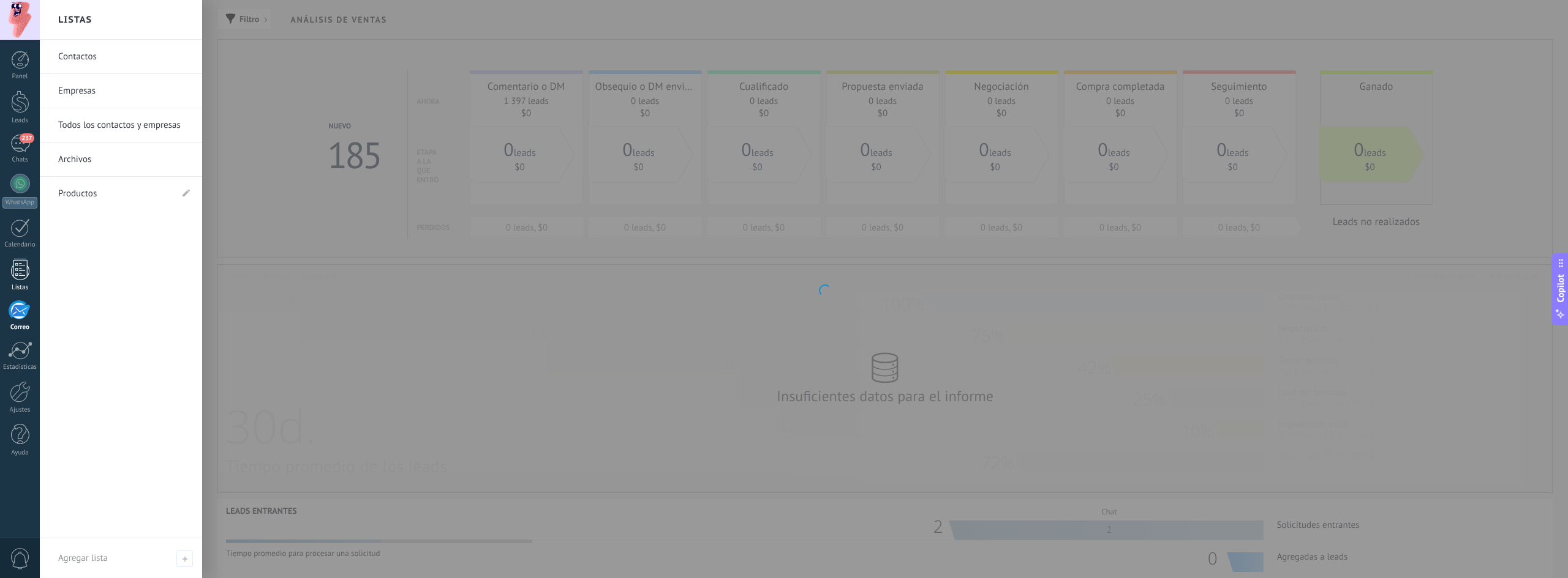
click at [20, 278] on div at bounding box center [20, 269] width 18 height 22
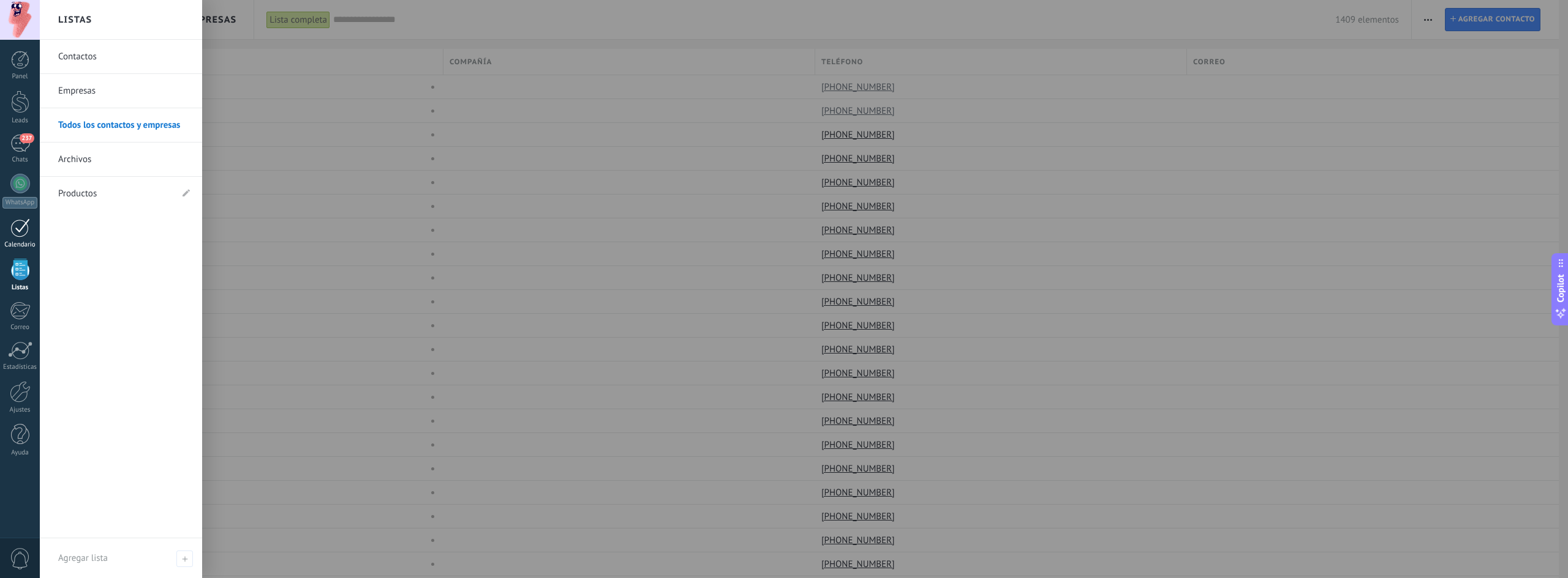
click at [27, 233] on div at bounding box center [21, 228] width 20 height 19
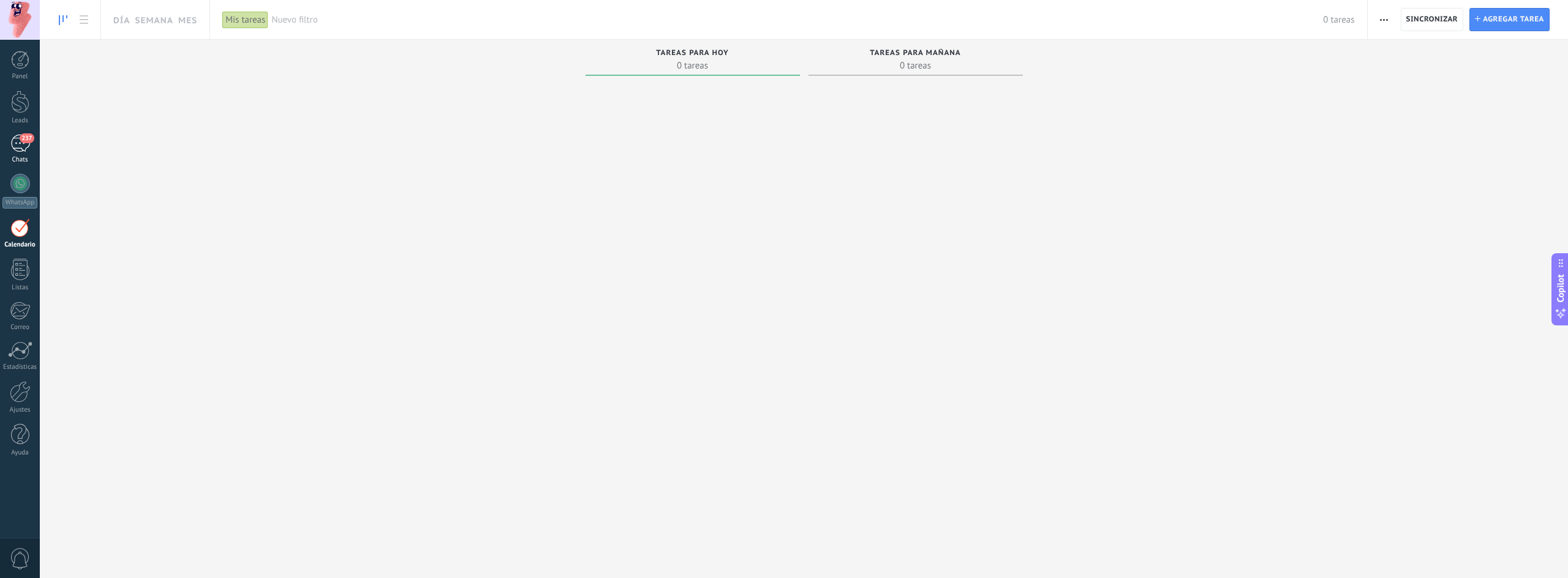
click at [10, 153] on link "237 Chats" at bounding box center [20, 149] width 40 height 29
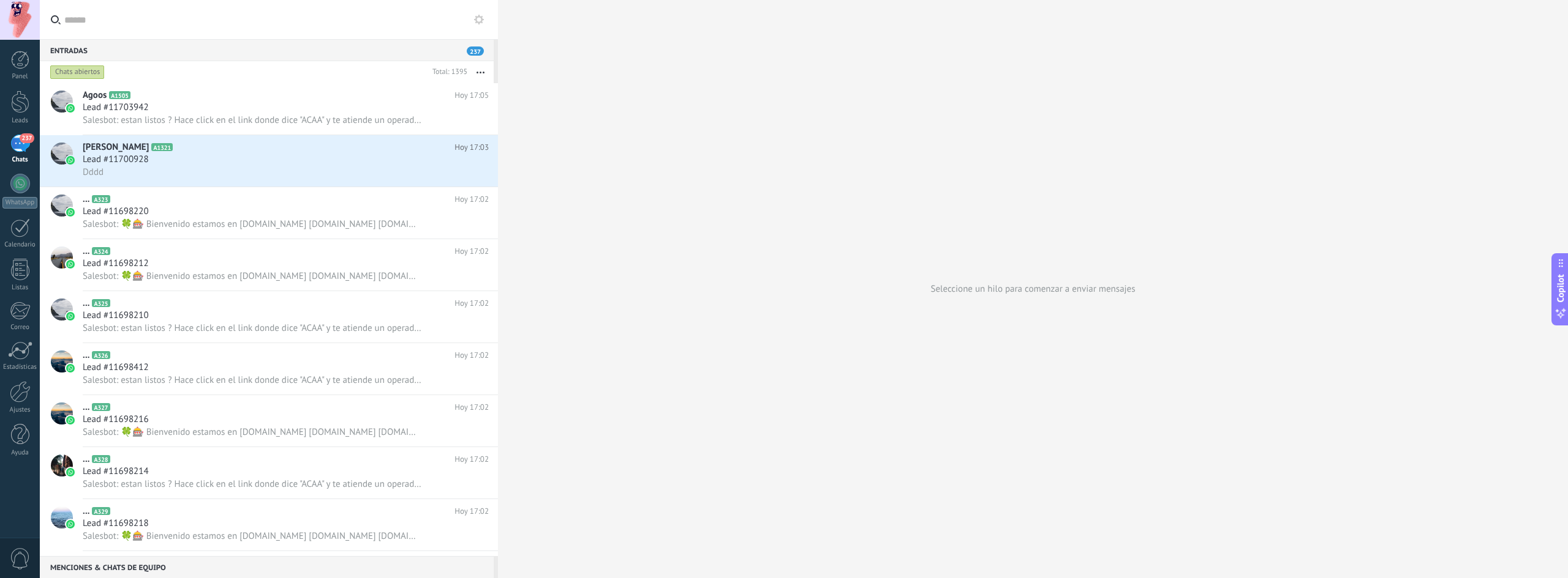
click at [27, 145] on div "237" at bounding box center [21, 143] width 20 height 17
click at [24, 114] on link "Leads" at bounding box center [20, 107] width 40 height 34
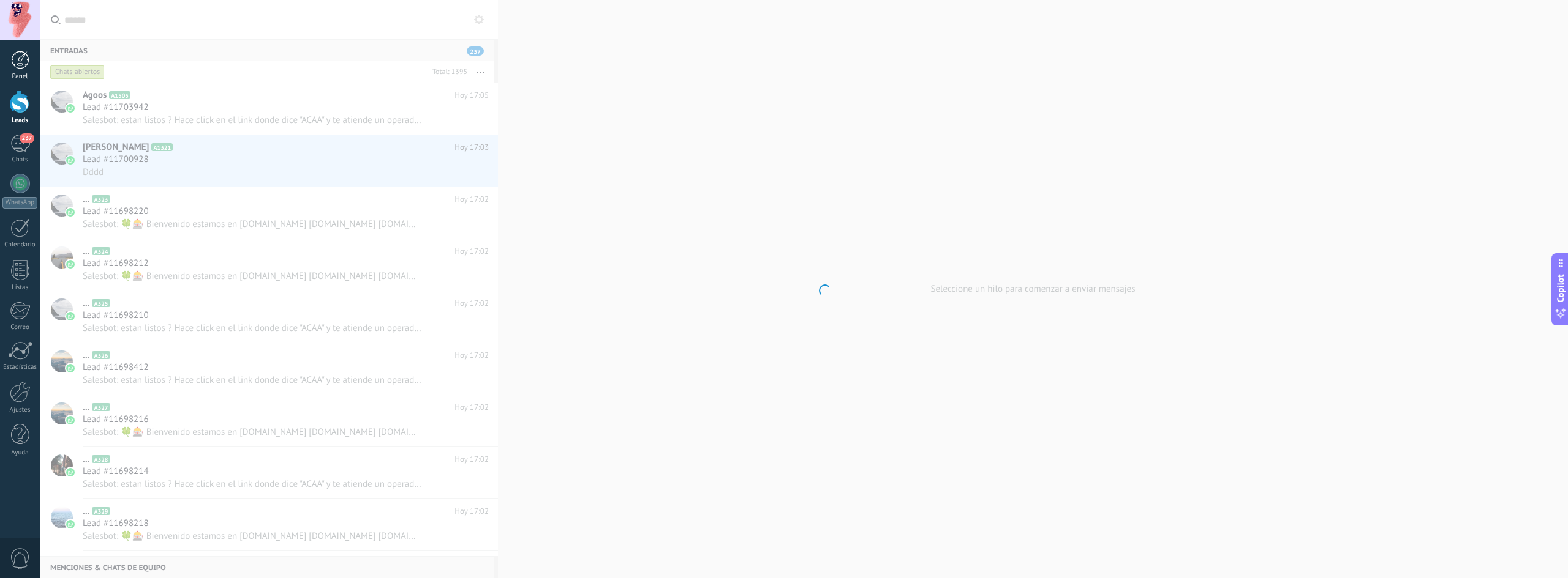
click at [22, 61] on div at bounding box center [20, 60] width 18 height 18
